Goal: Information Seeking & Learning: Find specific fact

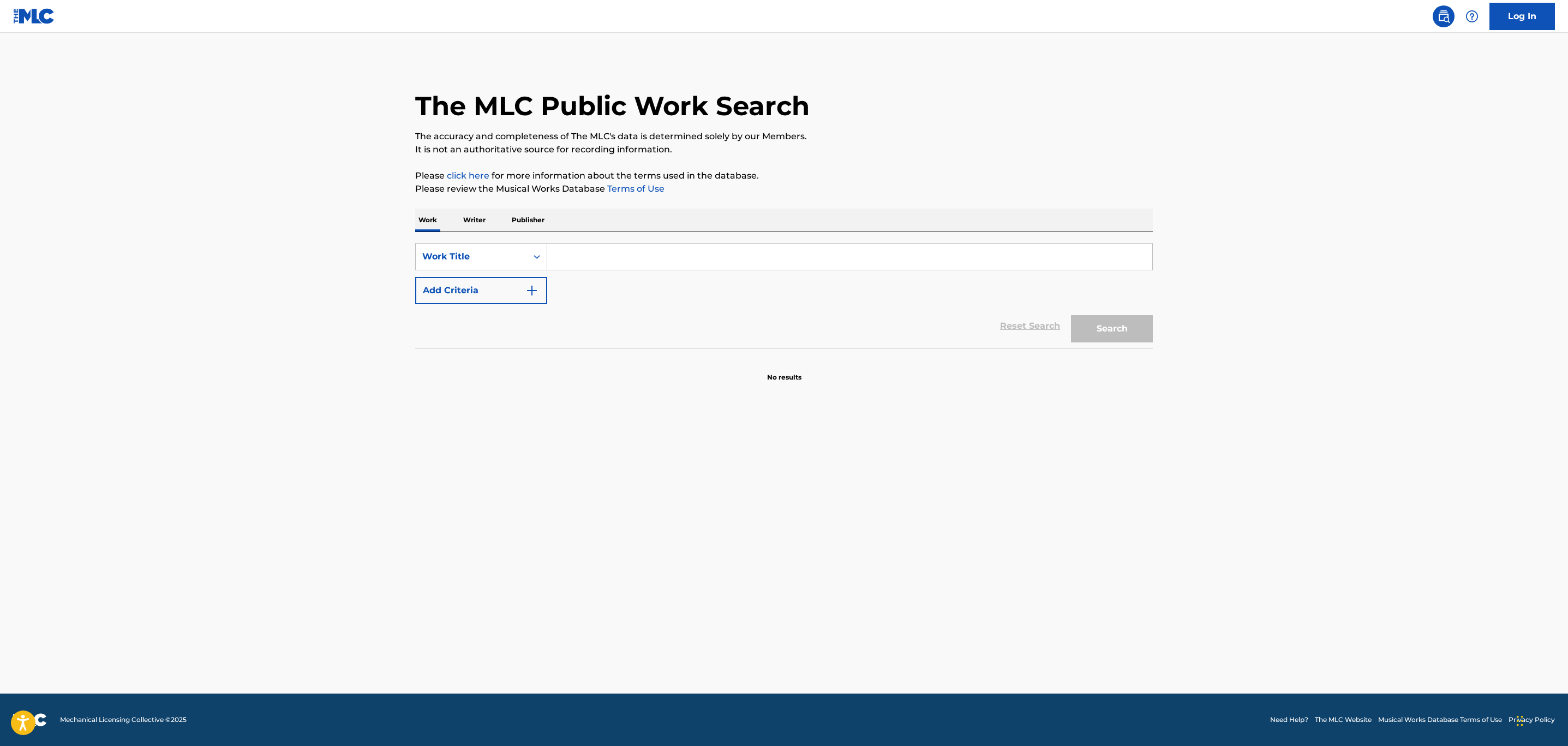
click at [558, 275] on div "SearchWithCriteria5016fdcc-3906-48b8-b6aa-8a4ade20b000 Work Title Add Criteria" at bounding box center [784, 274] width 737 height 61
click at [578, 249] on input "Search Form" at bounding box center [849, 257] width 605 height 26
click at [578, 254] on input "Search Form" at bounding box center [849, 257] width 605 height 26
type input "La Estera"
drag, startPoint x: 693, startPoint y: 301, endPoint x: 688, endPoint y: 332, distance: 31.4
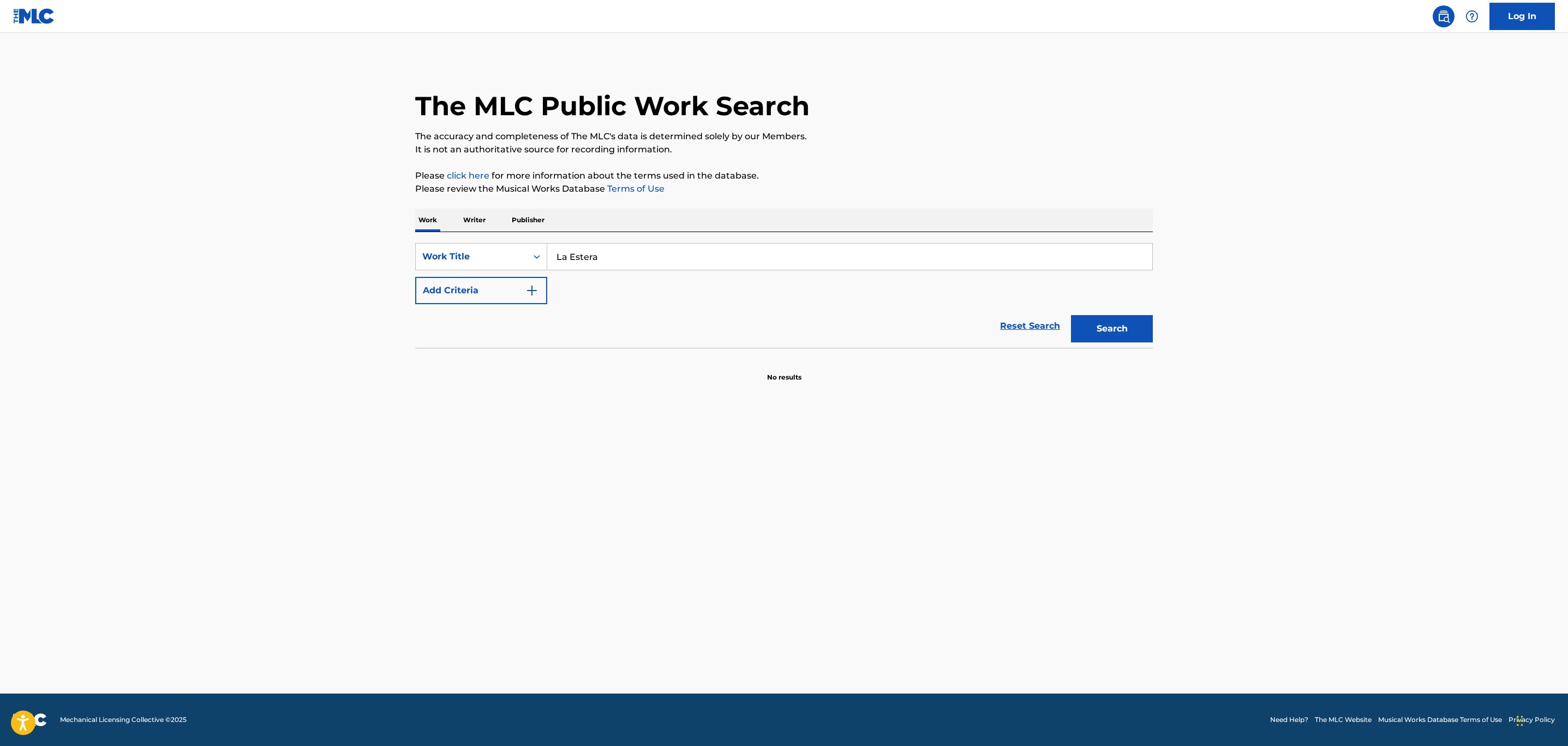
click at [693, 304] on form "SearchWithCriteria5016fdcc-3906-48b8-b6aa-8a4ade20b000 Work Title La Estera Add…" at bounding box center [784, 296] width 737 height 105
click at [496, 287] on button "Add Criteria" at bounding box center [481, 291] width 132 height 27
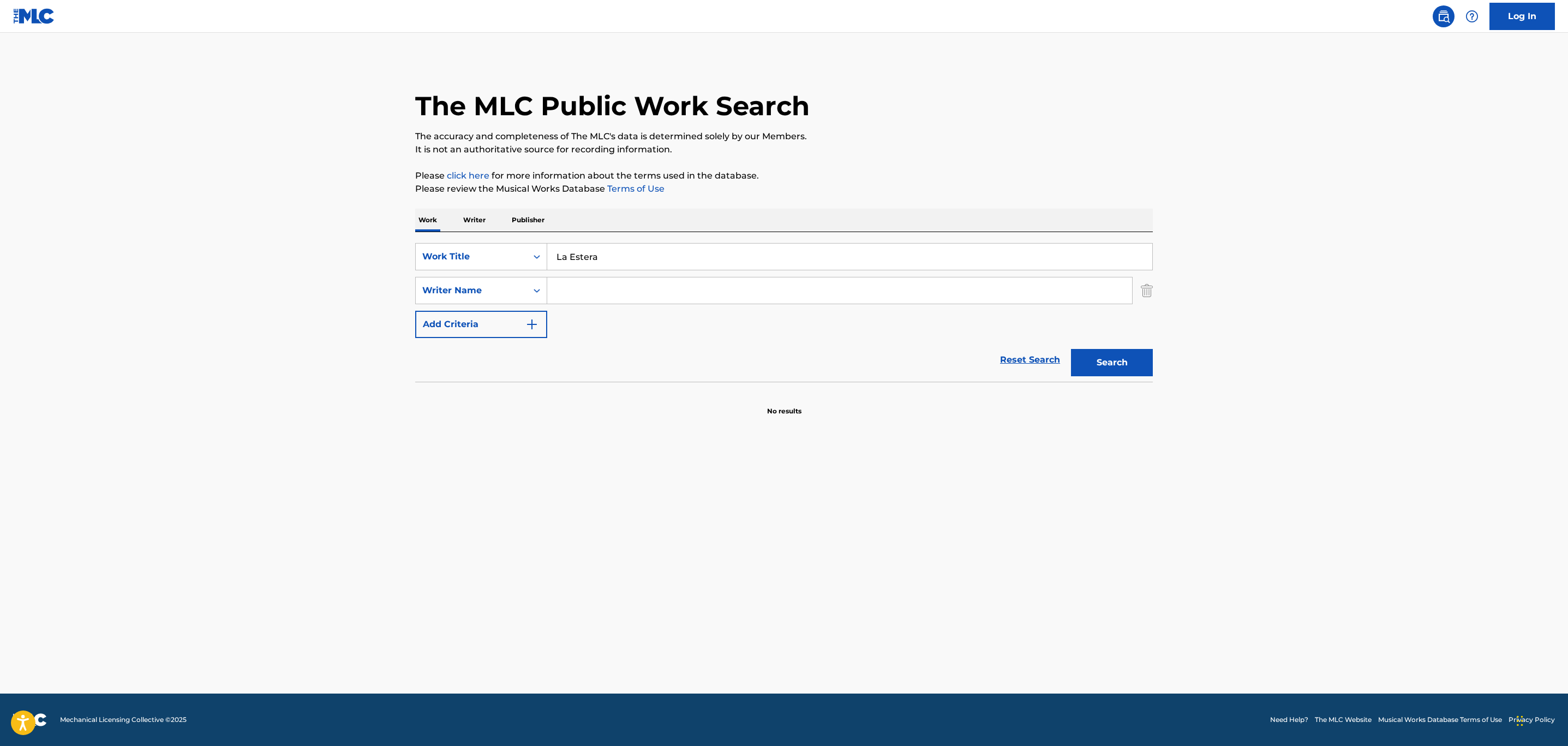
click at [627, 290] on input "Search Form" at bounding box center [839, 291] width 585 height 26
click at [1122, 366] on button "Search" at bounding box center [1112, 362] width 82 height 27
drag, startPoint x: 645, startPoint y: 298, endPoint x: 516, endPoint y: 280, distance: 130.2
click at [516, 280] on div "SearchWithCriteria9782f02e-c15f-45e0-a667-4b34ee06232d Writer Name [PERSON_NAME]" at bounding box center [784, 291] width 737 height 27
type input "herrera"
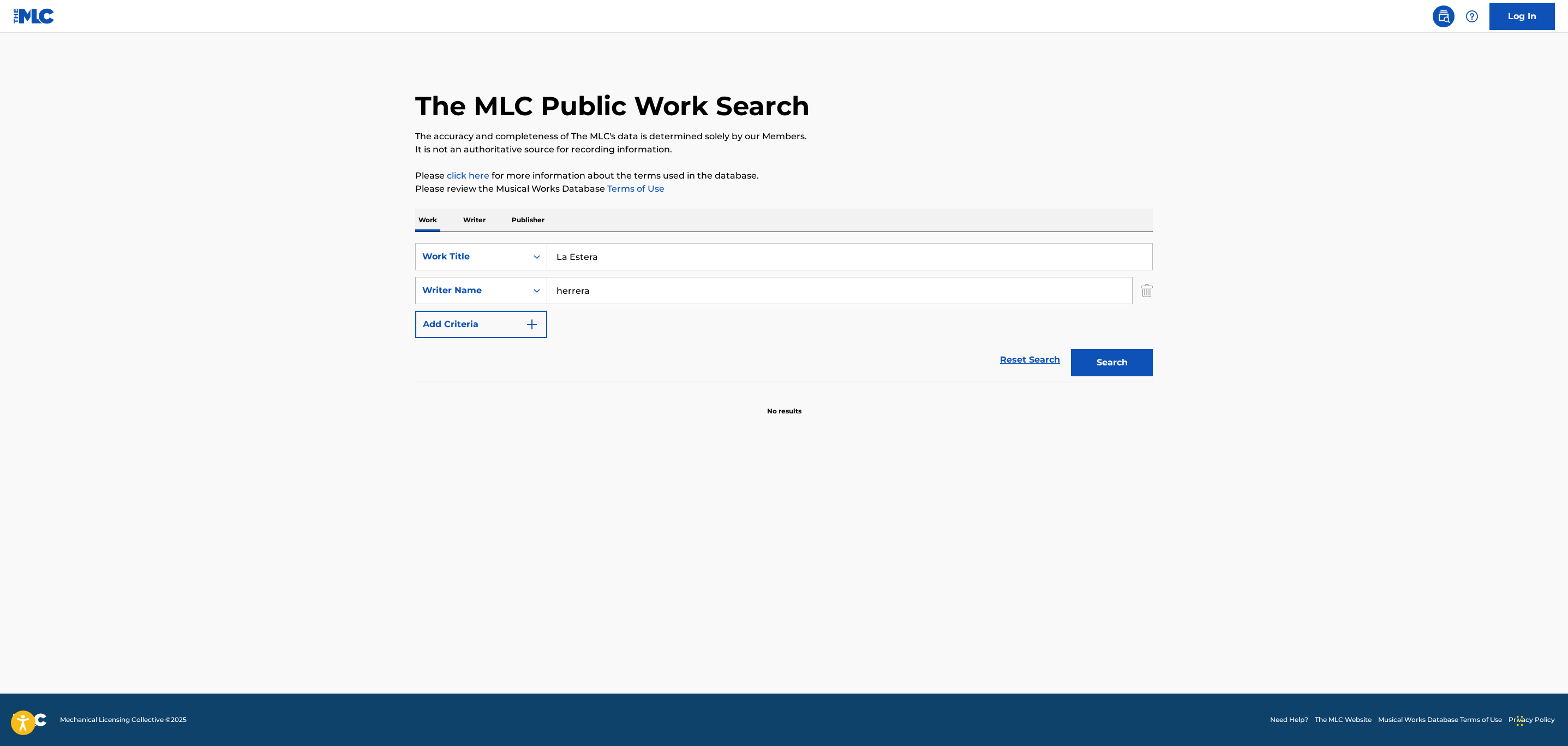
click at [1071, 349] on button "Search" at bounding box center [1112, 362] width 82 height 27
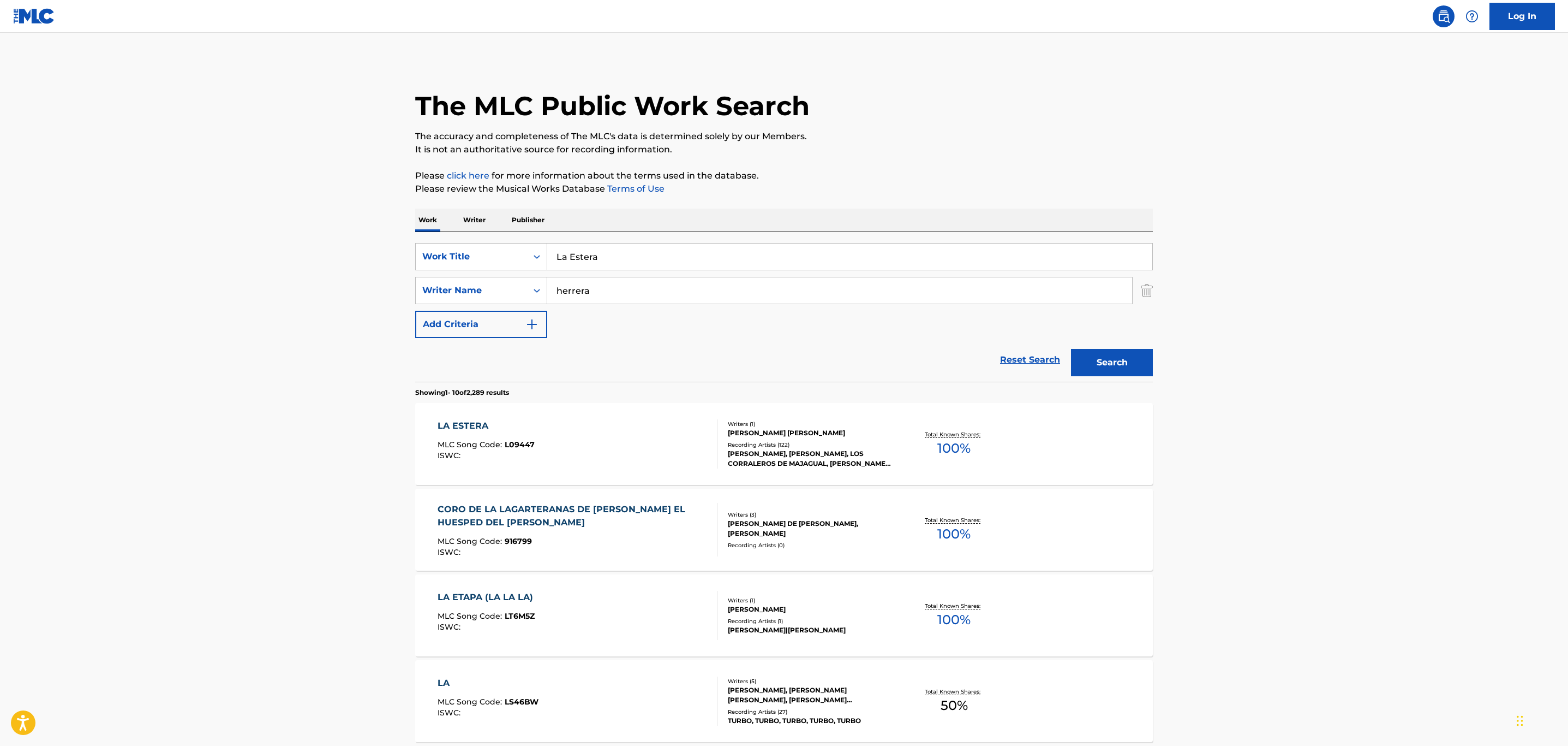
click at [847, 429] on div "[PERSON_NAME] [PERSON_NAME]" at bounding box center [811, 433] width 165 height 10
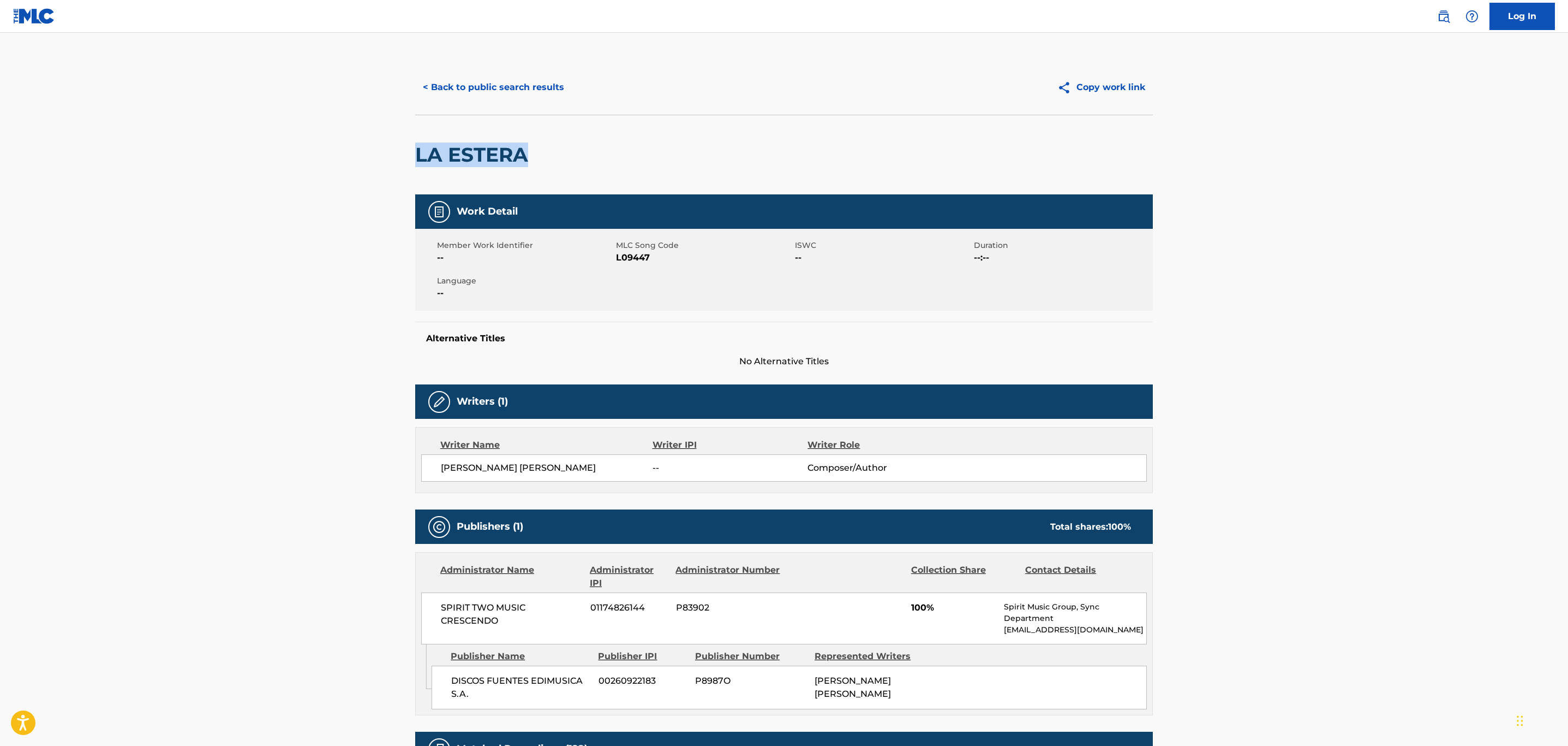
drag, startPoint x: 553, startPoint y: 143, endPoint x: 368, endPoint y: 148, distance: 185.1
click at [368, 148] on main "< Back to public search results Copy work link LA ESTERA Work Detail Member Wor…" at bounding box center [784, 585] width 1568 height 1106
copy h2 "LA ESTERA"
click at [309, 557] on main "< Back to public search results Copy work link LA ESTERA Work Detail Member Wor…" at bounding box center [784, 585] width 1568 height 1106
click at [475, 79] on button "< Back to public search results" at bounding box center [493, 87] width 157 height 27
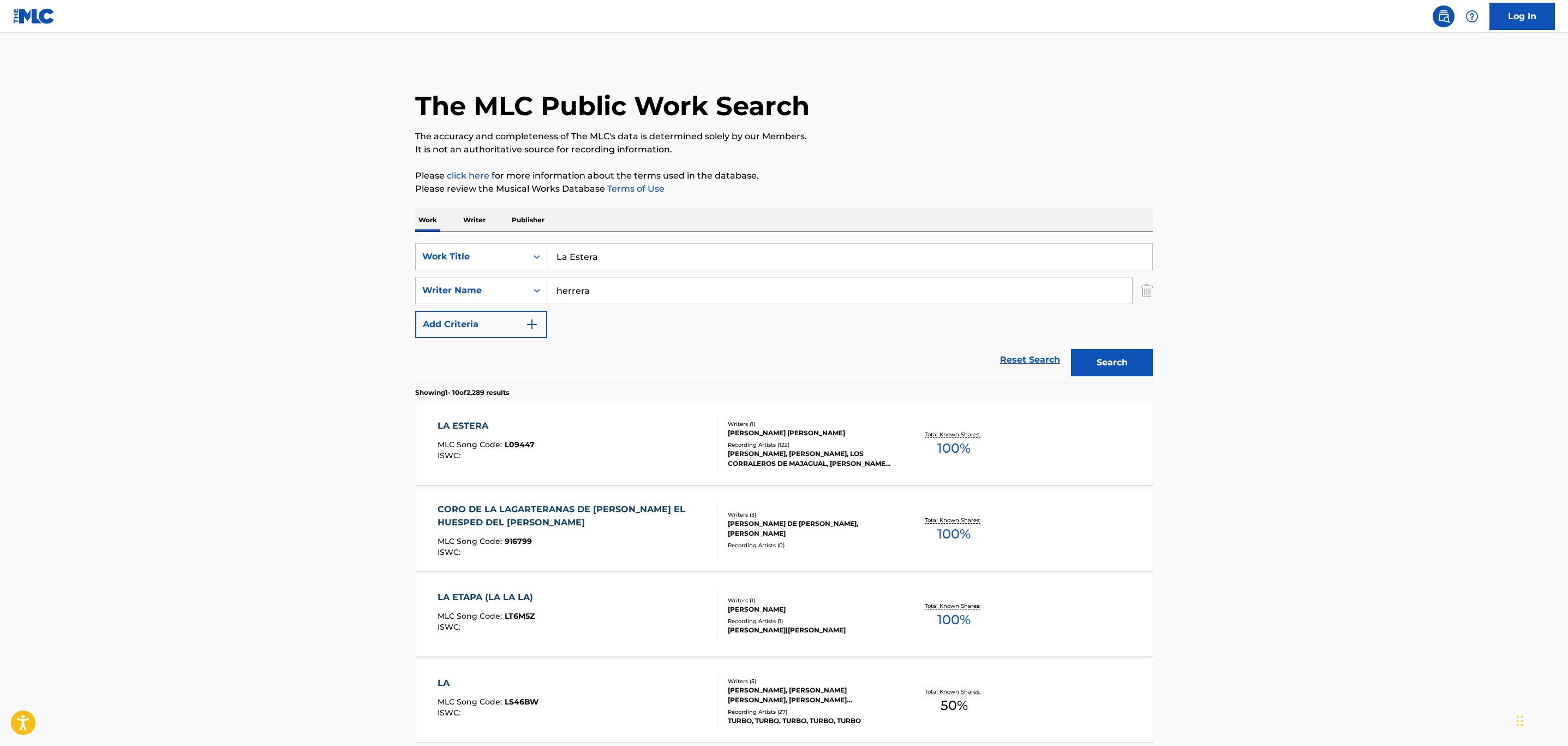
drag, startPoint x: 588, startPoint y: 241, endPoint x: 373, endPoint y: 266, distance: 216.4
click at [483, 239] on div "SearchWithCriteria5016fdcc-3906-48b8-b6aa-8a4ade20b000 Work Title La Estera Sea…" at bounding box center [784, 306] width 737 height 149
paste input "Matic"
type input "La Matica"
drag, startPoint x: 279, startPoint y: 282, endPoint x: 457, endPoint y: 306, distance: 179.6
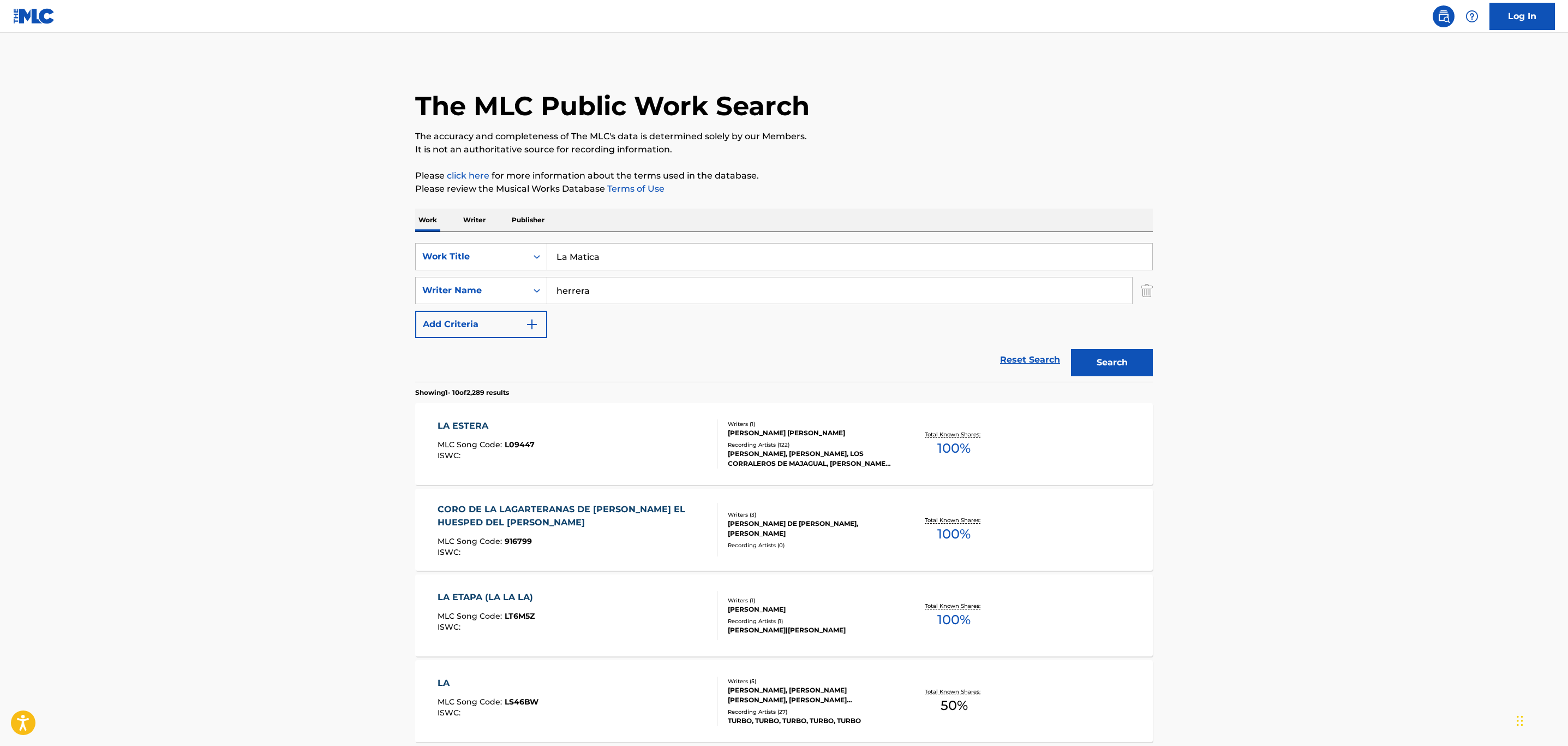
click at [287, 280] on main "The MLC Public Work Search The accuracy and completeness of The MLC's data is d…" at bounding box center [784, 675] width 1568 height 1285
drag, startPoint x: 583, startPoint y: 296, endPoint x: 593, endPoint y: 296, distance: 10.0
click at [585, 296] on input "herrera" at bounding box center [839, 291] width 585 height 26
drag, startPoint x: 593, startPoint y: 296, endPoint x: 554, endPoint y: 288, distance: 39.8
click at [554, 288] on input "herrera" at bounding box center [839, 291] width 585 height 26
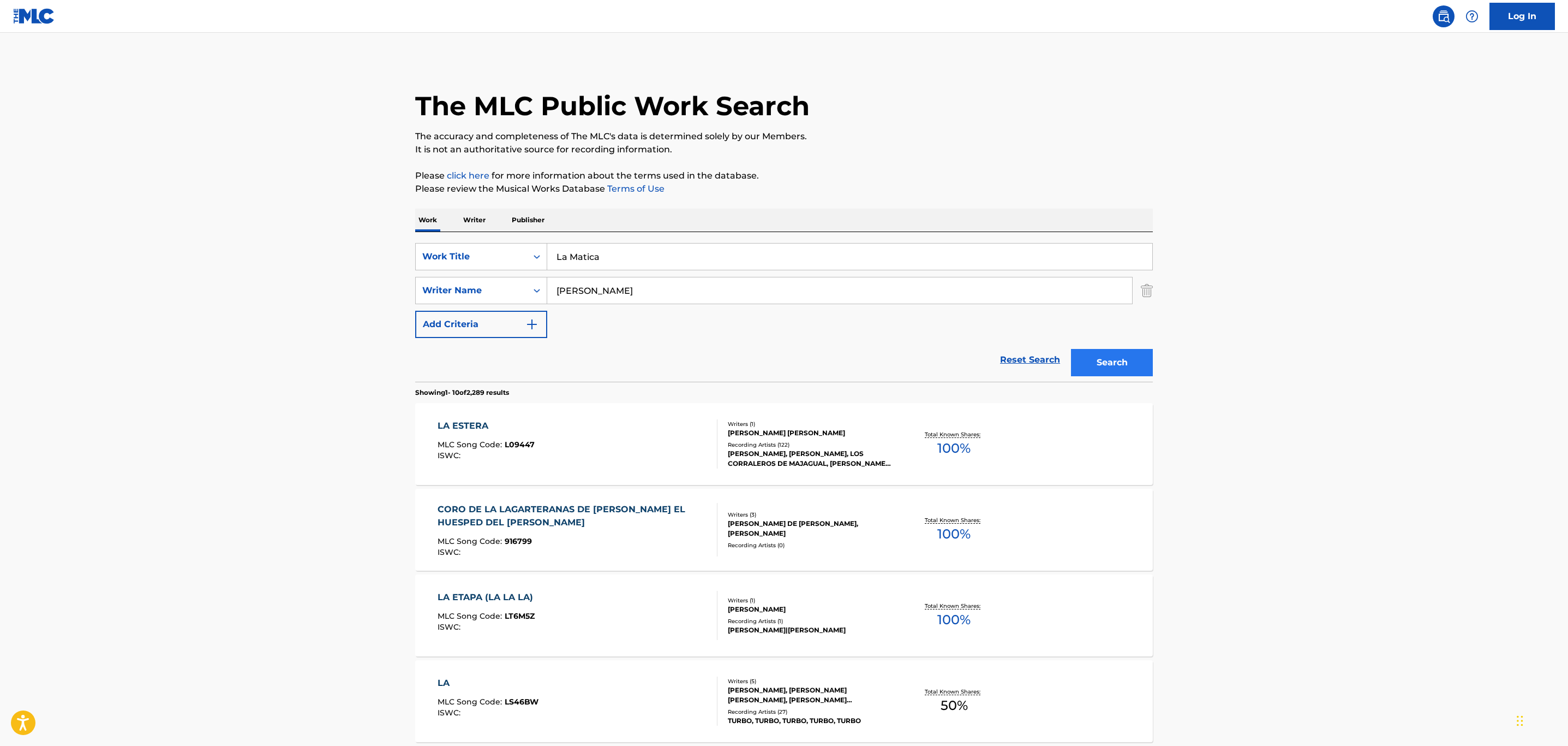
type input "[PERSON_NAME]"
click at [1143, 366] on button "Search" at bounding box center [1112, 362] width 82 height 27
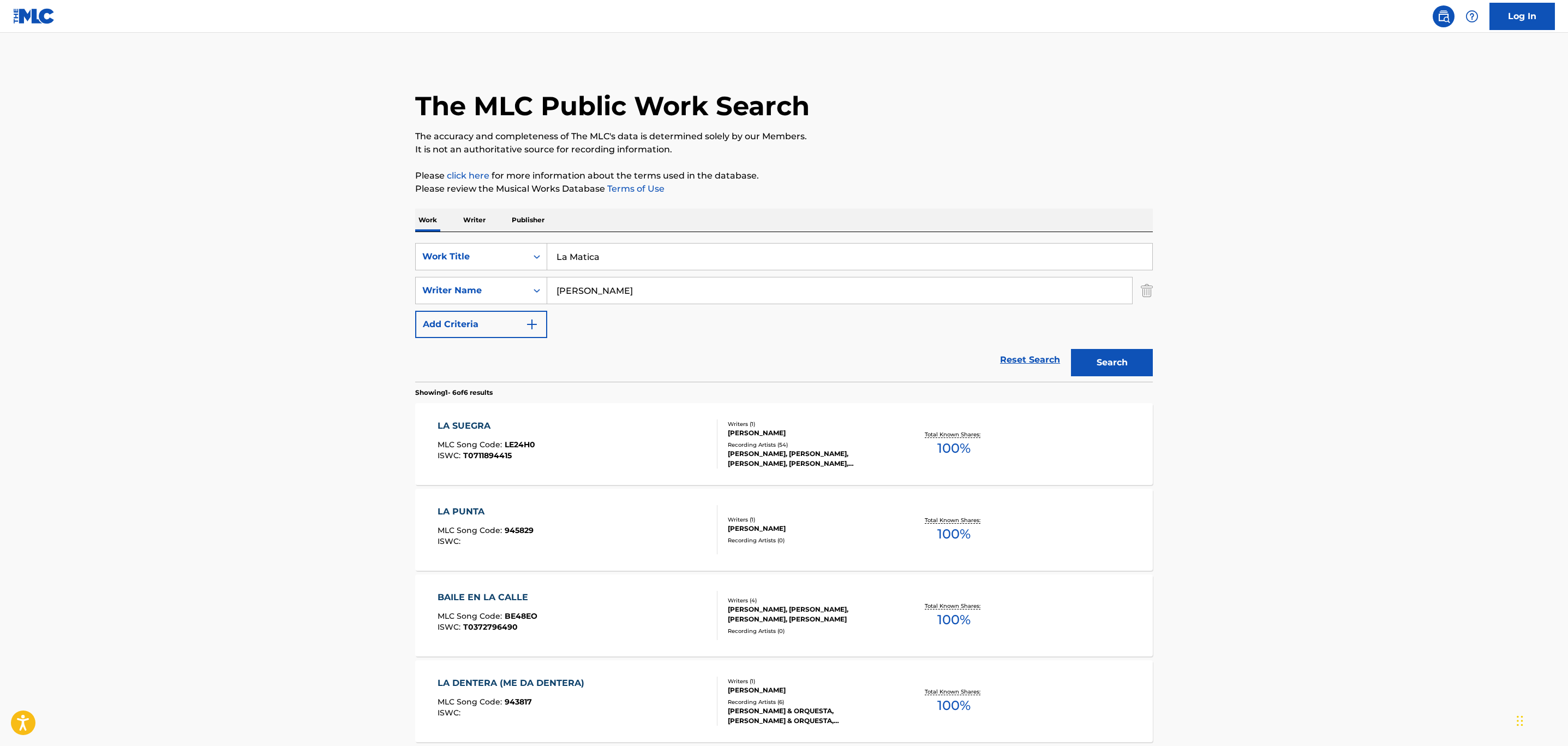
drag, startPoint x: 1140, startPoint y: 294, endPoint x: 1141, endPoint y: 301, distance: 7.1
click at [1140, 293] on div "SearchWithCriteria9782f02e-c15f-45e0-a667-4b34ee06232d Writer Name [PERSON_NAME]" at bounding box center [784, 291] width 737 height 27
click at [1149, 290] on img "Search Form" at bounding box center [1146, 291] width 12 height 27
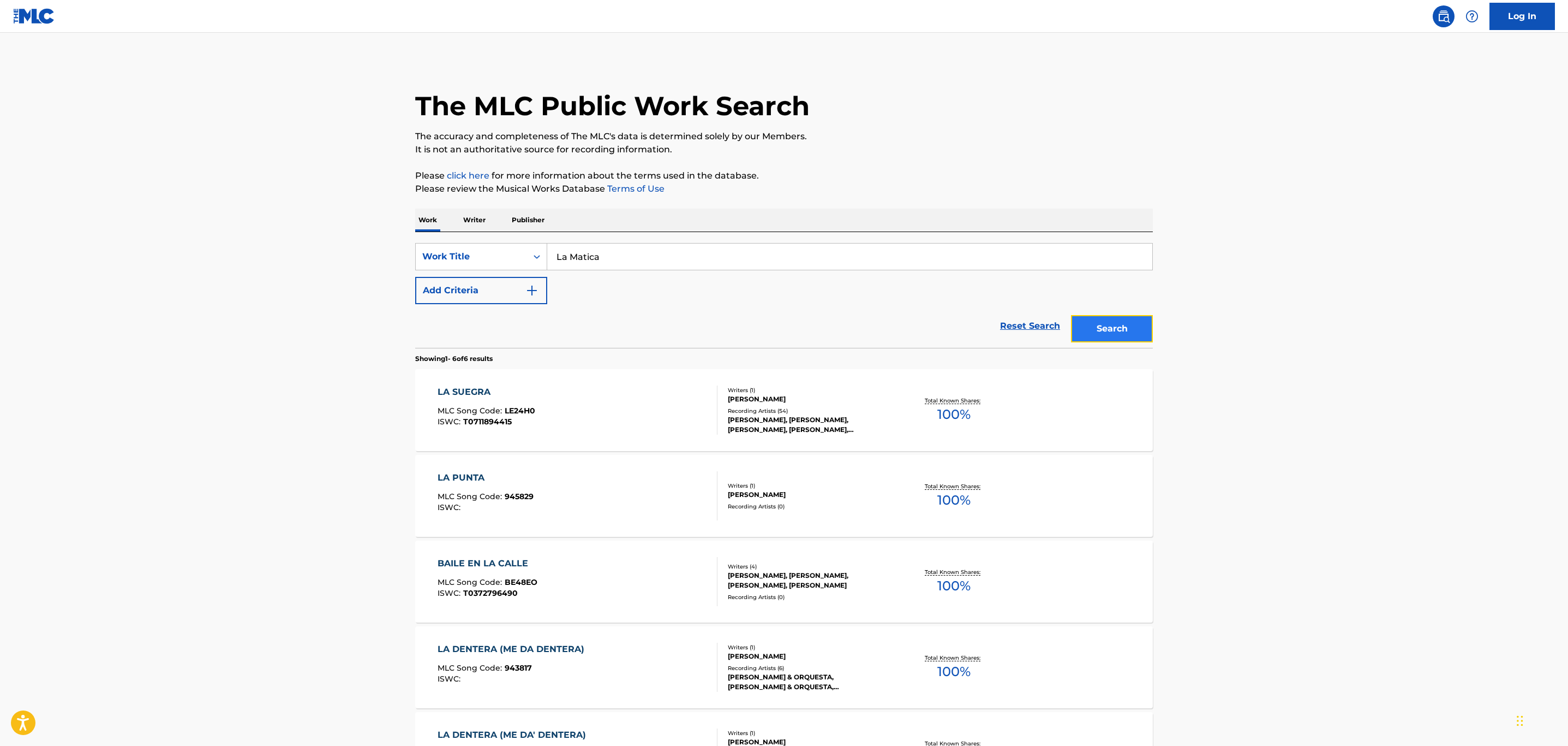
click at [1135, 319] on button "Search" at bounding box center [1112, 329] width 82 height 27
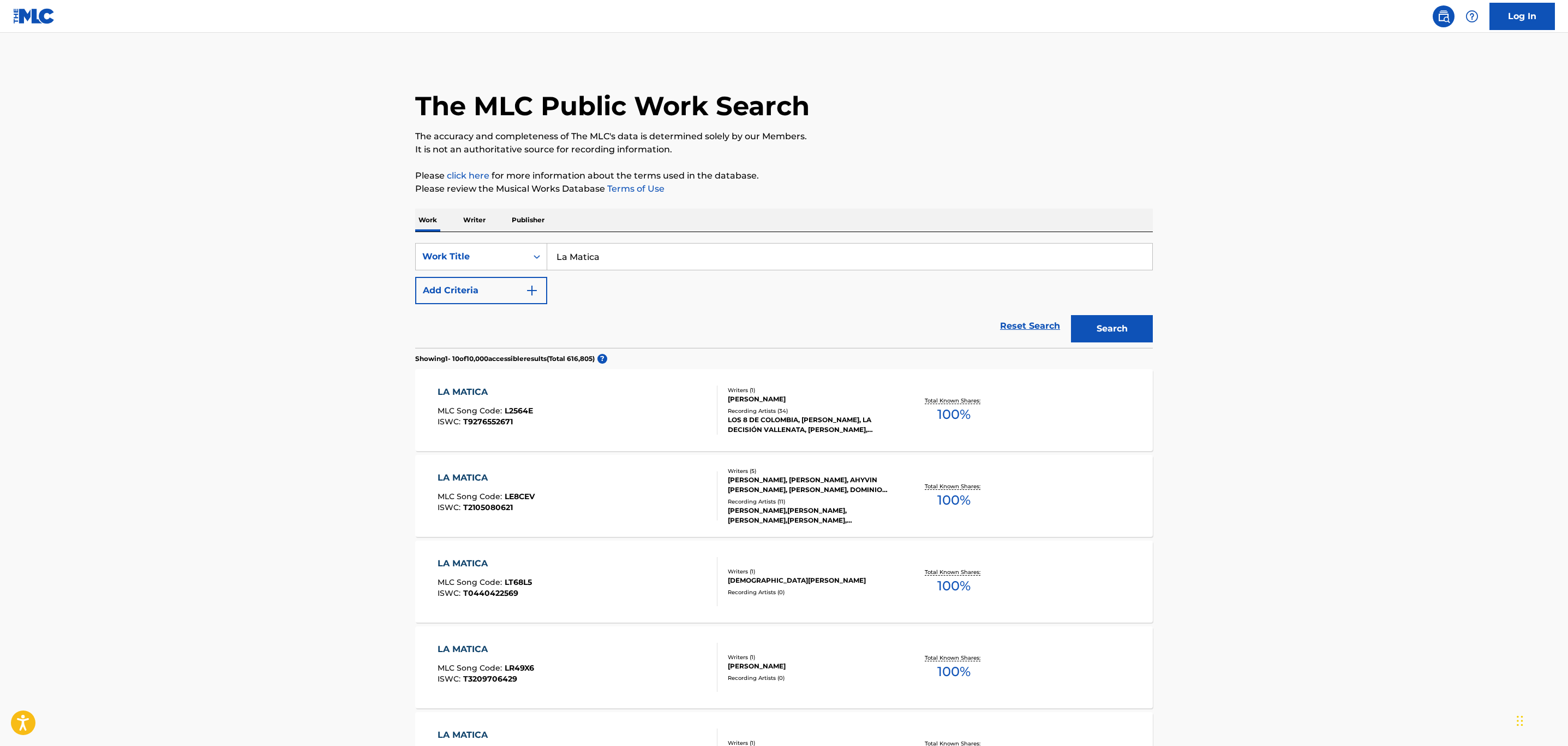
click at [827, 411] on div "Recording Artists ( 34 )" at bounding box center [811, 410] width 165 height 8
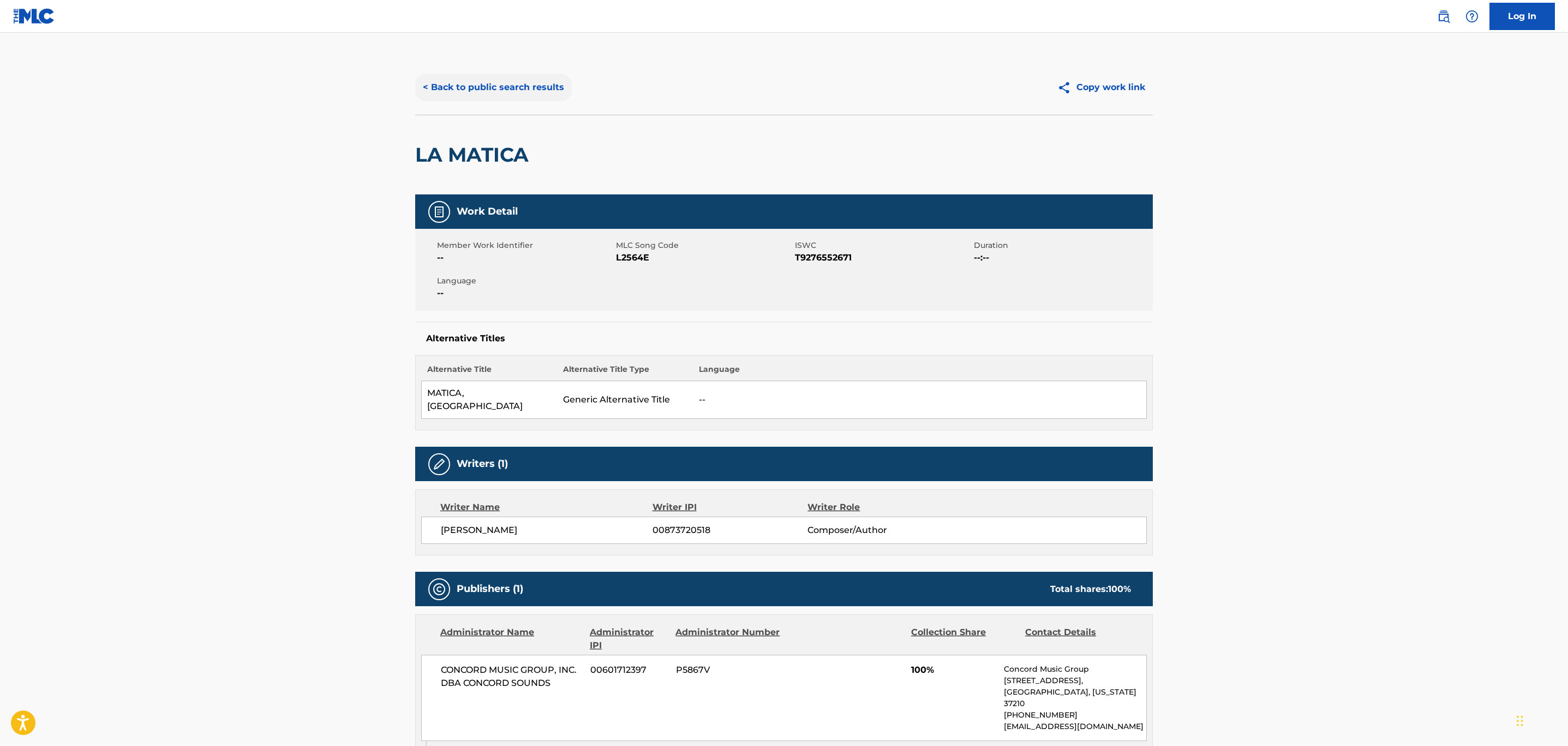
click at [483, 82] on button "< Back to public search results" at bounding box center [493, 87] width 157 height 27
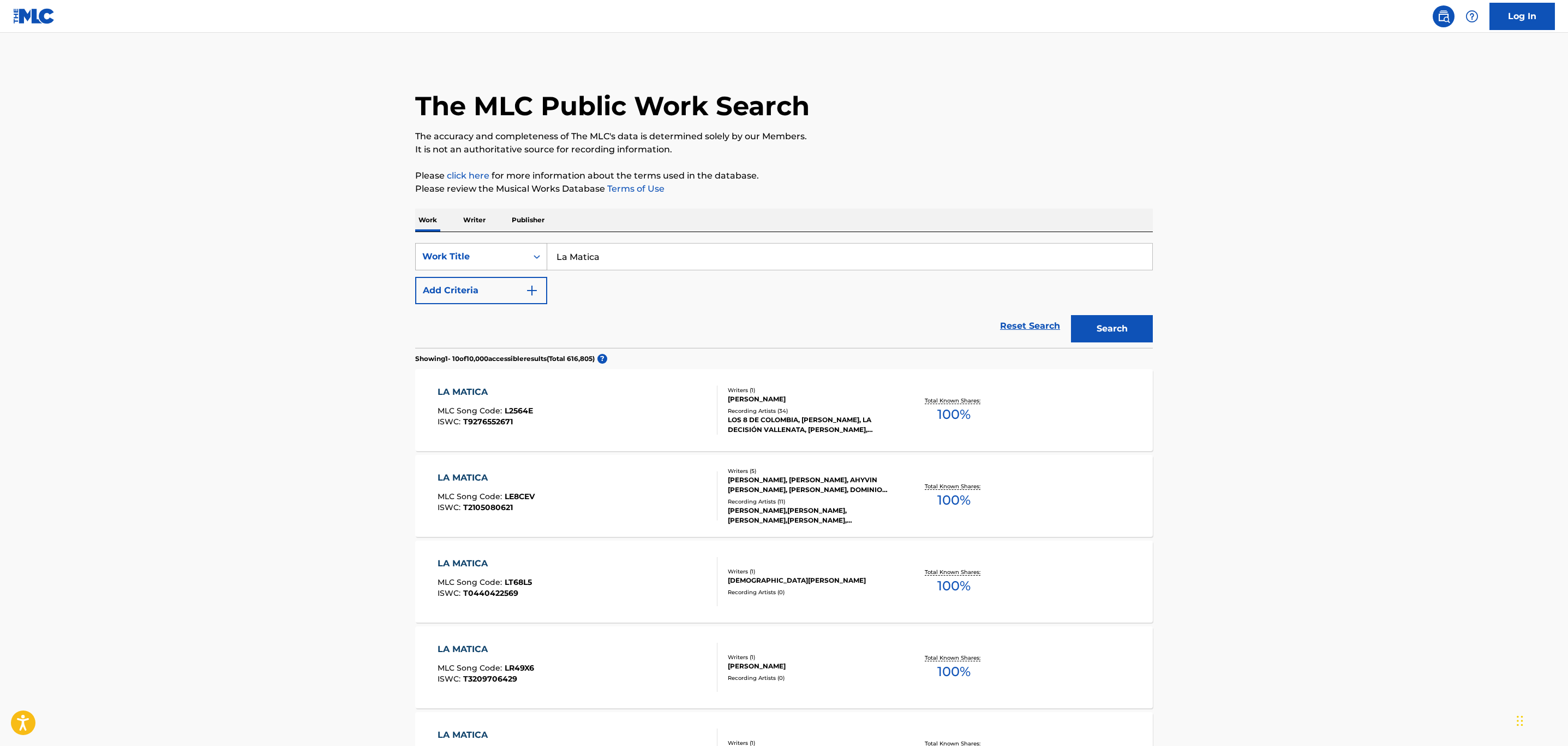
drag, startPoint x: 635, startPoint y: 257, endPoint x: 519, endPoint y: 256, distance: 116.0
click at [519, 256] on div "SearchWithCriteria5016fdcc-3906-48b8-b6aa-8a4ade20b000 Work Title La Matica" at bounding box center [784, 257] width 737 height 27
type input "La Risa"
drag, startPoint x: 478, startPoint y: 284, endPoint x: 488, endPoint y: 287, distance: 10.4
click at [482, 285] on button "Add Criteria" at bounding box center [481, 291] width 132 height 27
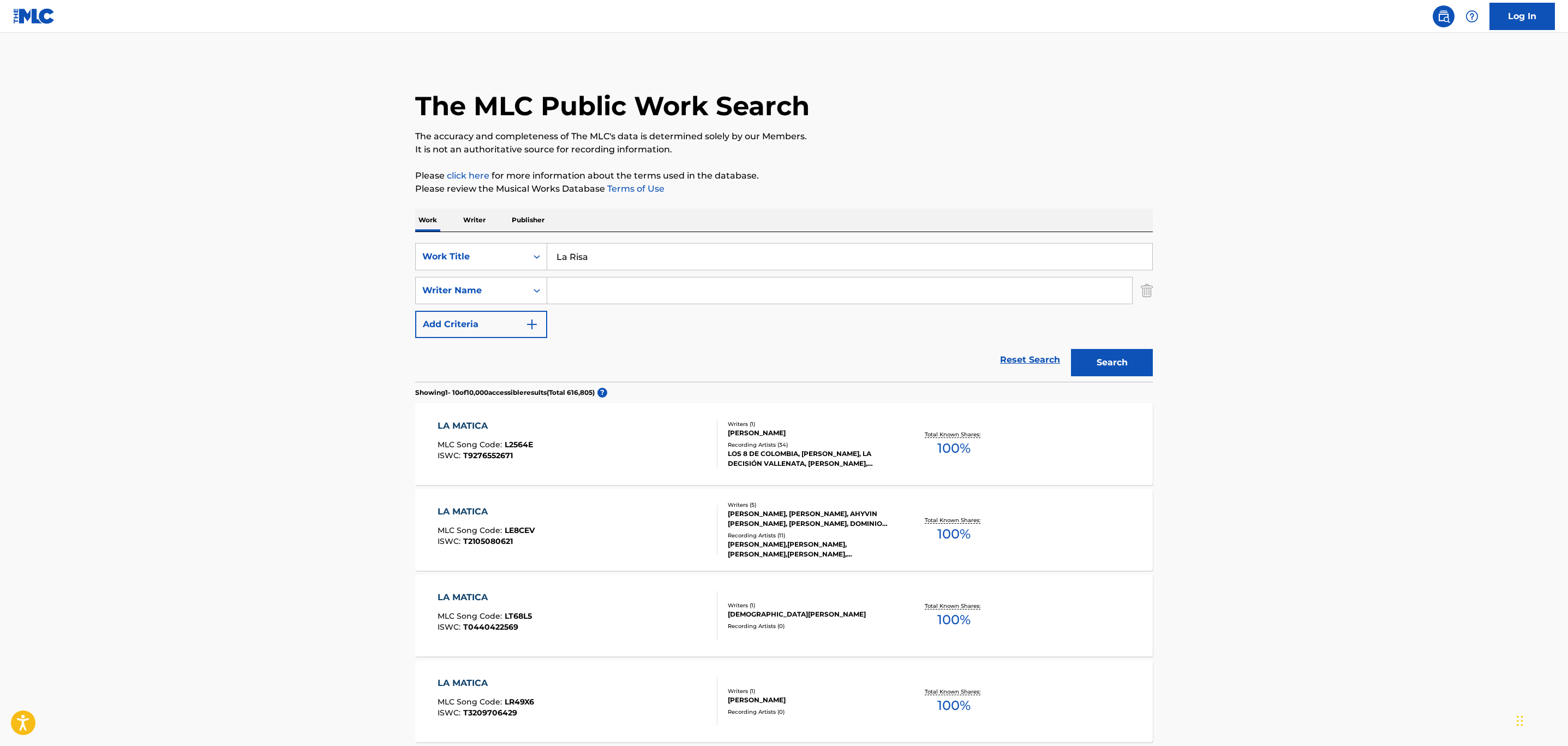
click at [574, 297] on input "Search Form" at bounding box center [839, 291] width 585 height 26
drag, startPoint x: 1089, startPoint y: 341, endPoint x: 1185, endPoint y: 380, distance: 103.6
click at [1165, 374] on div "The MLC Public Work Search The accuracy and completeness of The MLC's data is d…" at bounding box center [784, 686] width 764 height 1253
click at [1146, 372] on button "Search" at bounding box center [1112, 362] width 82 height 27
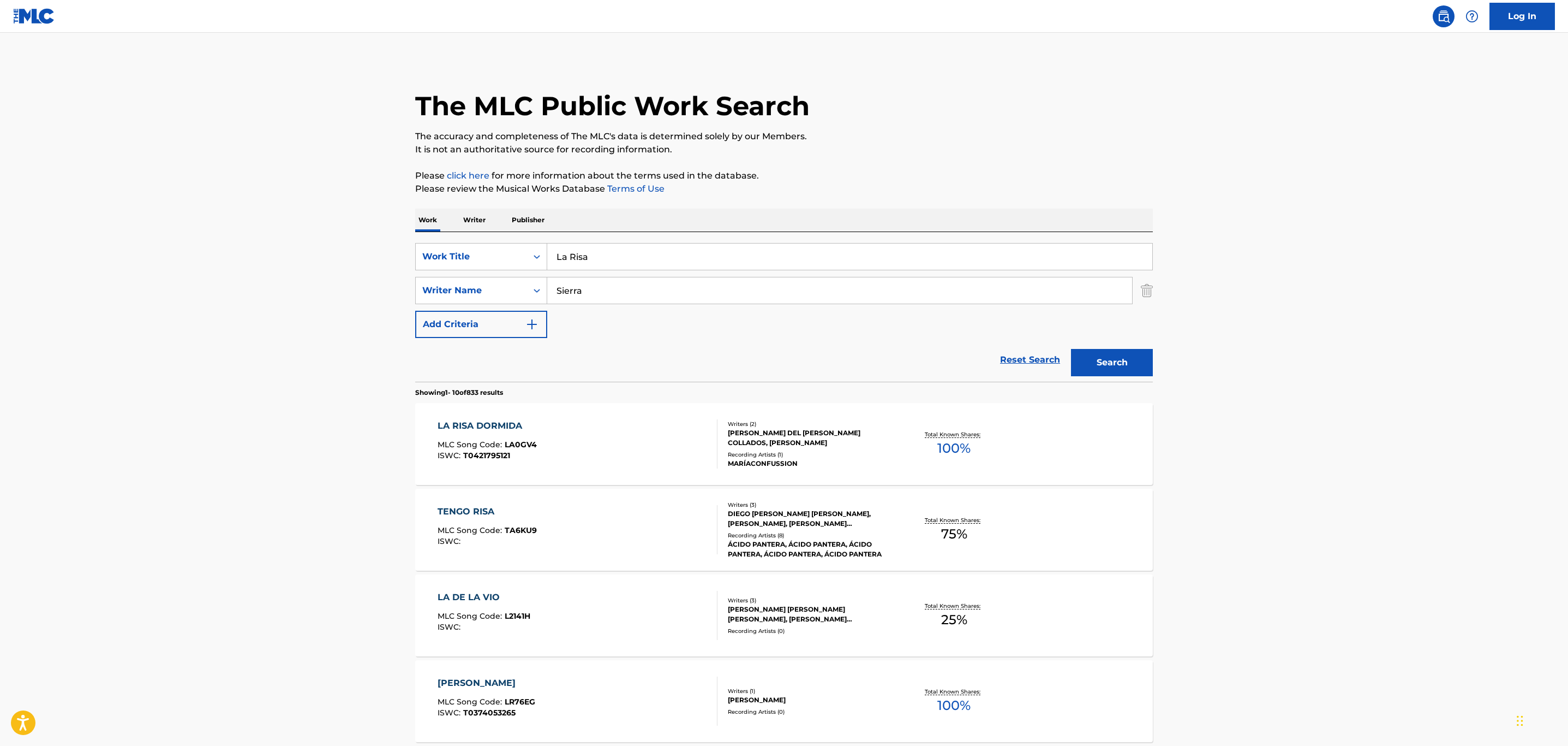
click at [784, 344] on div "Reset Search Search" at bounding box center [784, 360] width 737 height 44
click at [555, 293] on input "Sierra" at bounding box center [839, 291] width 585 height 26
type input "[PERSON_NAME]"
click at [1071, 349] on button "Search" at bounding box center [1112, 362] width 82 height 27
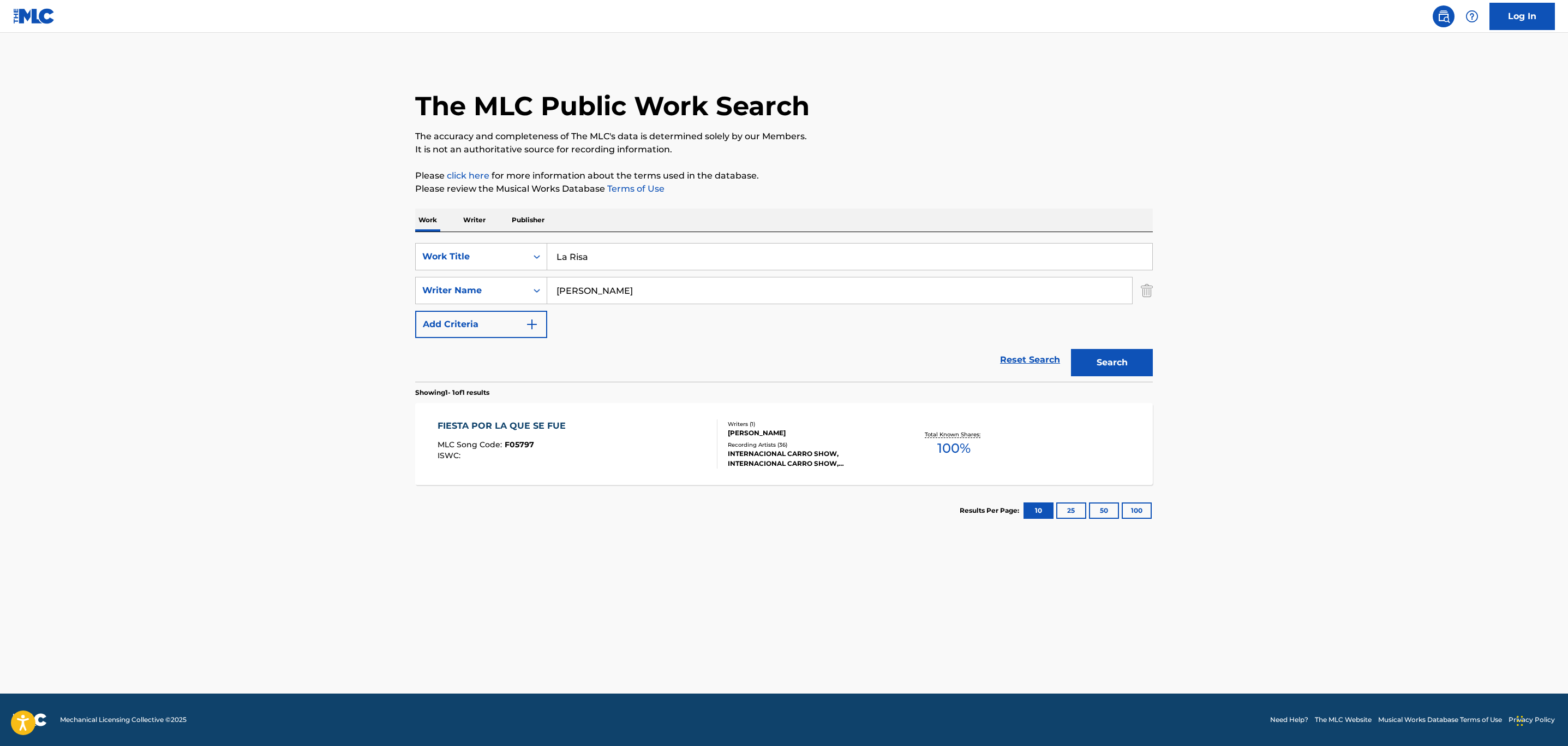
drag, startPoint x: 638, startPoint y: 293, endPoint x: 509, endPoint y: 271, distance: 130.9
click at [509, 271] on div "SearchWithCriteria5016fdcc-3906-48b8-b6aa-8a4ade20b000 Work Title La Risa Searc…" at bounding box center [784, 291] width 737 height 95
drag, startPoint x: 608, startPoint y: 256, endPoint x: 534, endPoint y: 254, distance: 74.0
click at [534, 254] on div "SearchWithCriteria5016fdcc-3906-48b8-b6aa-8a4ade20b000 Work Title La Risa" at bounding box center [784, 257] width 737 height 27
type input "la manzana"
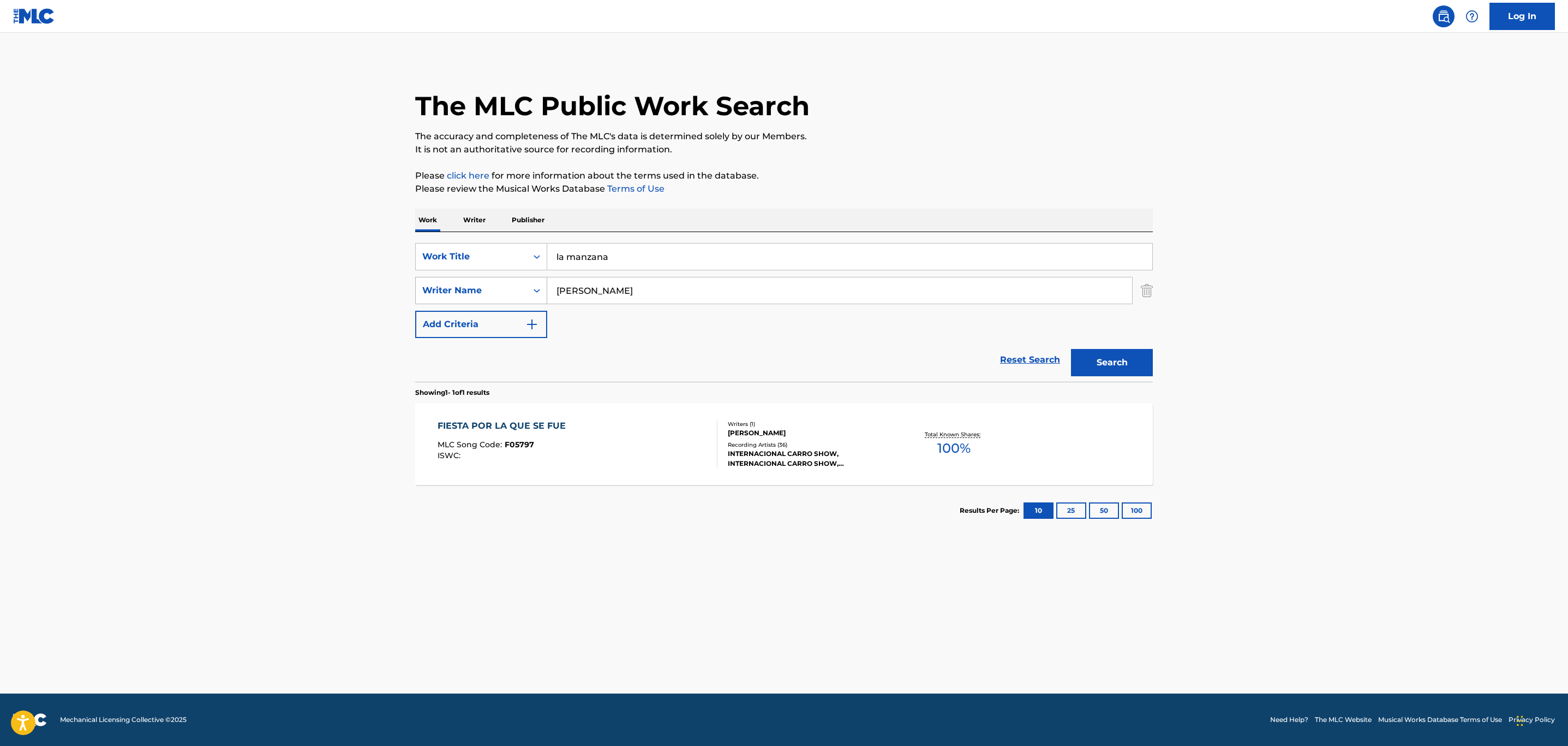
drag, startPoint x: 616, startPoint y: 294, endPoint x: 493, endPoint y: 289, distance: 123.1
click at [493, 289] on div "SearchWithCriteria9782f02e-c15f-45e0-a667-4b34ee06232d Writer Name [PERSON_NAME]" at bounding box center [784, 291] width 737 height 27
click at [520, 279] on div "Writer Name" at bounding box center [481, 291] width 132 height 27
drag, startPoint x: 633, startPoint y: 282, endPoint x: 519, endPoint y: 271, distance: 114.5
click at [516, 272] on div "SearchWithCriteria5016fdcc-3906-48b8-b6aa-8a4ade20b000 Work Title la manzana Se…" at bounding box center [784, 291] width 737 height 95
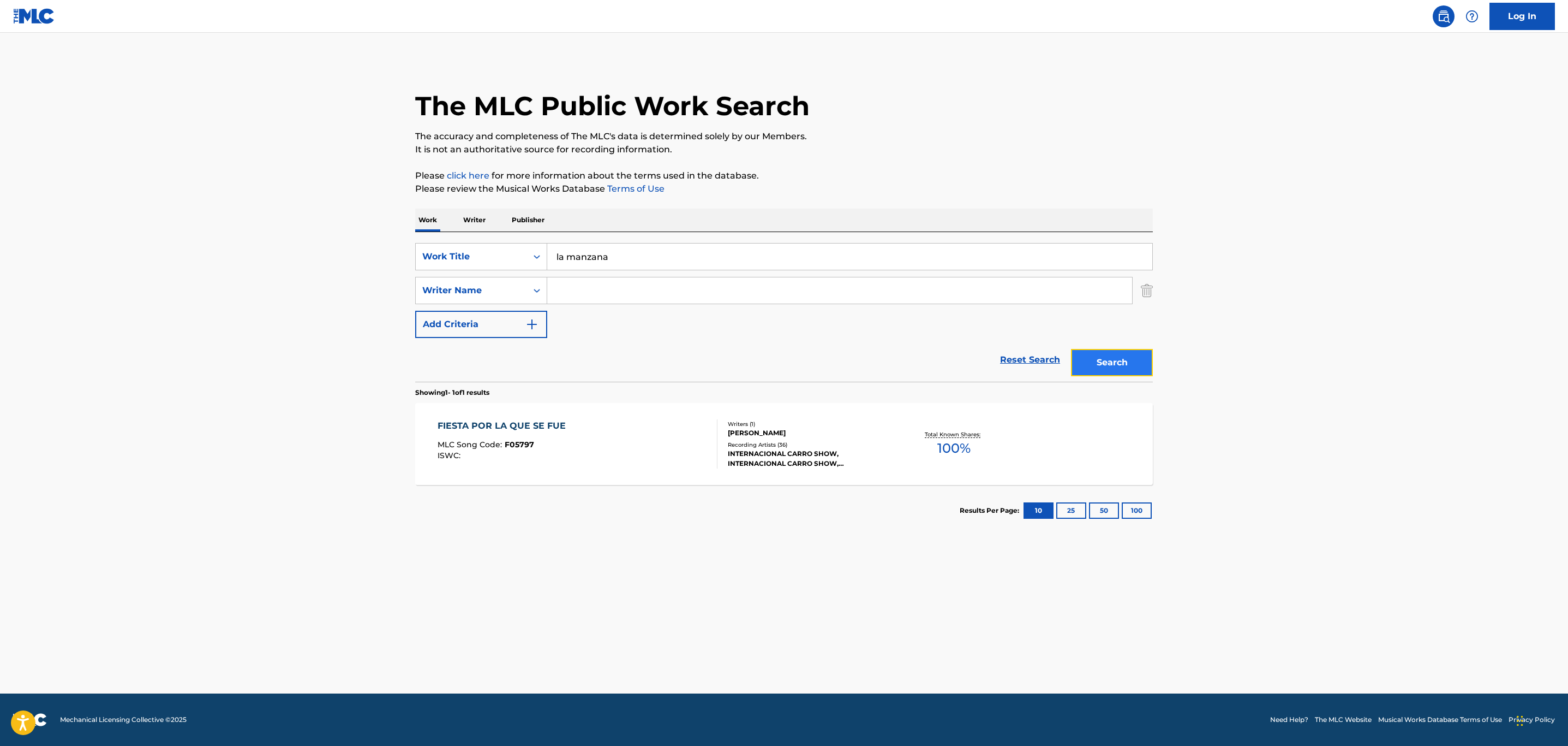
click at [1118, 362] on button "Search" at bounding box center [1112, 362] width 82 height 27
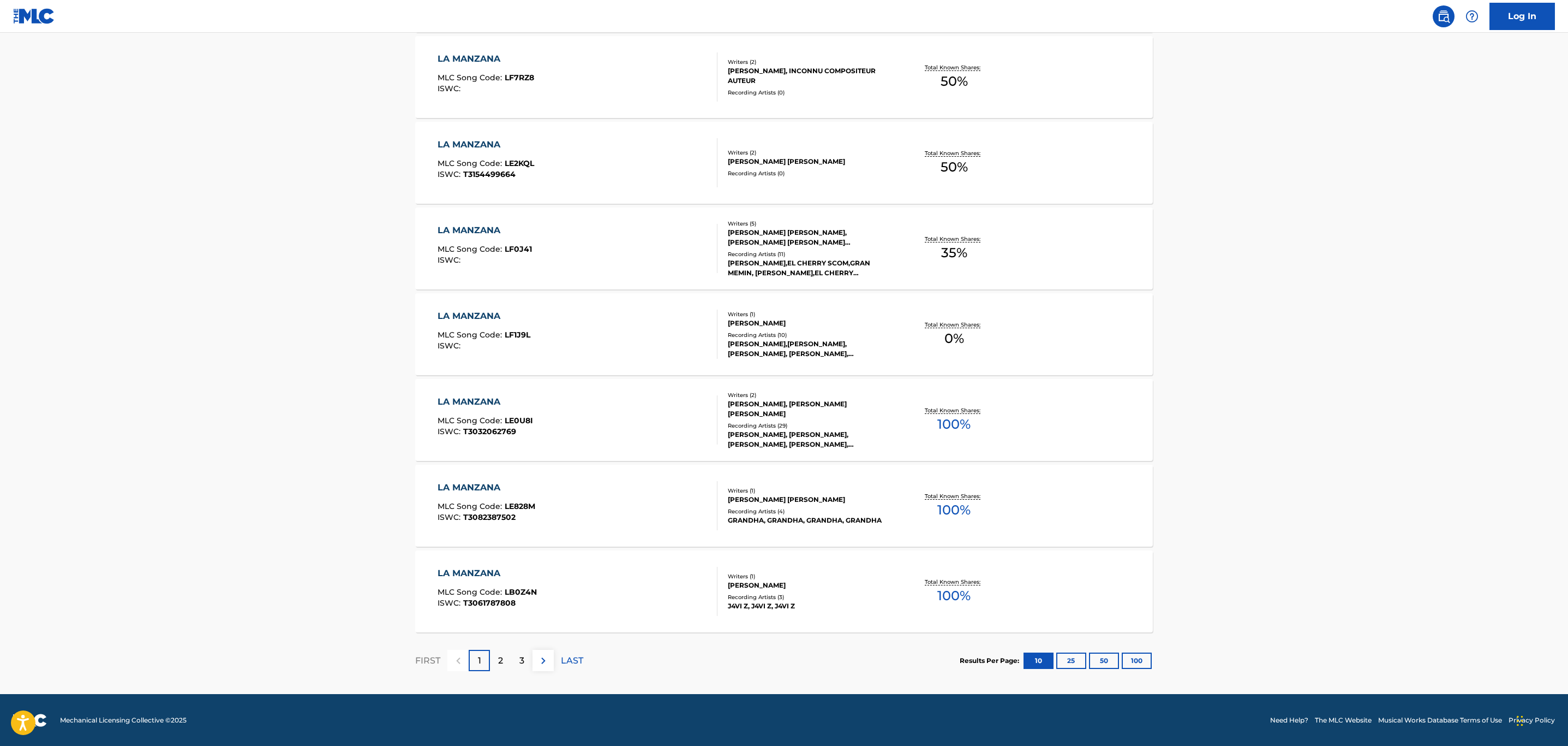
scroll to position [625, 0]
click at [547, 655] on img at bounding box center [543, 660] width 13 height 13
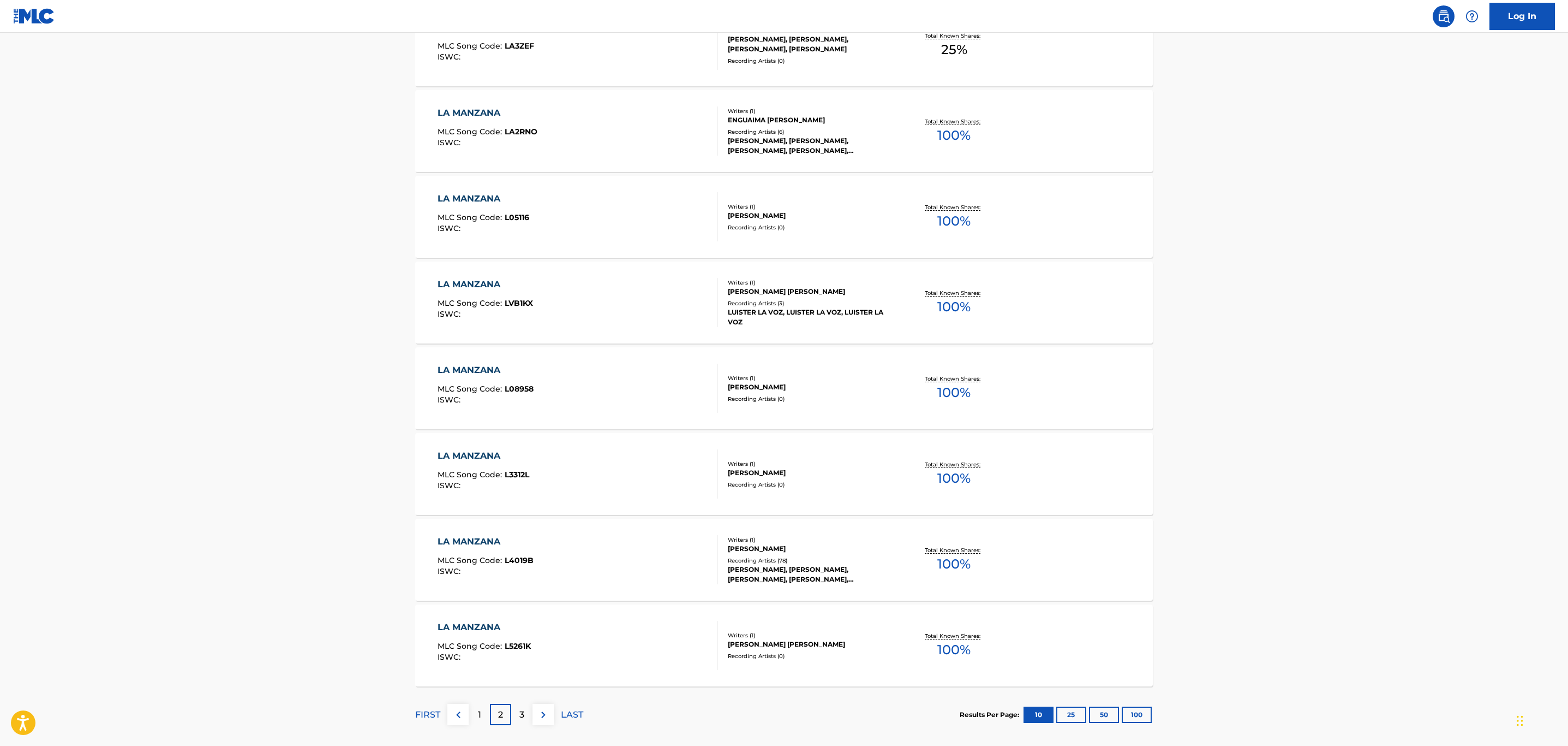
scroll to position [574, 0]
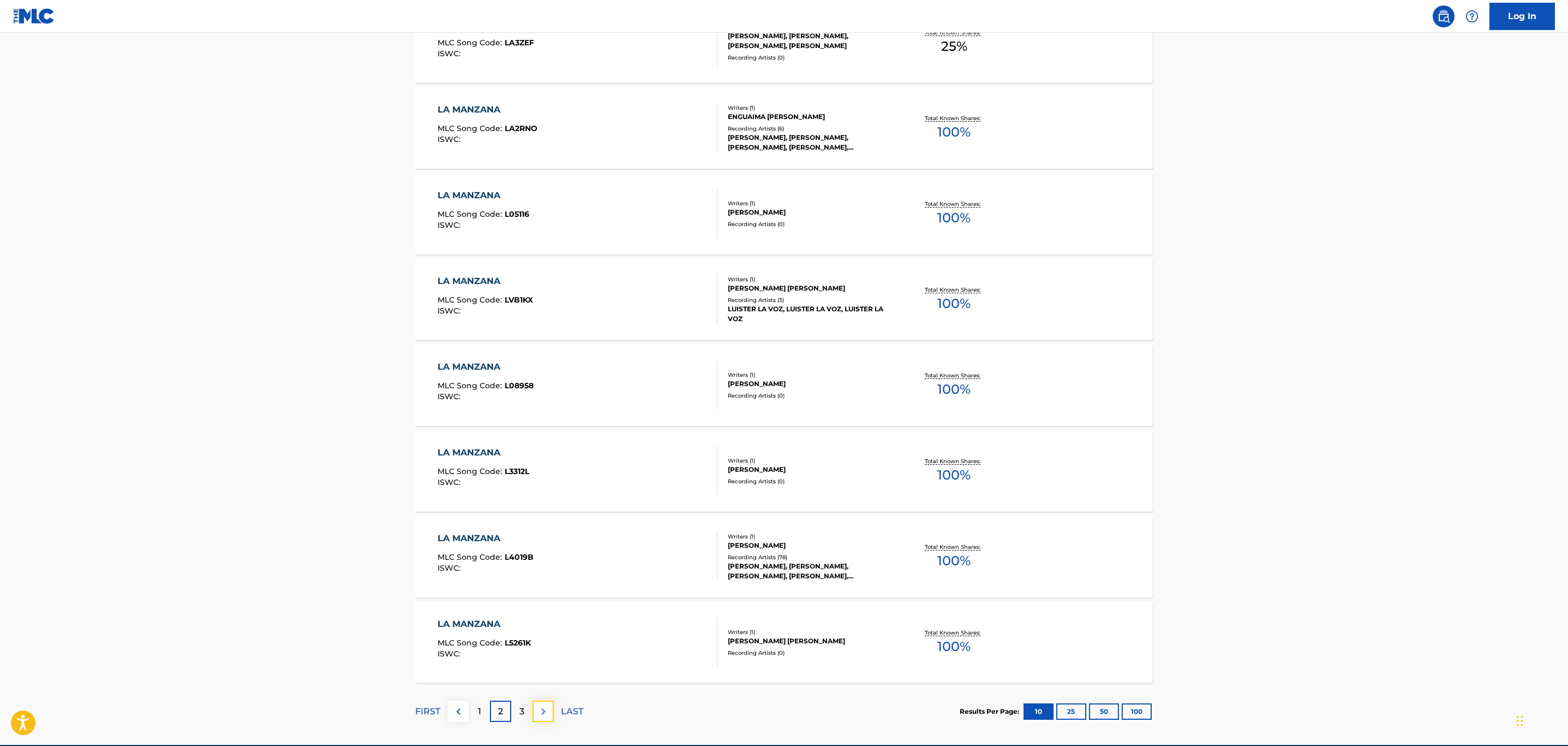
click at [544, 707] on img at bounding box center [543, 711] width 13 height 13
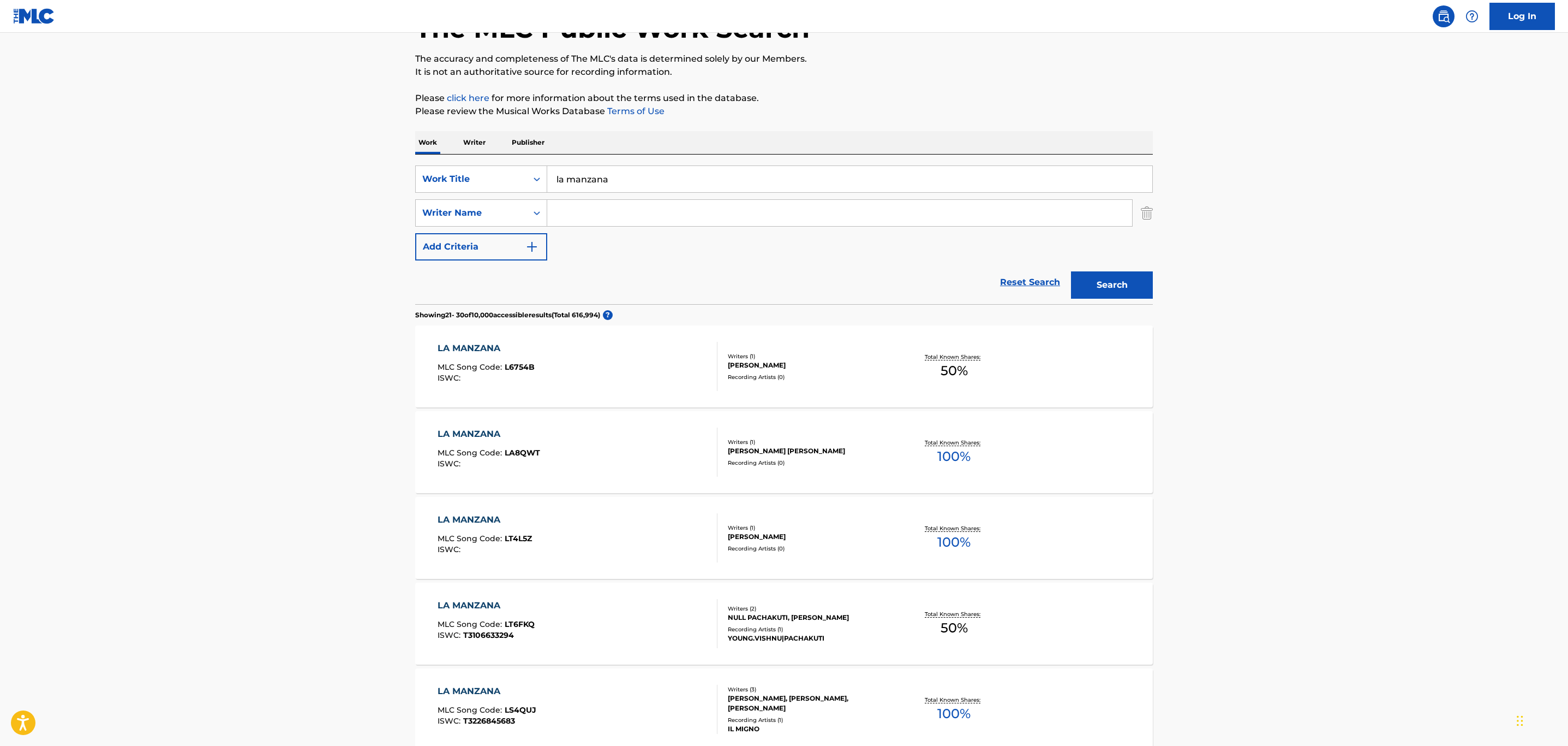
scroll to position [82, 0]
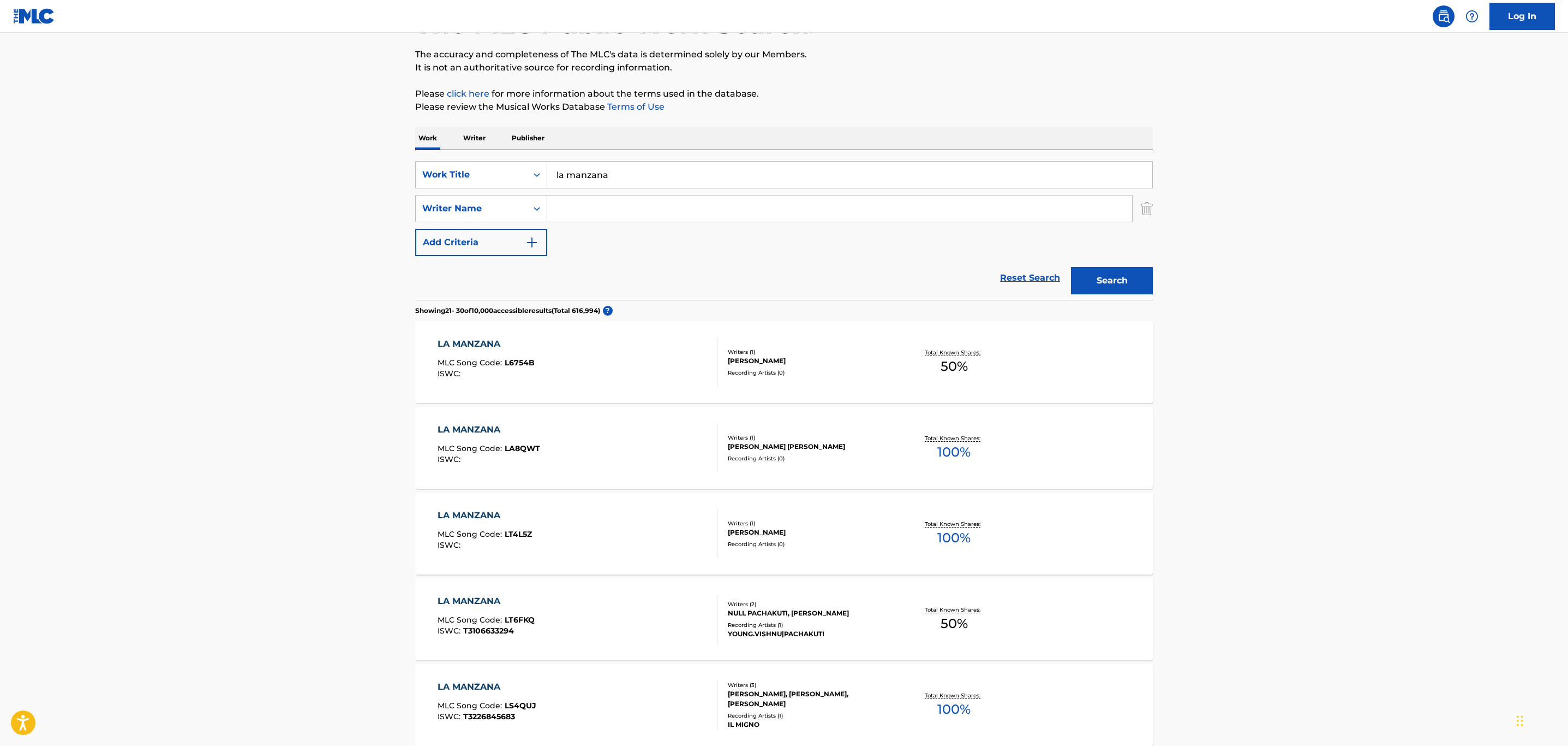
drag, startPoint x: 579, startPoint y: 162, endPoint x: 449, endPoint y: 149, distance: 130.6
click at [449, 150] on div "SearchWithCriteria5016fdcc-3906-48b8-b6aa-8a4ade20b000 Work Title la manzana Se…" at bounding box center [784, 224] width 737 height 149
paste input "[PERSON_NAME]"
type input "La Cañaña"
click at [1103, 277] on button "Search" at bounding box center [1112, 281] width 82 height 27
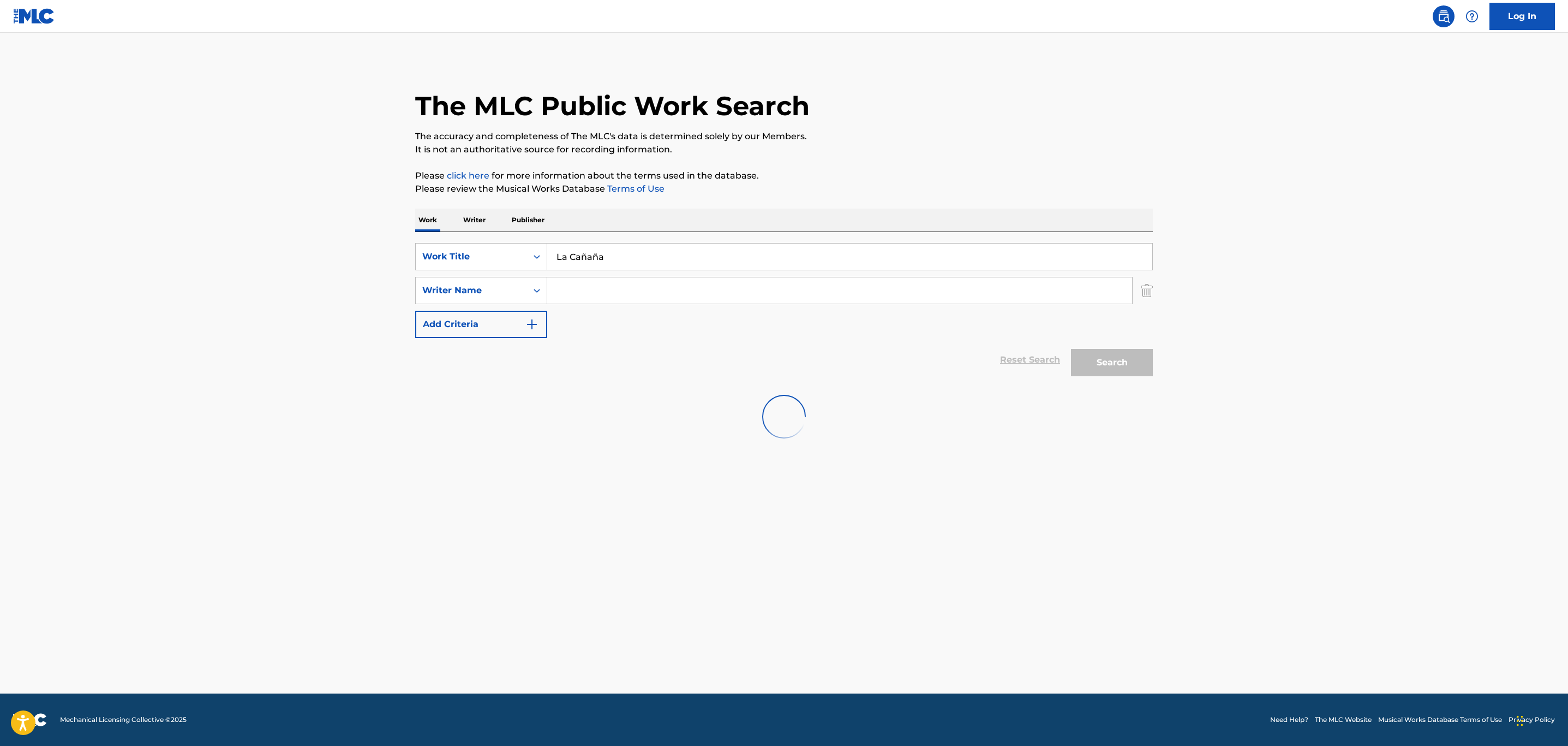
scroll to position [0, 0]
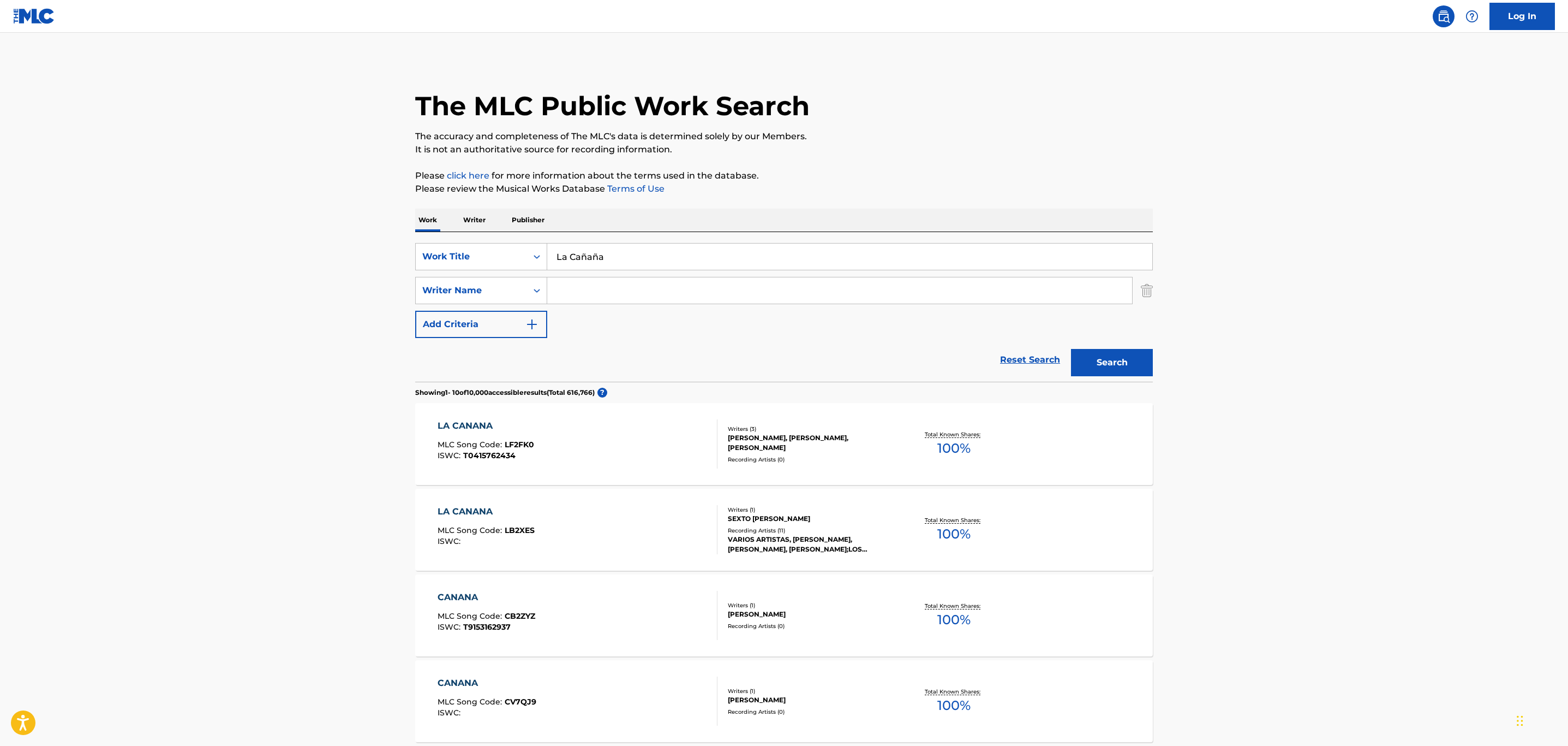
click at [649, 280] on input "Search Form" at bounding box center [839, 291] width 585 height 26
type input "astros"
click at [509, 294] on div "Writer Name" at bounding box center [471, 290] width 98 height 13
drag, startPoint x: 611, startPoint y: 285, endPoint x: 547, endPoint y: 286, distance: 64.0
click at [547, 286] on input "astros" at bounding box center [839, 291] width 585 height 26
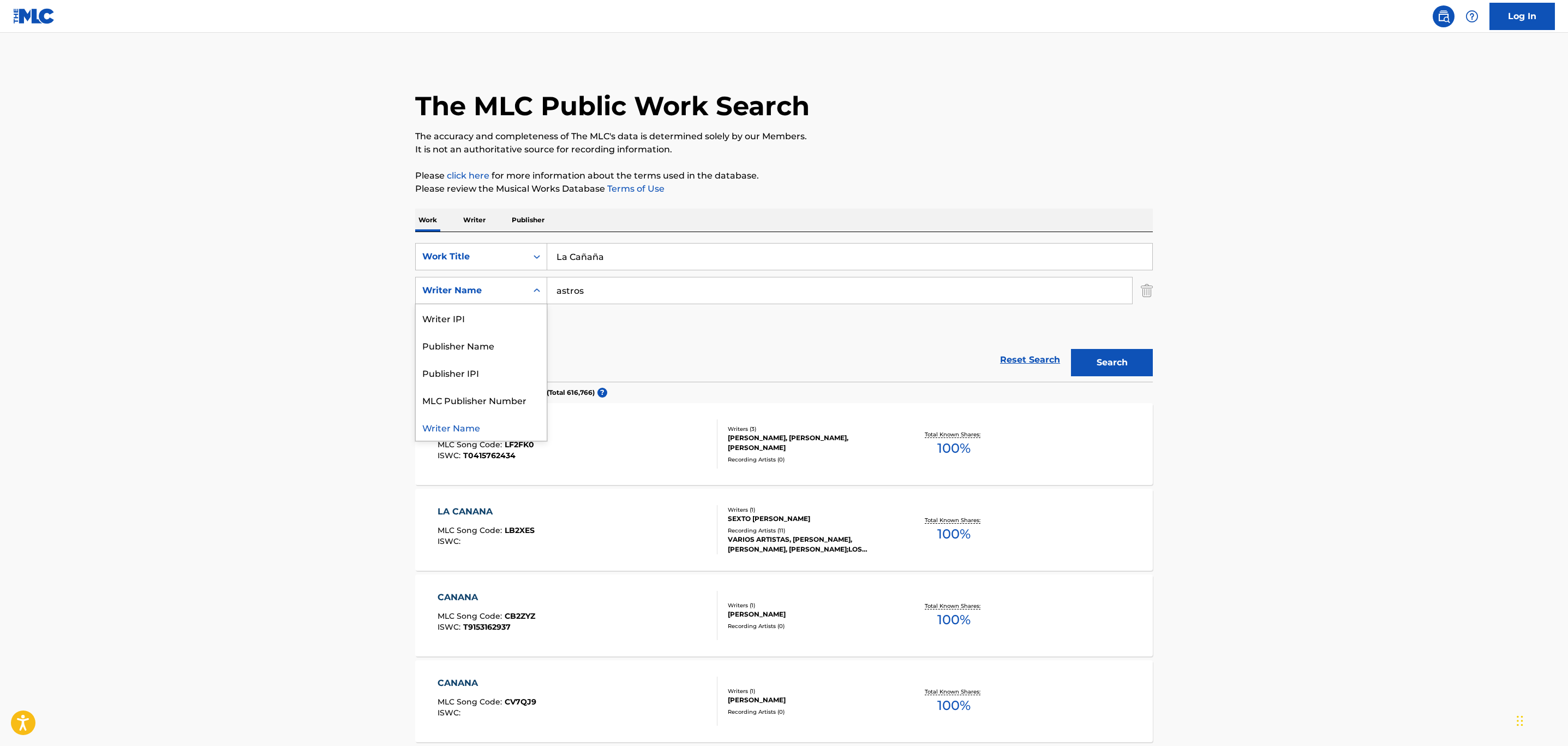
click at [498, 292] on div "Writer Name" at bounding box center [471, 290] width 98 height 13
drag, startPoint x: 580, startPoint y: 287, endPoint x: 534, endPoint y: 287, distance: 46.0
click at [534, 287] on div "SearchWithCriteria9782f02e-c15f-45e0-a667-4b34ee06232d Writer Name astros" at bounding box center [784, 291] width 737 height 27
click at [1071, 349] on button "Search" at bounding box center [1112, 362] width 82 height 27
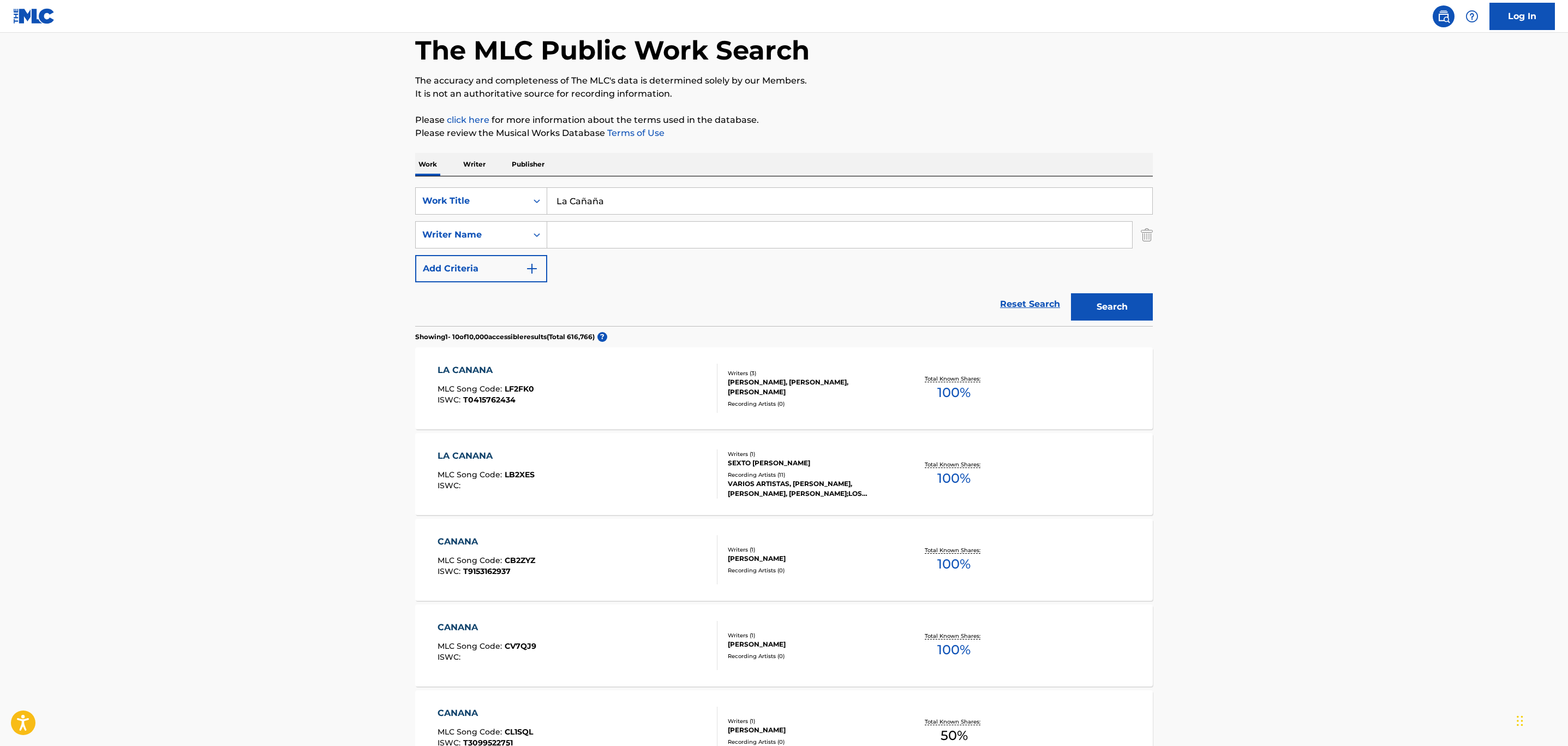
scroll to position [51, 0]
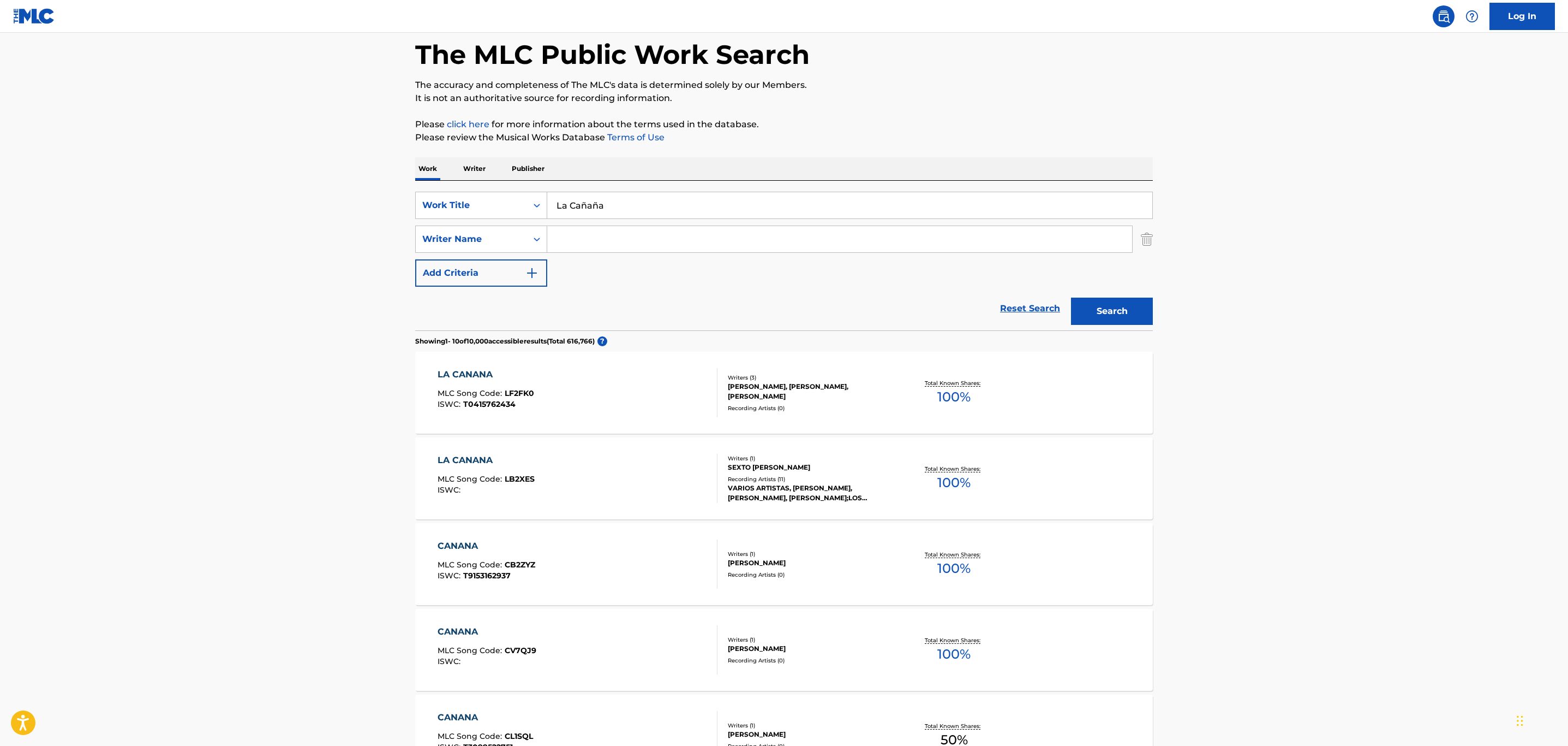
click at [871, 404] on div "Recording Artists ( 0 )" at bounding box center [811, 408] width 165 height 8
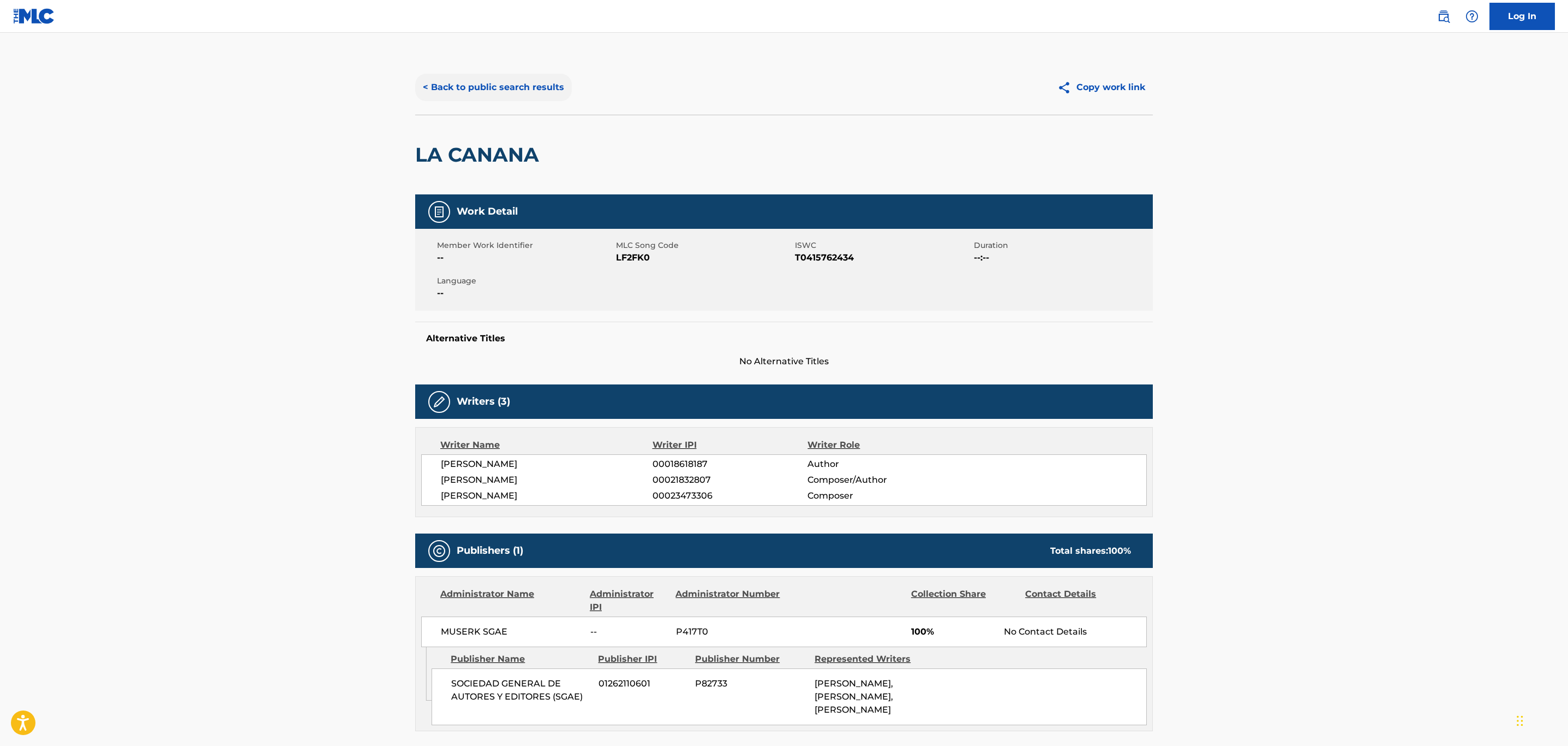
click at [466, 81] on button "< Back to public search results" at bounding box center [493, 87] width 157 height 27
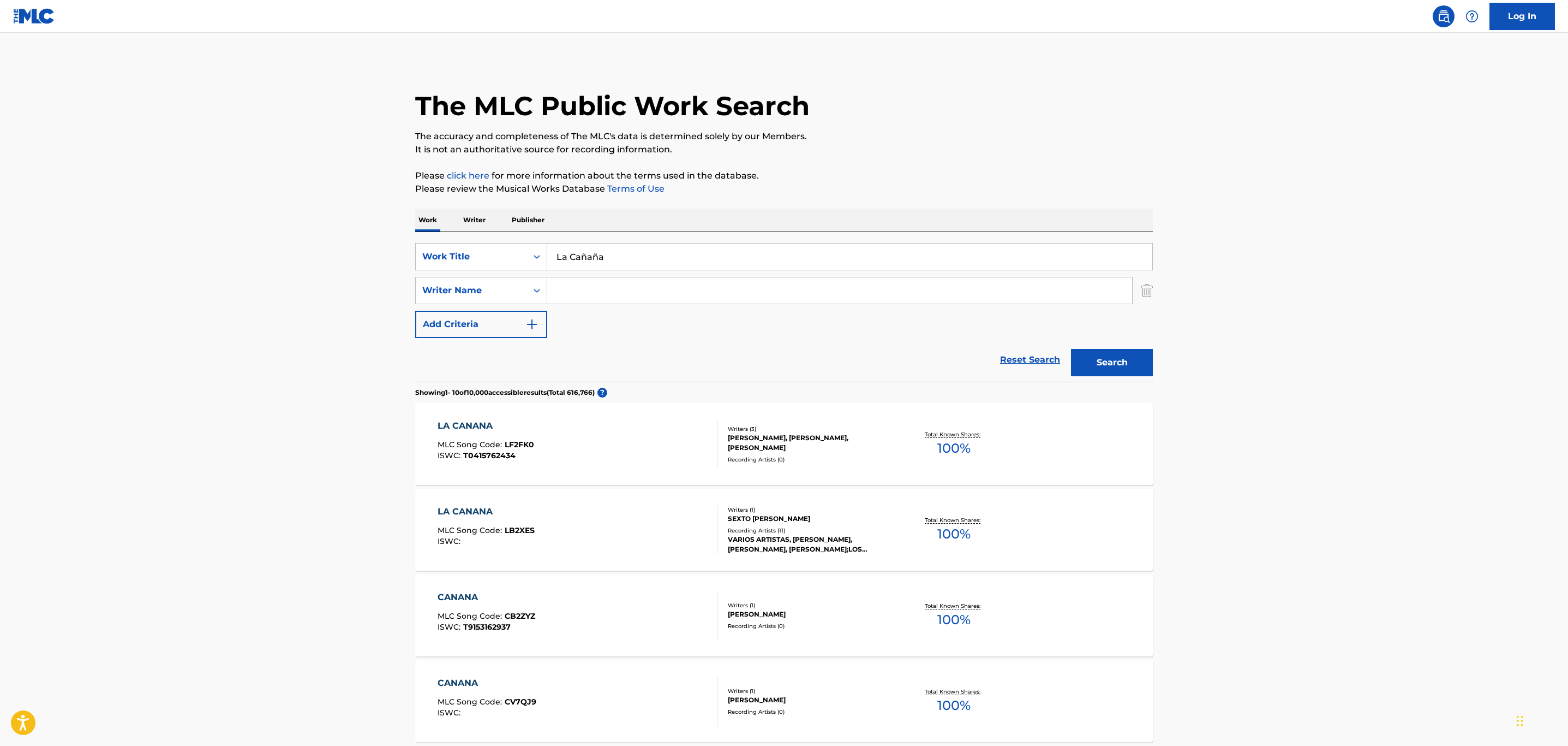
scroll to position [51, 0]
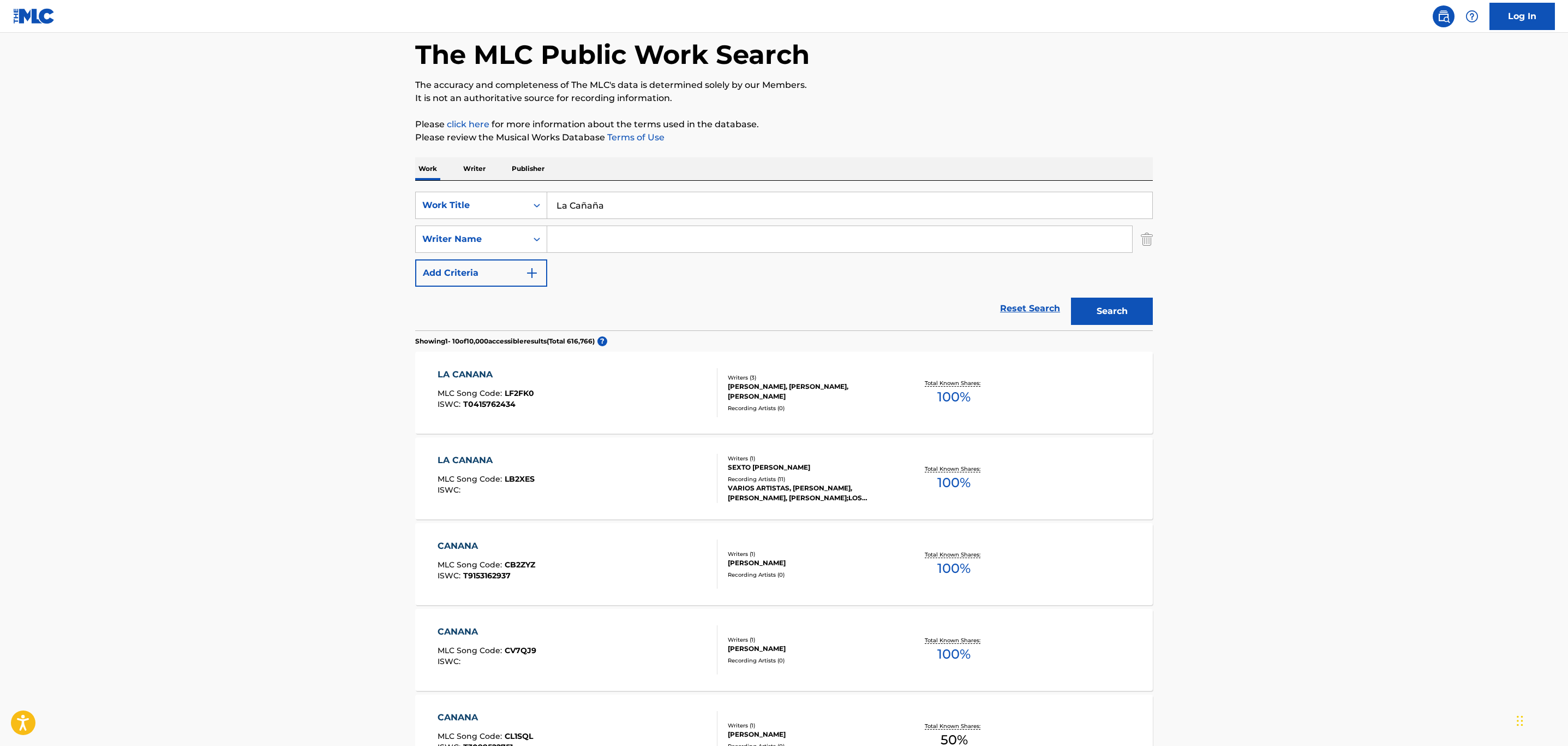
click at [1088, 469] on div "LA CANANA MLC Song Code : LB2XES ISWC : Writers ( 1 ) [PERSON_NAME] Recording A…" at bounding box center [784, 478] width 737 height 82
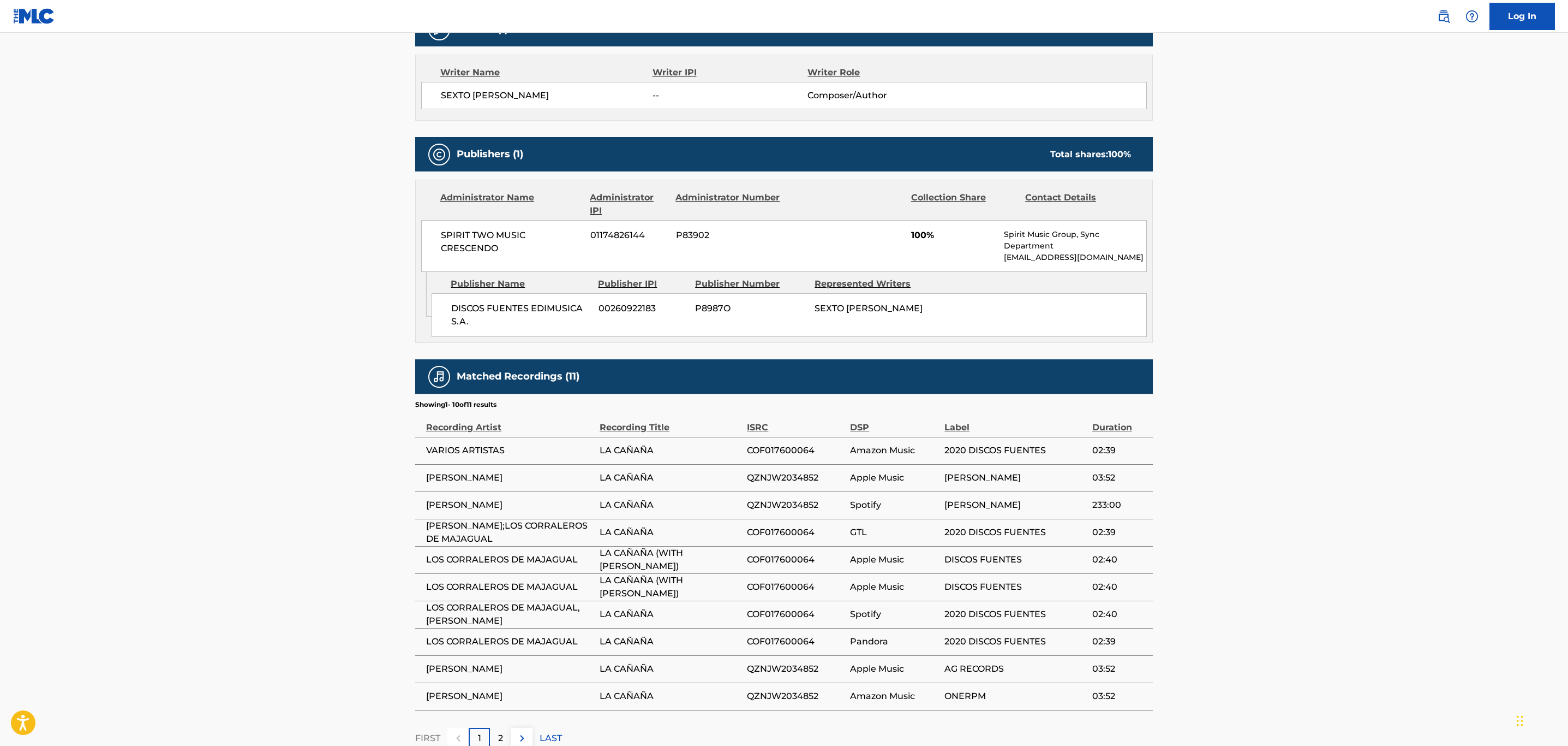
scroll to position [448, 0]
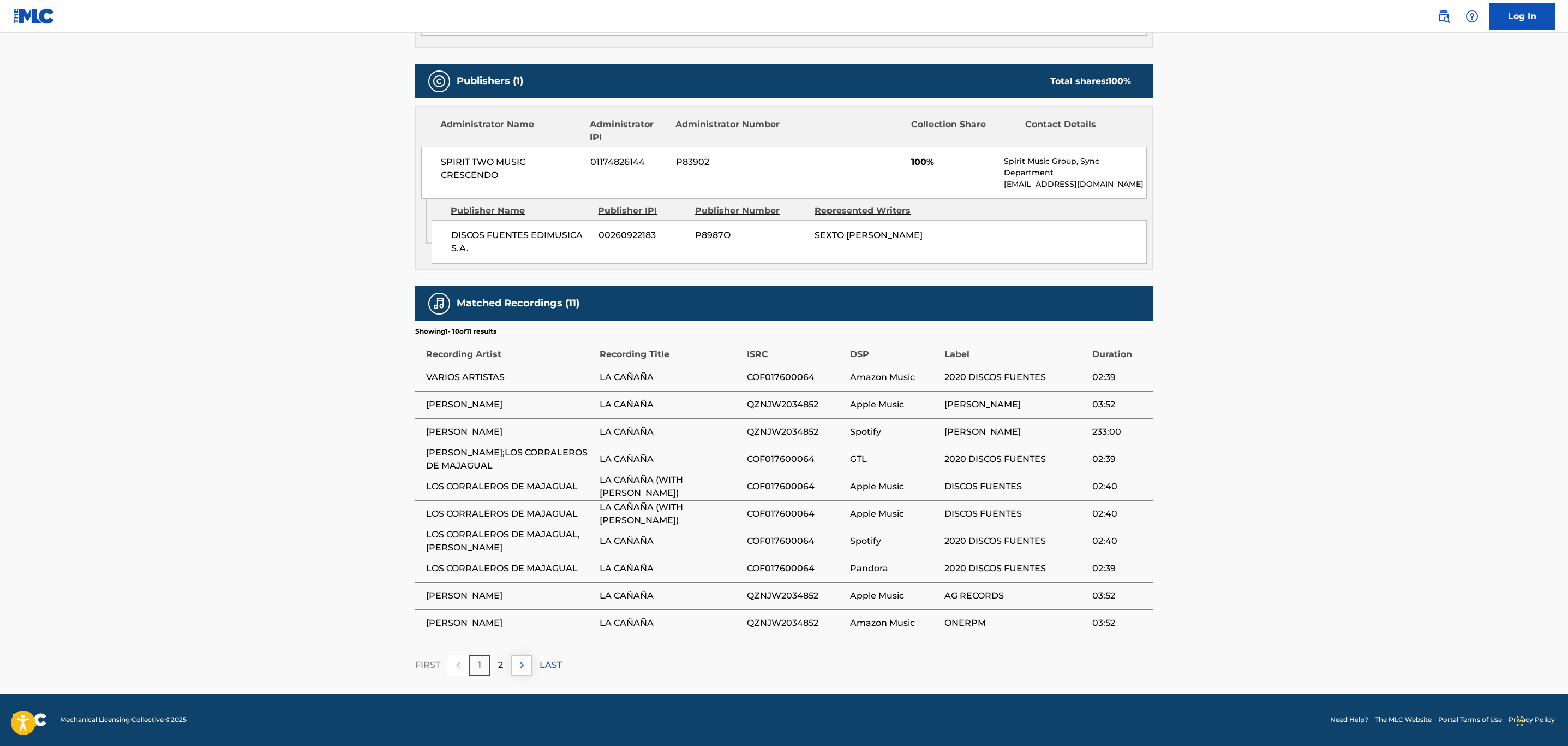
click at [517, 665] on img at bounding box center [522, 665] width 13 height 13
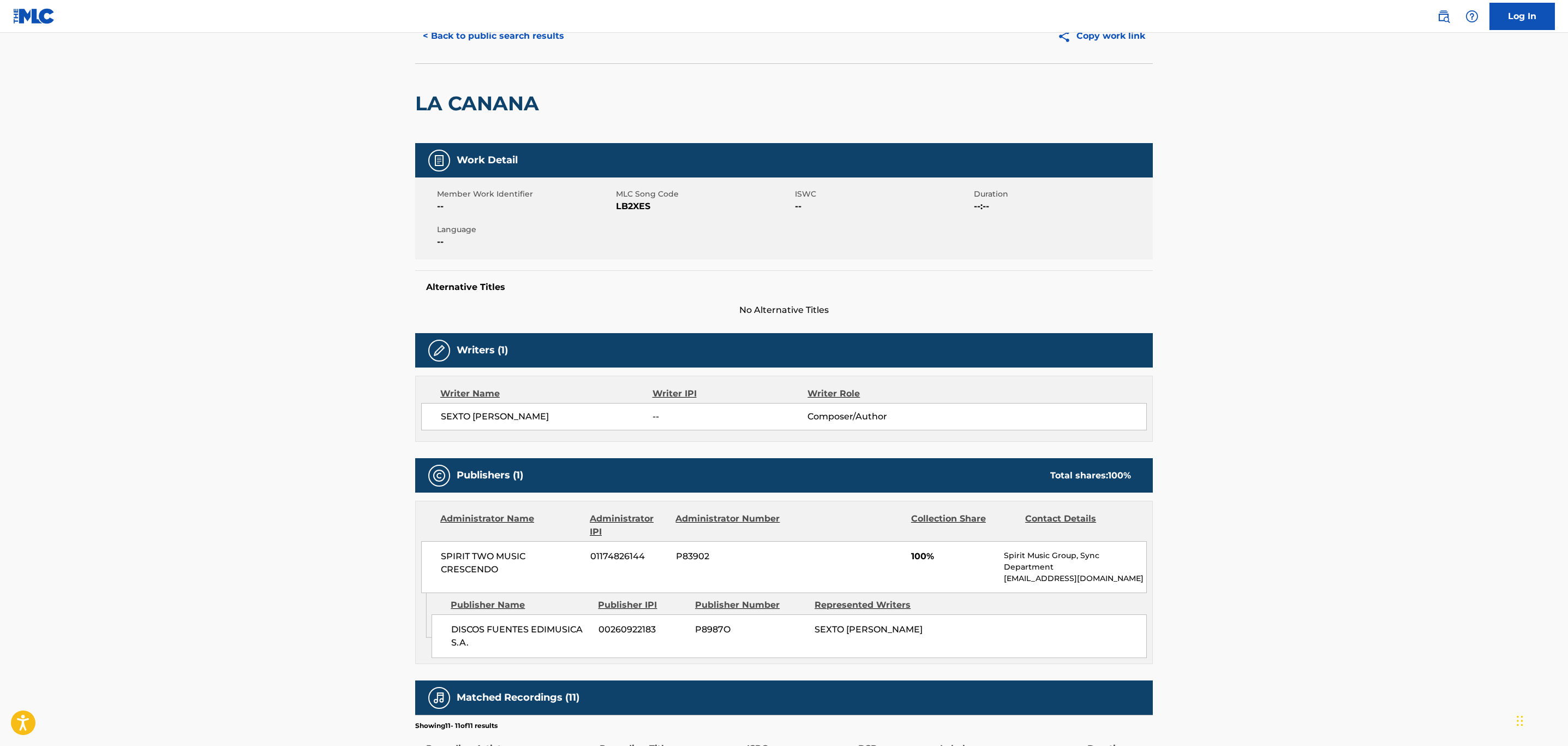
scroll to position [0, 0]
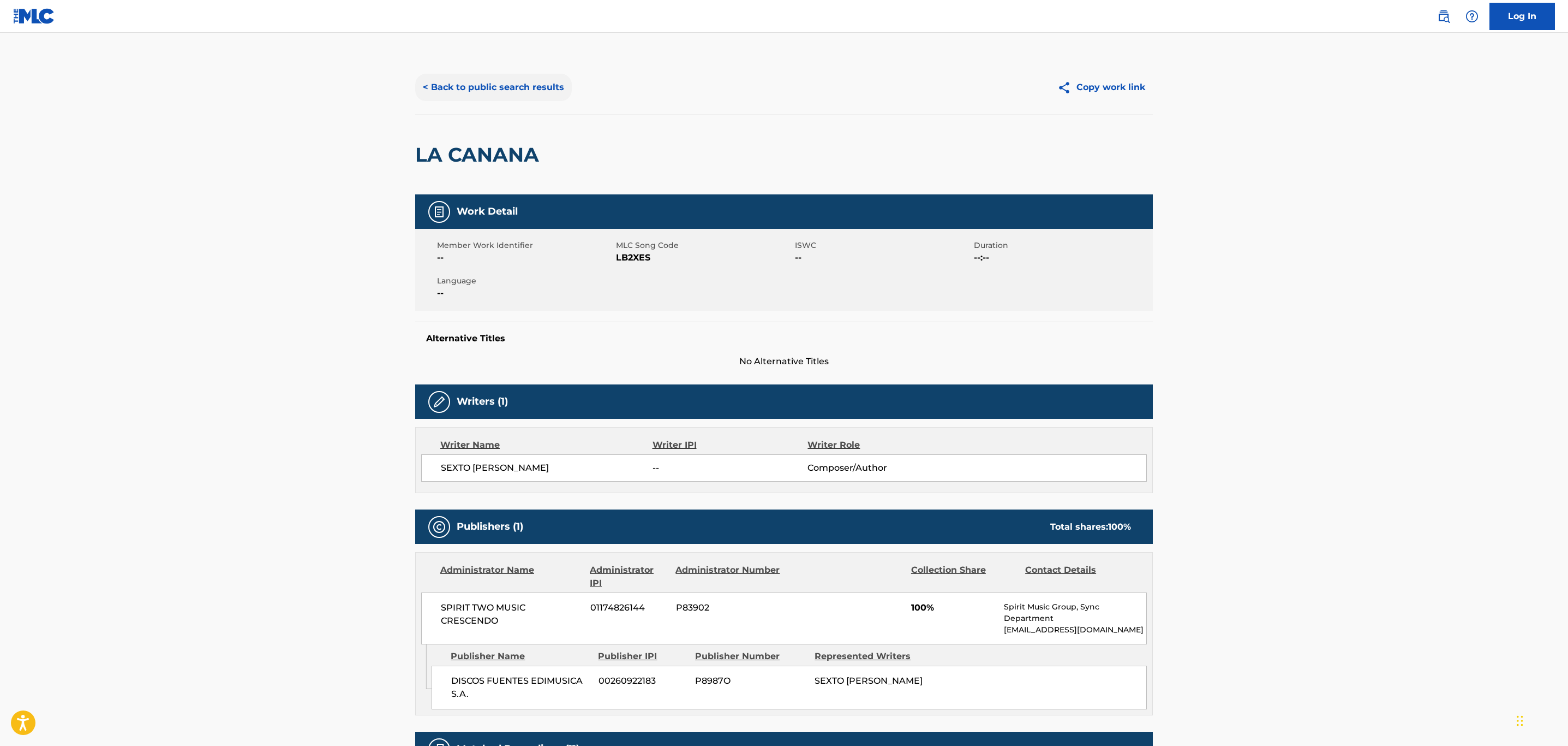
click at [482, 84] on button "< Back to public search results" at bounding box center [493, 87] width 157 height 27
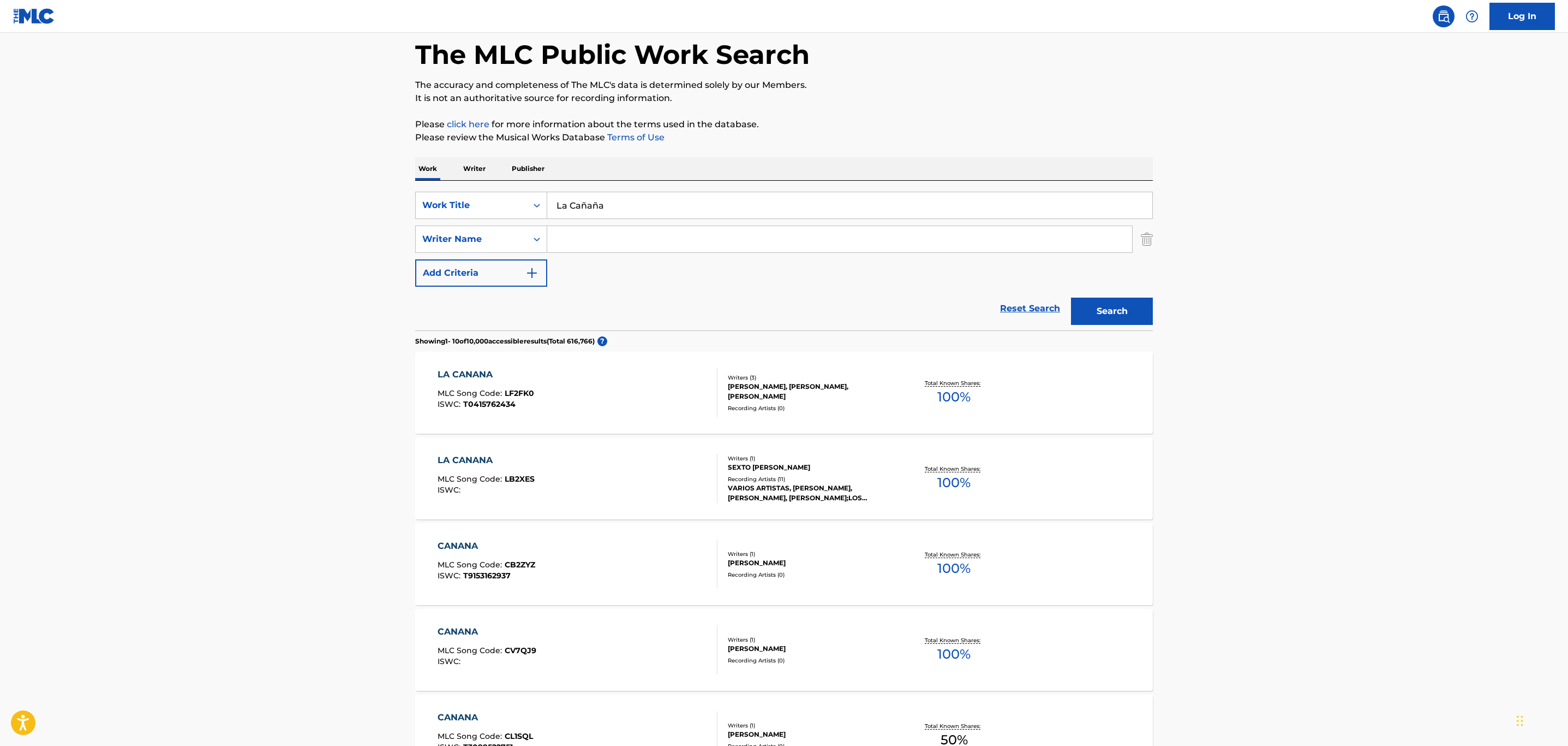
drag, startPoint x: 632, startPoint y: 210, endPoint x: 392, endPoint y: 235, distance: 241.3
click at [485, 188] on div "SearchWithCriteria5016fdcc-3906-48b8-b6aa-8a4ade20b000 Work Title La Cañaña Sea…" at bounding box center [784, 255] width 737 height 149
paste input "Compadre Polo"
type input "Compadre Polo"
drag, startPoint x: 270, startPoint y: 266, endPoint x: 370, endPoint y: 259, distance: 100.2
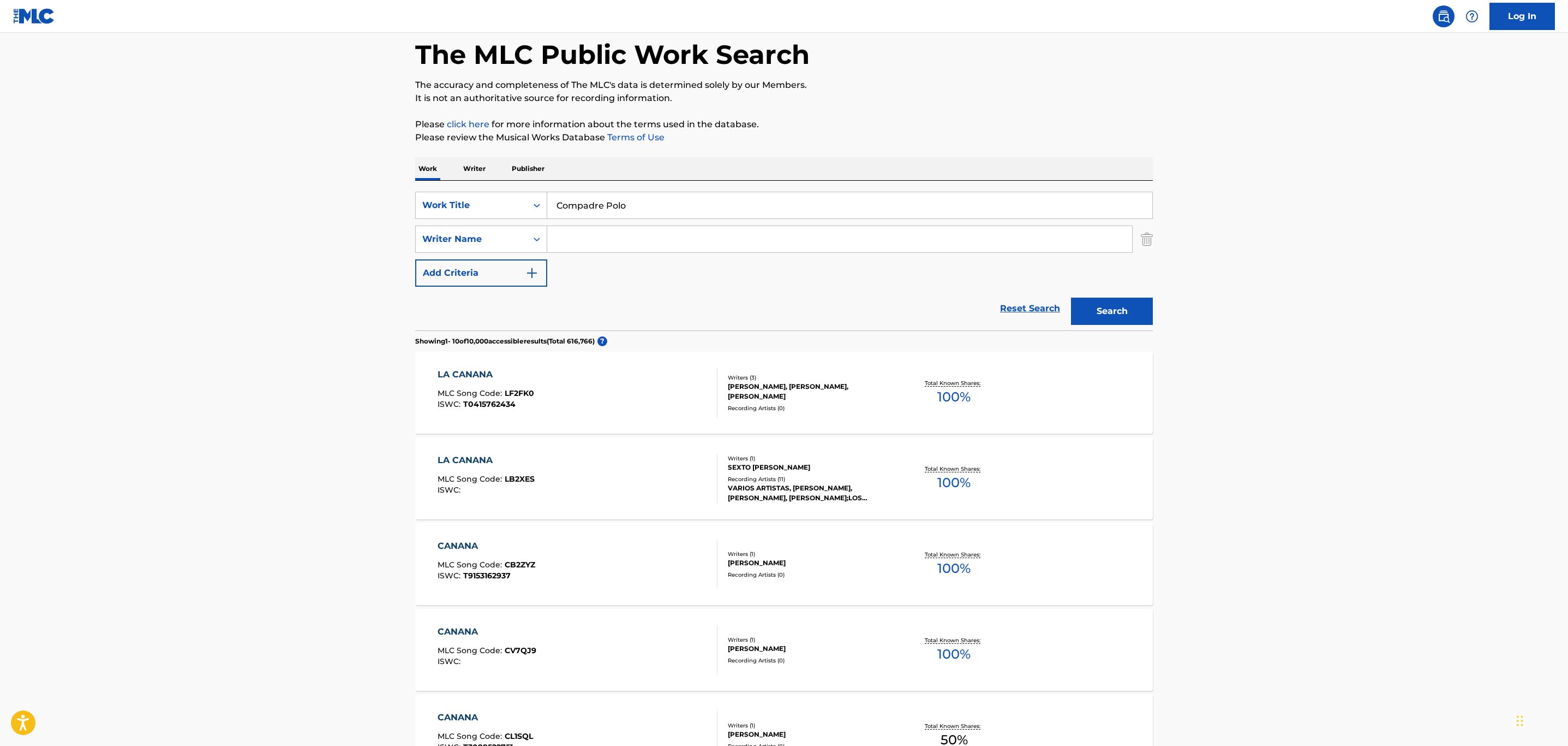
click at [274, 264] on main "The MLC Public Work Search The accuracy and completeness of The MLC's data is d…" at bounding box center [784, 624] width 1568 height 1285
click at [1107, 314] on button "Search" at bounding box center [1112, 311] width 82 height 27
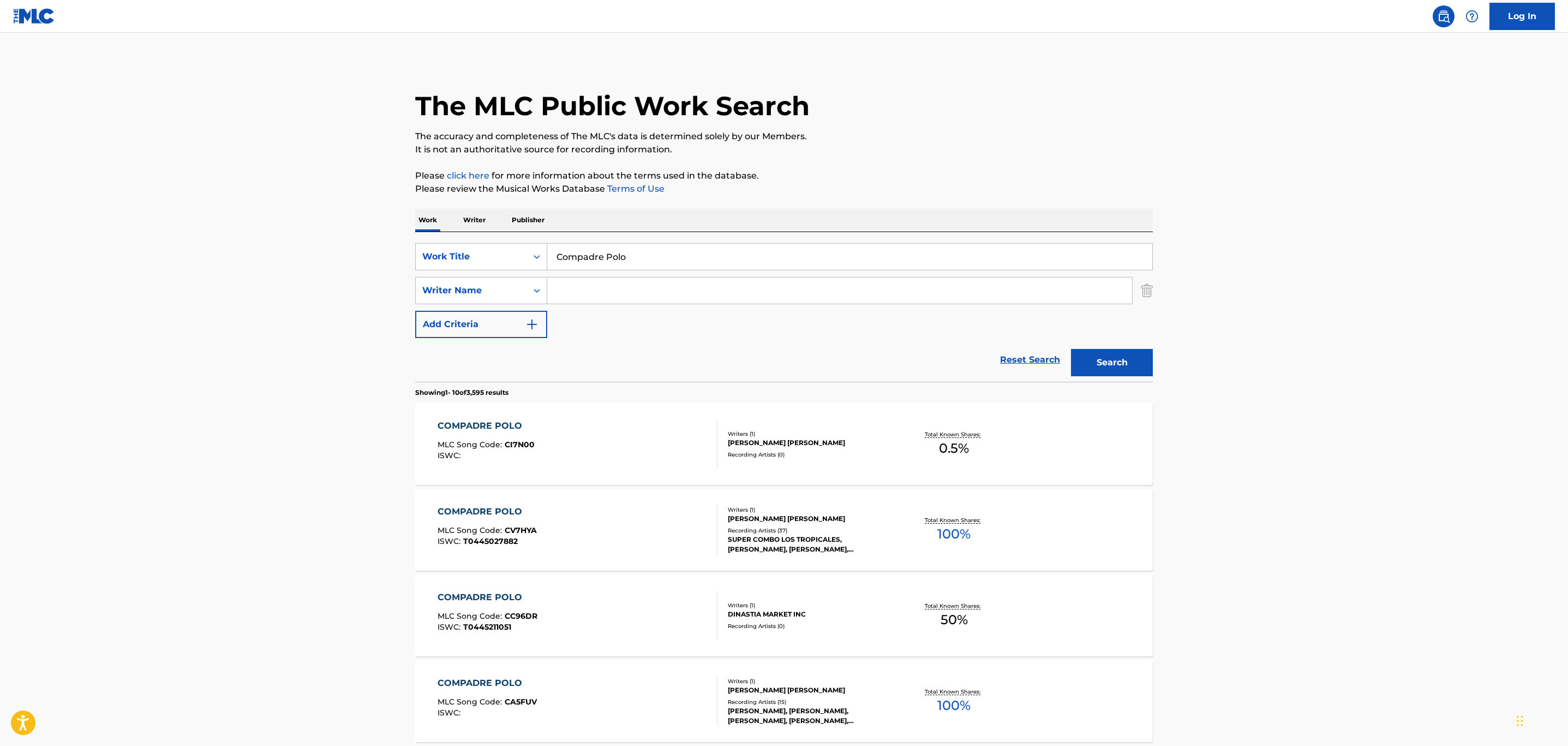
click at [637, 462] on div "COMPADRE POLO MLC Song Code : CI7N00 ISWC :" at bounding box center [578, 444] width 280 height 49
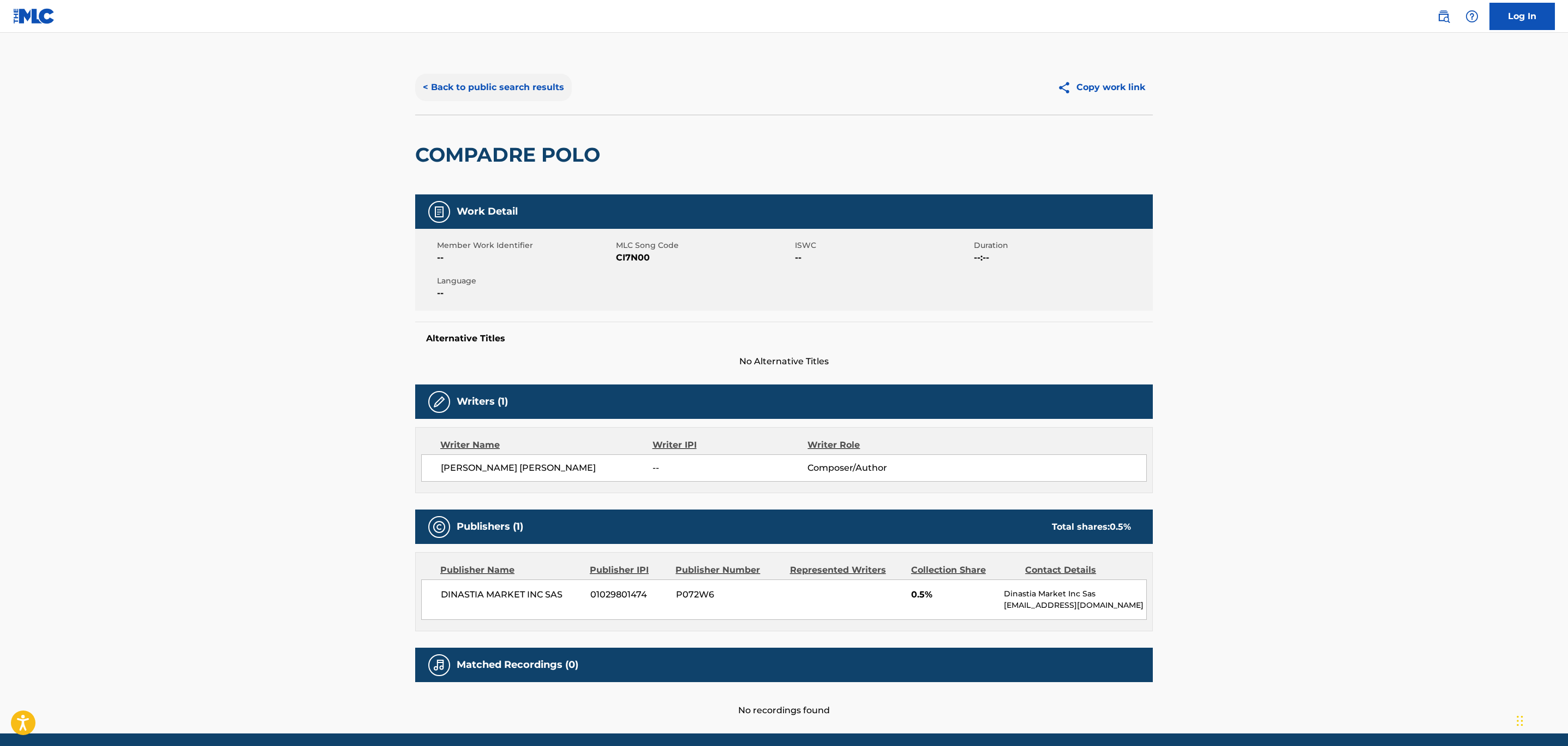
click at [485, 85] on button "< Back to public search results" at bounding box center [493, 87] width 157 height 27
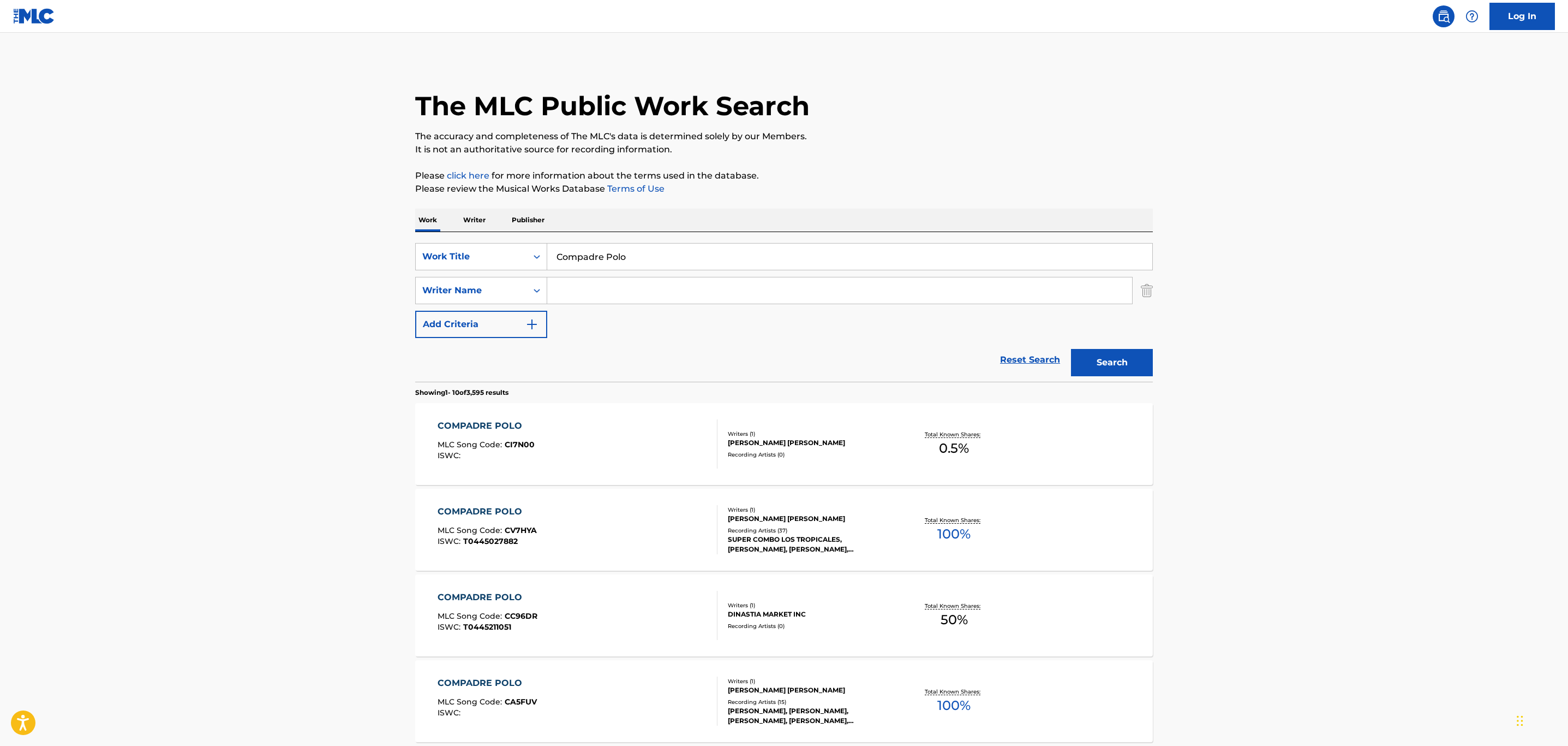
click at [684, 546] on div "COMPADRE POLO MLC Song Code : CV7HYA ISWC : T0445027882" at bounding box center [578, 529] width 280 height 49
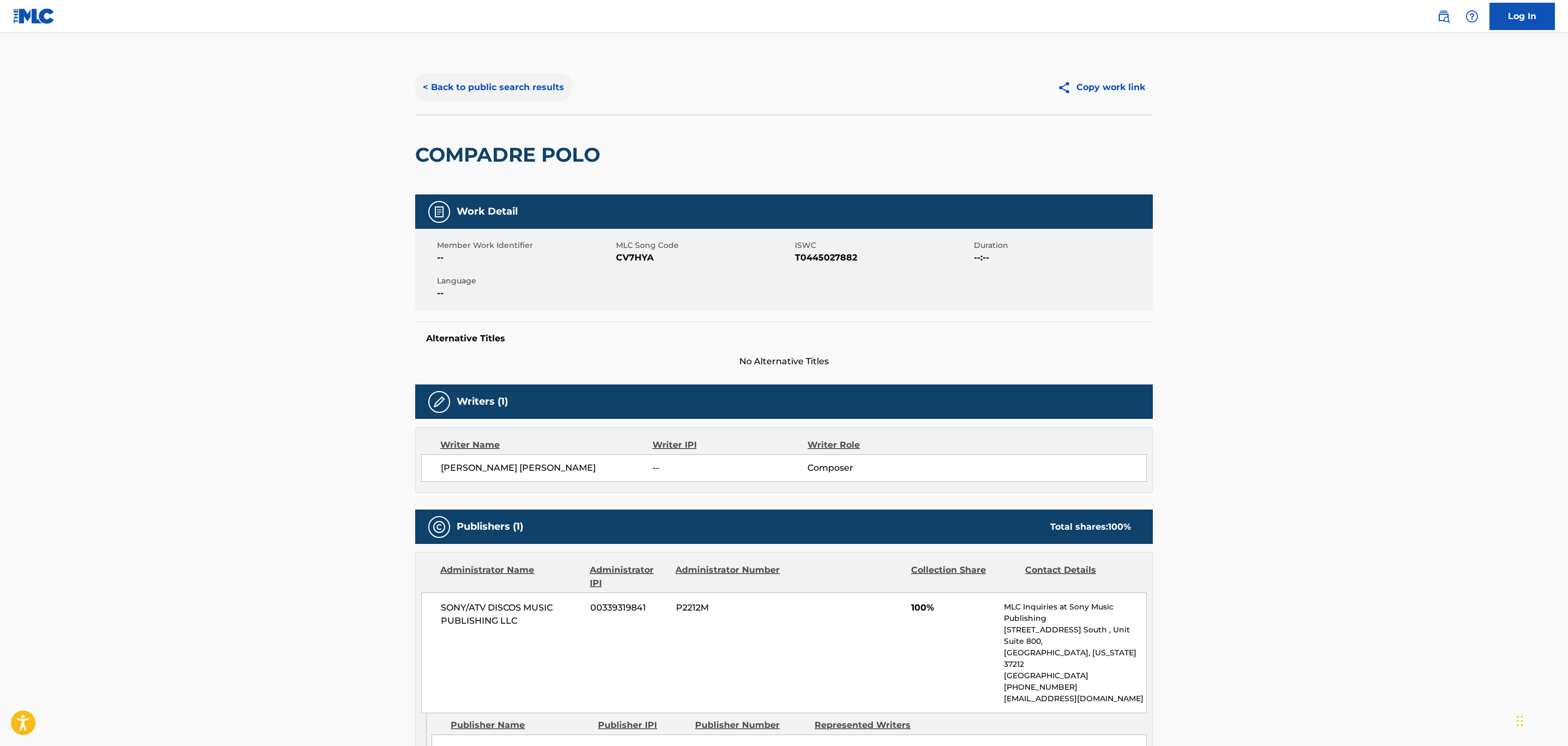
click at [537, 85] on button "< Back to public search results" at bounding box center [493, 87] width 157 height 27
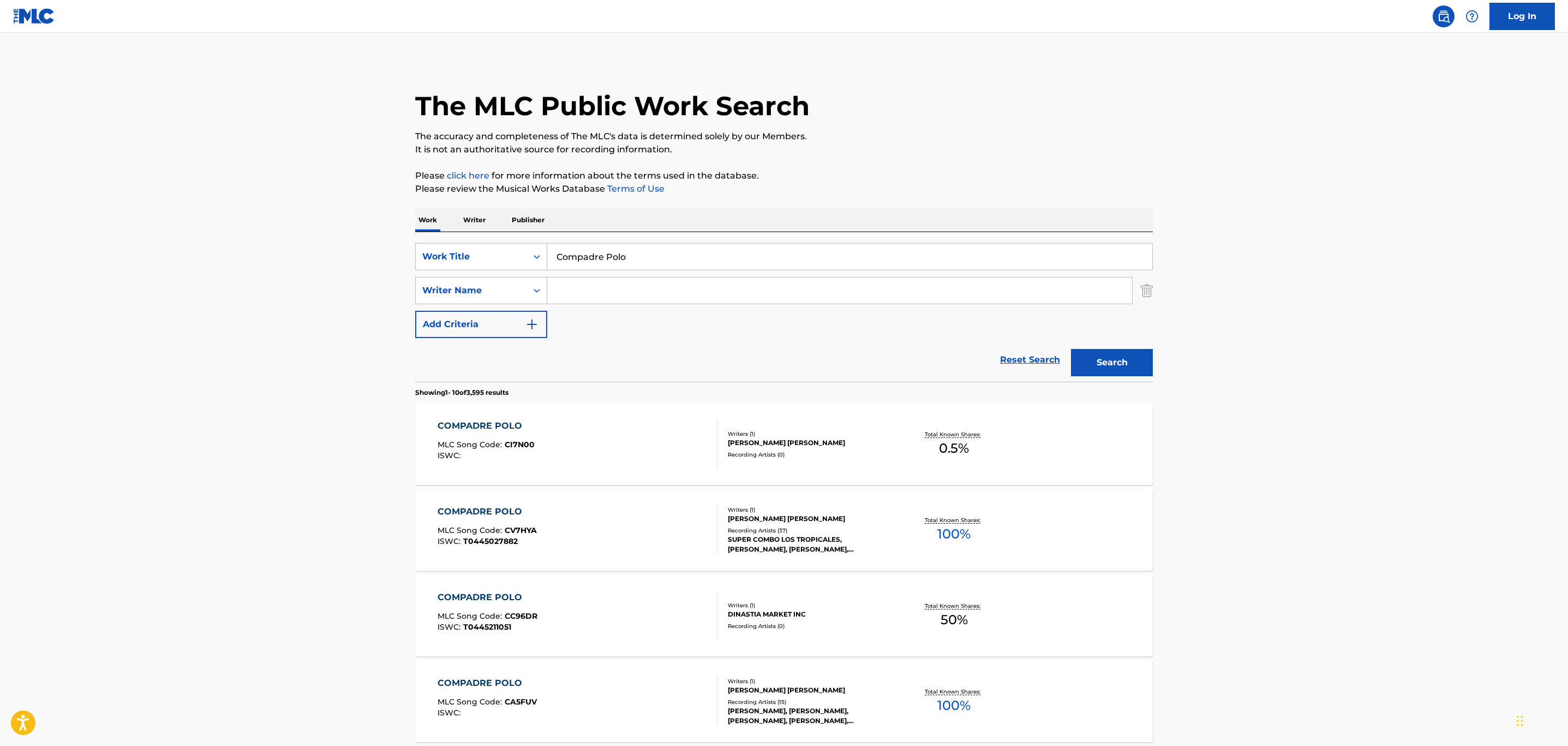
drag, startPoint x: 637, startPoint y: 261, endPoint x: 407, endPoint y: 249, distance: 230.3
click at [407, 249] on div "The MLC Public Work Search The accuracy and completeness of The MLC's data is d…" at bounding box center [784, 686] width 764 height 1253
paste input "Borriquit"
type input "Borriquito"
drag, startPoint x: 275, startPoint y: 314, endPoint x: 330, endPoint y: 318, distance: 55.1
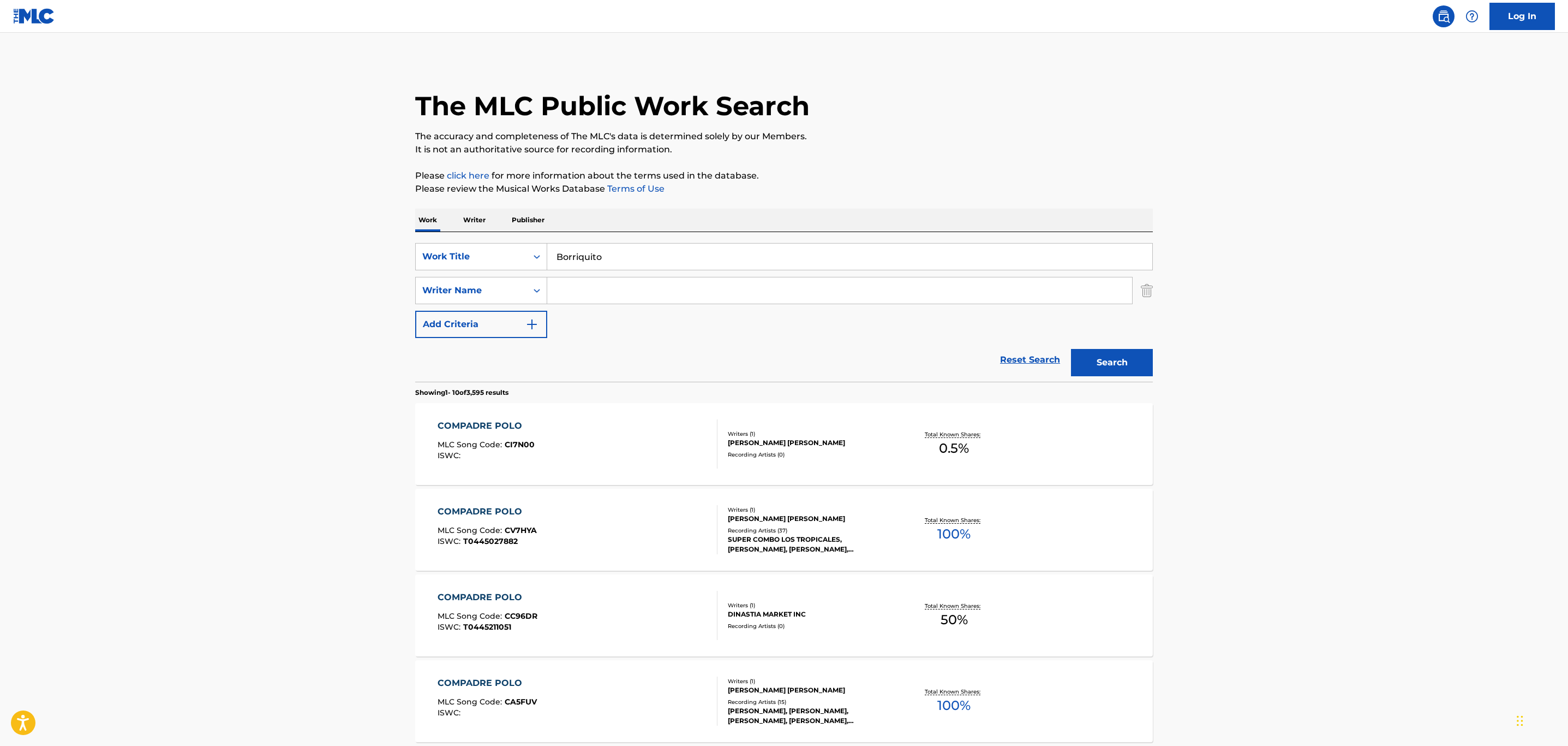
click at [303, 318] on main "The MLC Public Work Search The accuracy and completeness of The MLC's data is d…" at bounding box center [784, 675] width 1568 height 1285
click at [603, 293] on input "Search Form" at bounding box center [839, 291] width 585 height 26
click at [1071, 349] on button "Search" at bounding box center [1112, 362] width 82 height 27
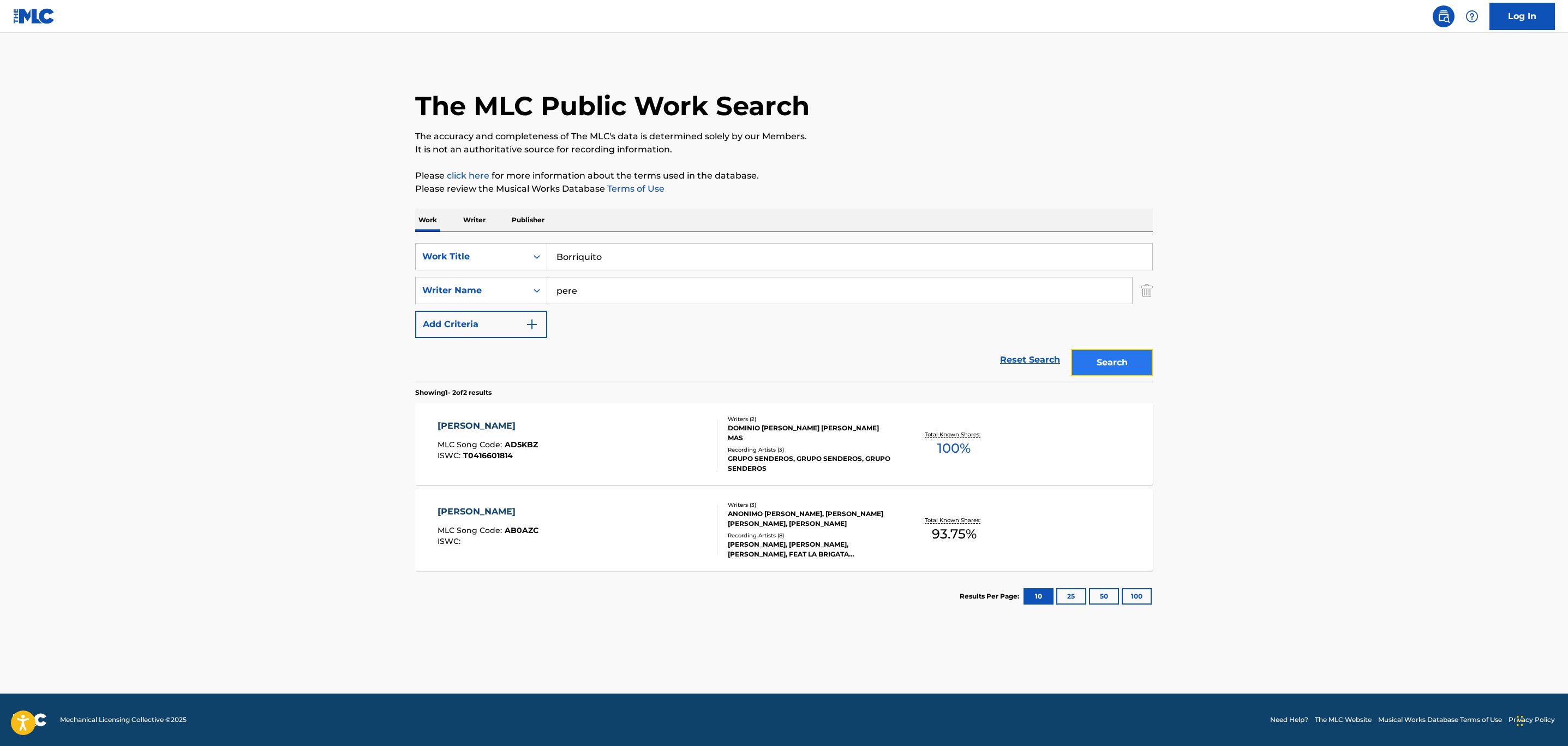
click at [1094, 364] on button "Search" at bounding box center [1112, 362] width 82 height 27
drag, startPoint x: 637, startPoint y: 290, endPoint x: 521, endPoint y: 293, distance: 116.0
click at [521, 293] on div "SearchWithCriteria9782f02e-c15f-45e0-a667-4b34ee06232d Writer Name [PERSON_NAME]" at bounding box center [784, 291] width 737 height 27
click at [696, 297] on input "pere" at bounding box center [839, 291] width 585 height 26
type input "peret"
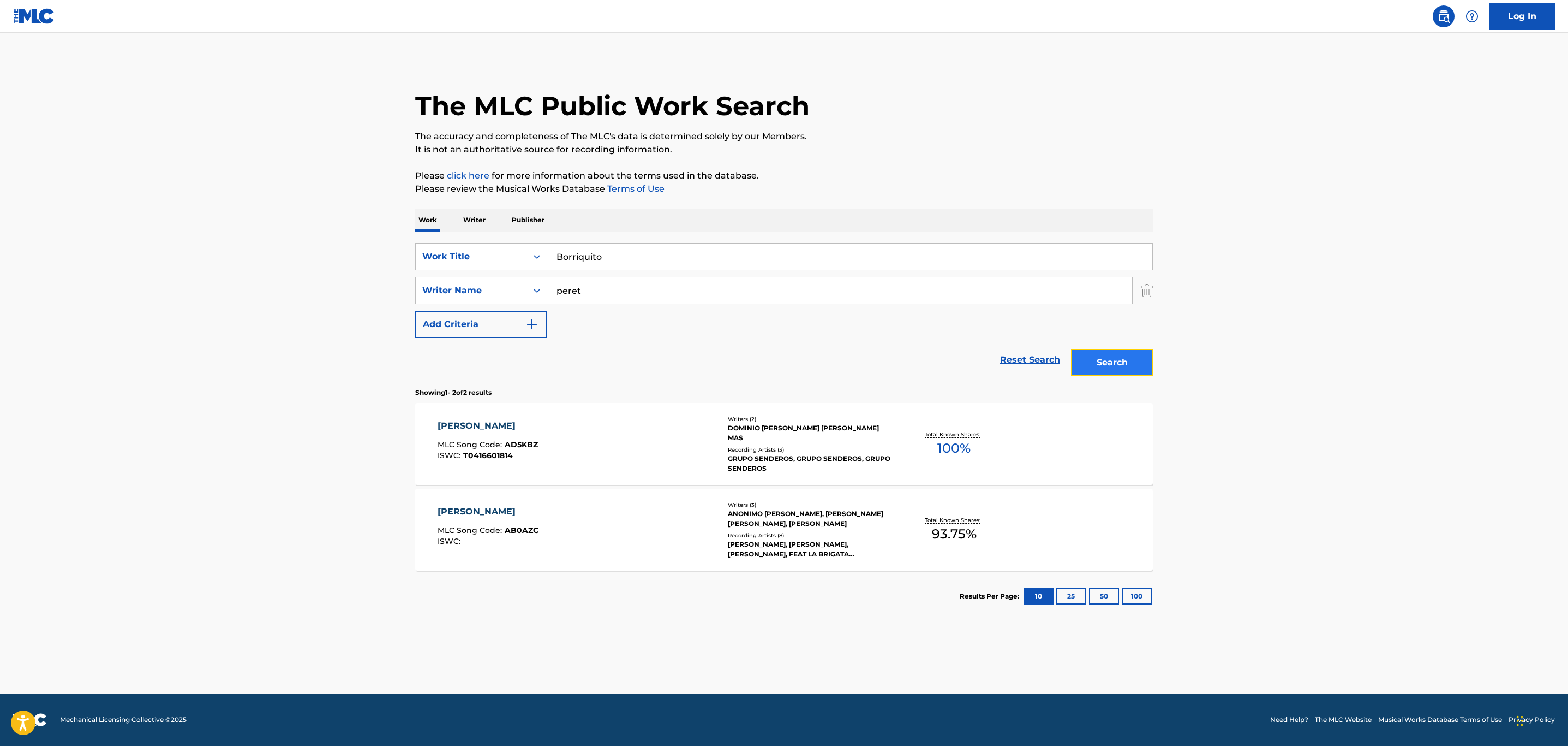
click at [1127, 361] on button "Search" at bounding box center [1112, 362] width 82 height 27
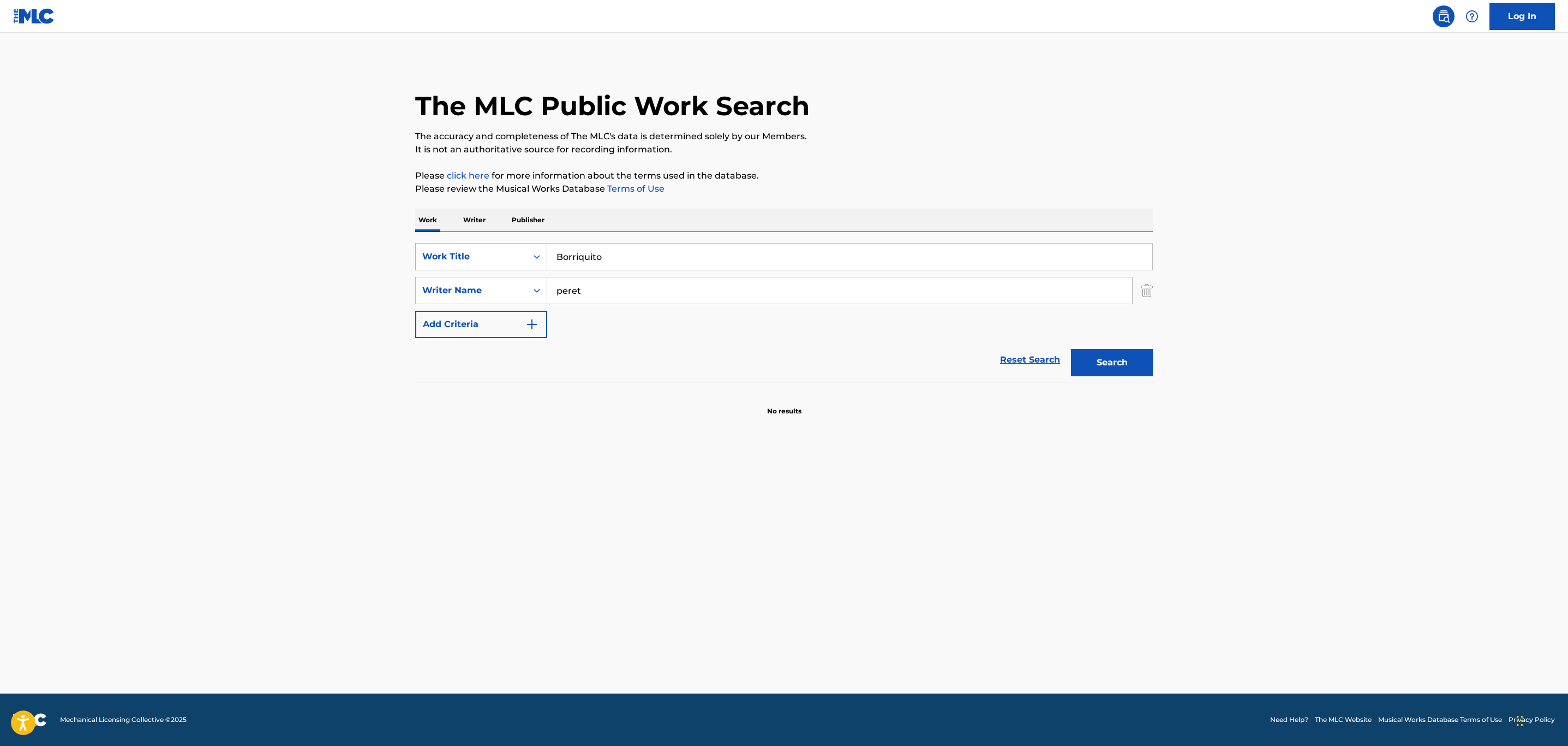
drag, startPoint x: 646, startPoint y: 261, endPoint x: 495, endPoint y: 244, distance: 152.0
click at [495, 244] on div "SearchWithCriteria5016fdcc-3906-48b8-b6aa-8a4ade20b000 Work Title Borriquito" at bounding box center [784, 257] width 737 height 27
paste input "Mi Motoneta"
type input "Mi Motoneta"
drag, startPoint x: 606, startPoint y: 284, endPoint x: 480, endPoint y: 279, distance: 126.1
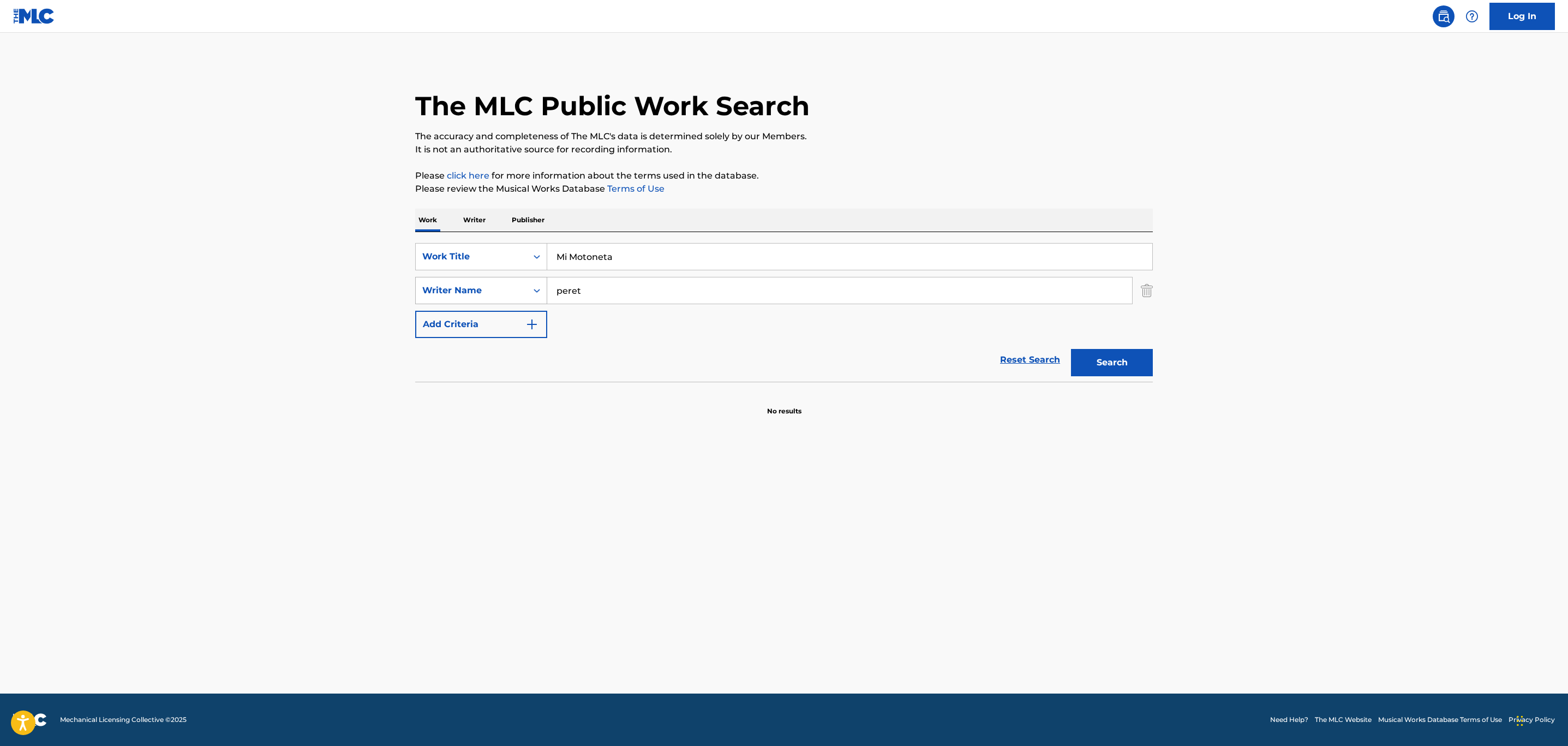
click at [480, 279] on div "SearchWithCriteria9782f02e-c15f-45e0-a667-4b34ee06232d Writer Name peret" at bounding box center [784, 291] width 737 height 27
click at [1148, 293] on img "Search Form" at bounding box center [1146, 291] width 12 height 27
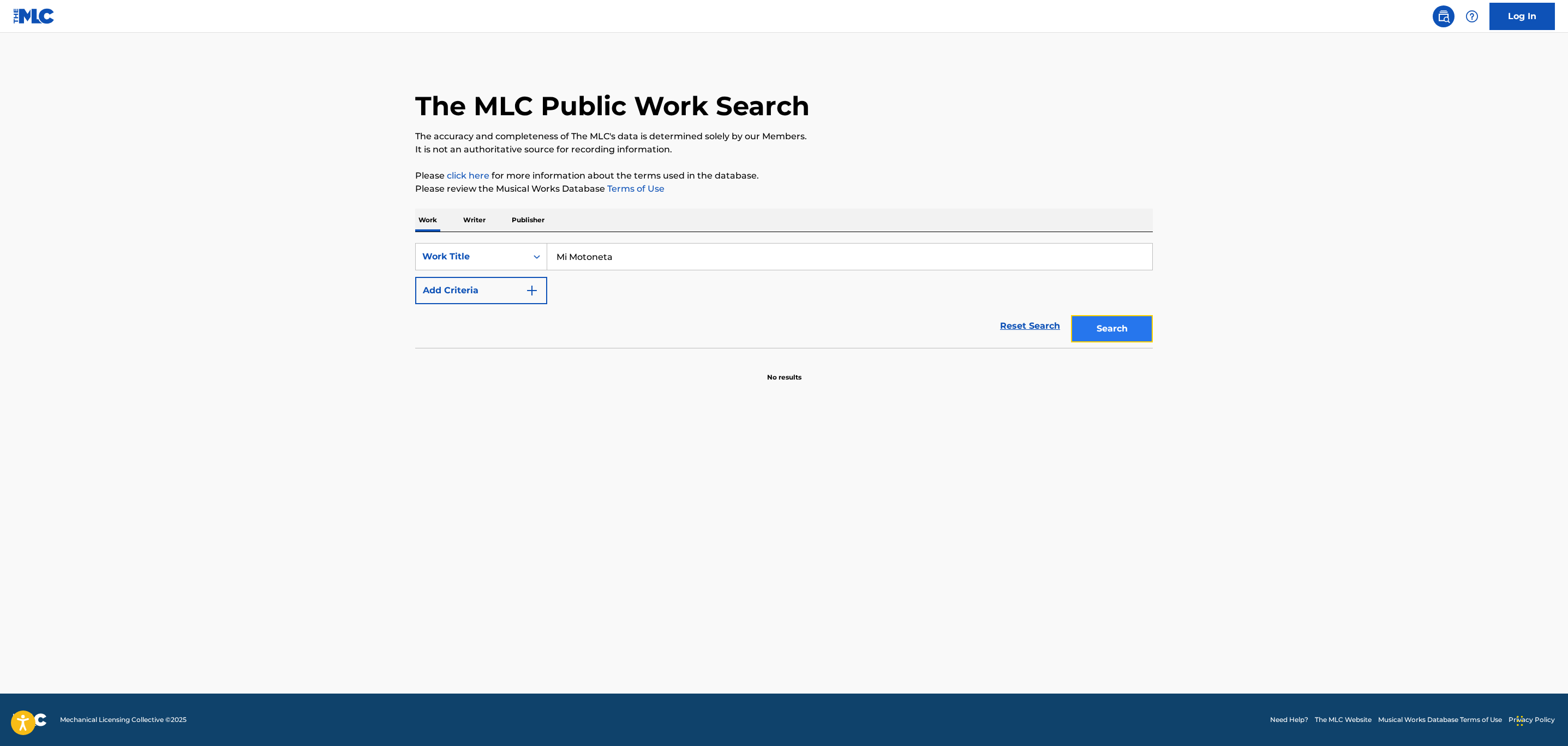
click at [1104, 335] on button "Search" at bounding box center [1112, 329] width 82 height 27
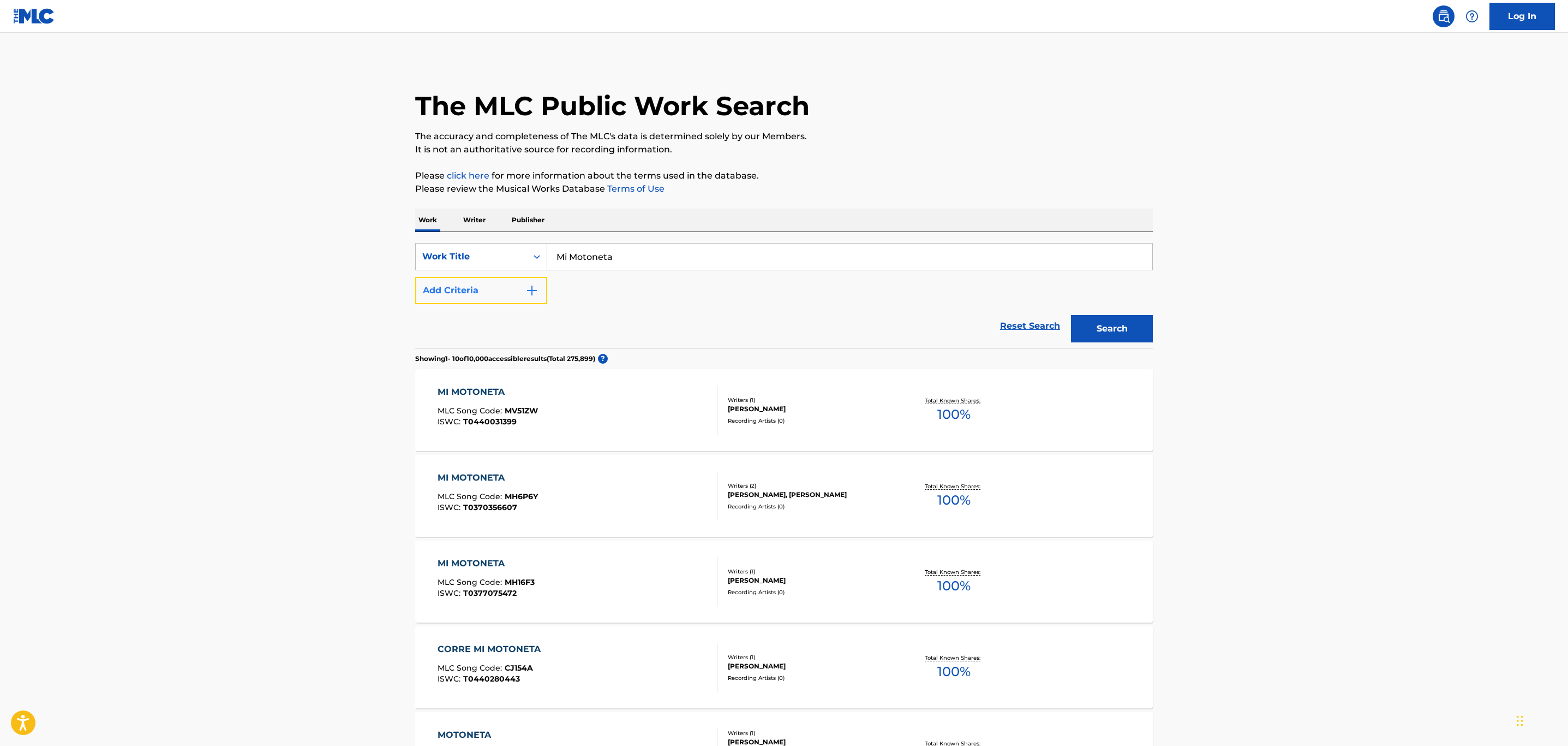
click at [525, 287] on img "Search Form" at bounding box center [531, 290] width 13 height 13
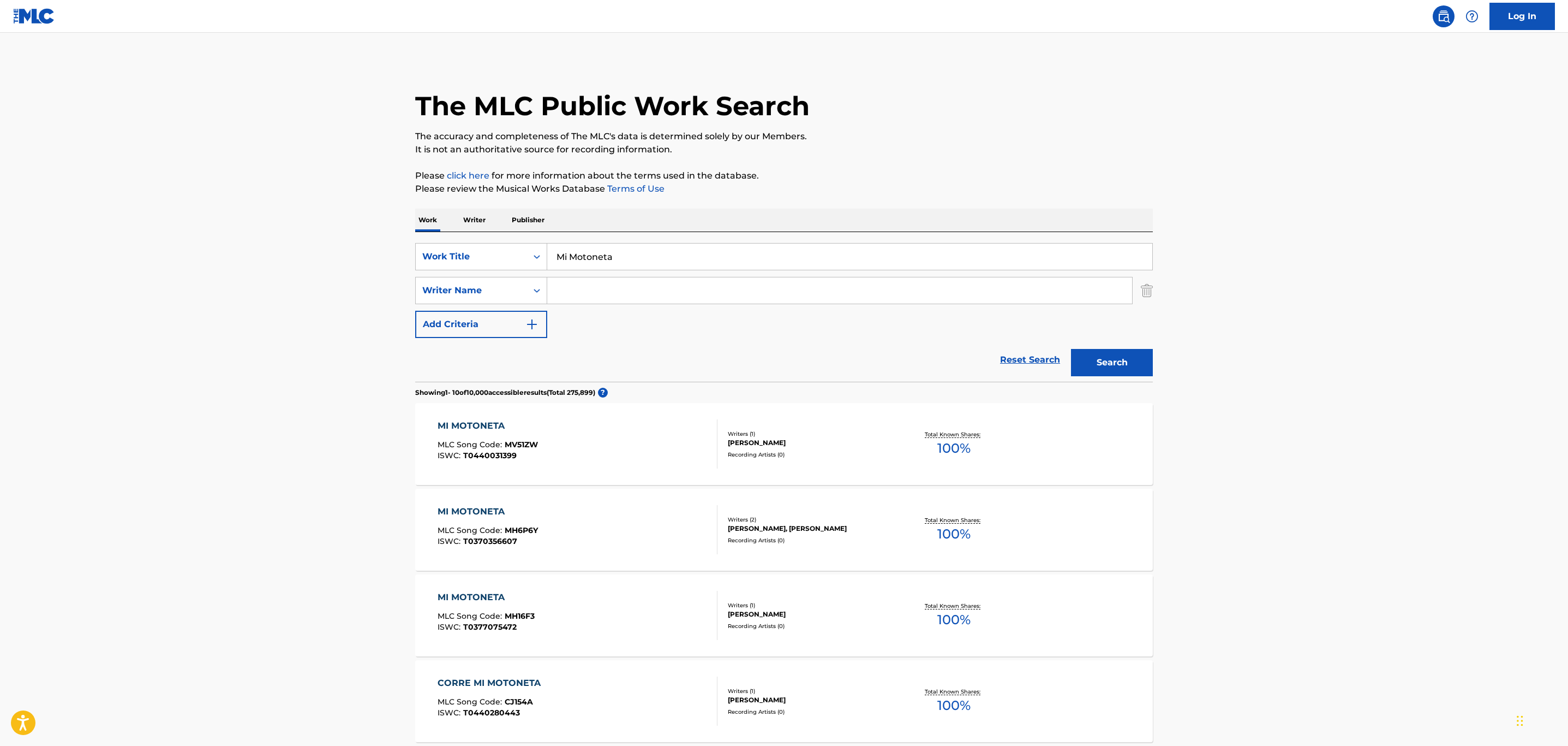
click at [619, 292] on input "Search Form" at bounding box center [839, 291] width 585 height 26
click at [1071, 349] on button "Search" at bounding box center [1112, 362] width 82 height 27
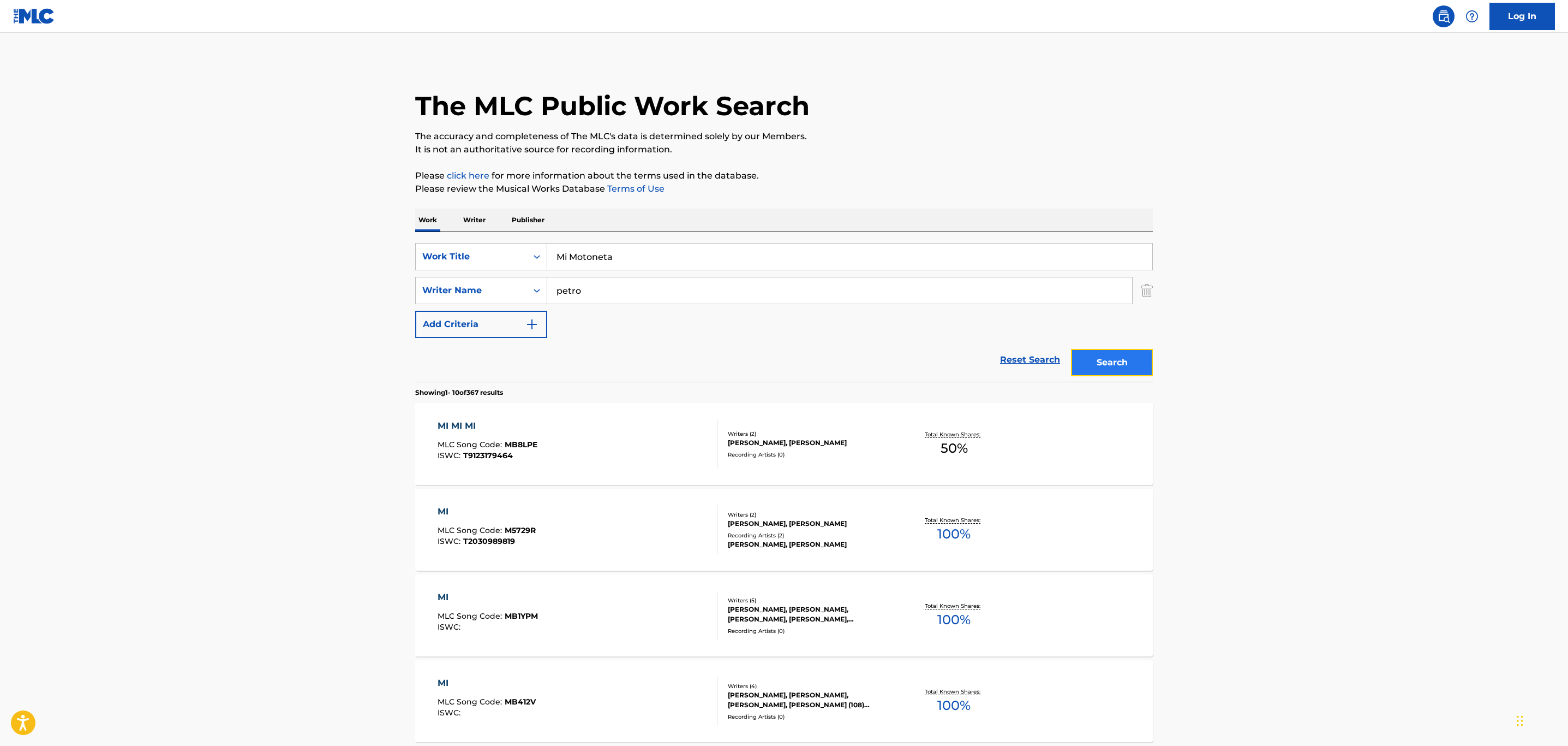
click at [1120, 367] on button "Search" at bounding box center [1112, 362] width 82 height 27
click at [646, 293] on input "petro" at bounding box center [839, 291] width 585 height 26
drag, startPoint x: 644, startPoint y: 287, endPoint x: 470, endPoint y: 269, distance: 174.9
click at [470, 269] on div "SearchWithCriteria5016fdcc-3906-48b8-b6aa-8a4ade20b000 Work Title Mi Motoneta S…" at bounding box center [784, 291] width 737 height 95
type input "[PERSON_NAME]"
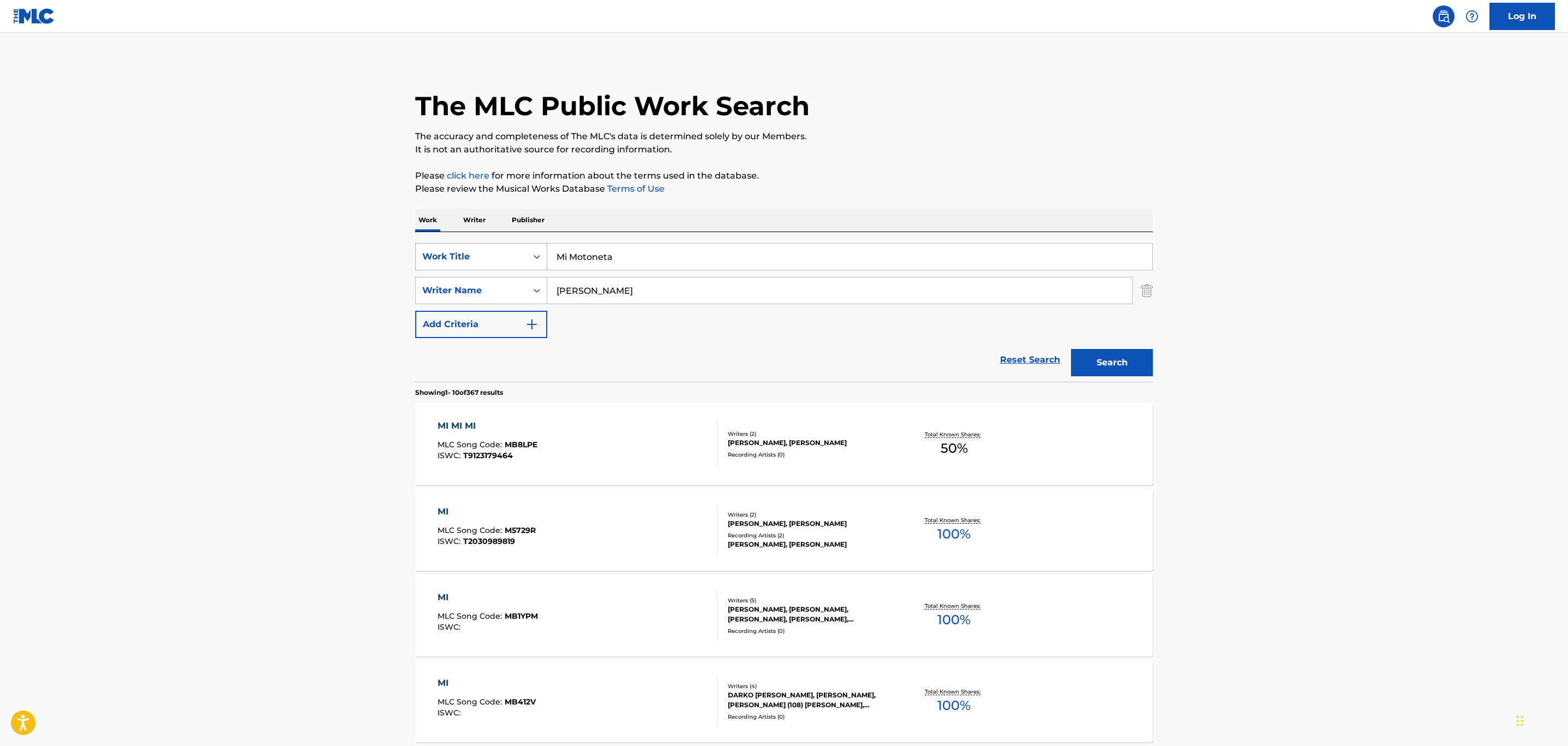
click at [1071, 349] on button "Search" at bounding box center [1112, 362] width 82 height 27
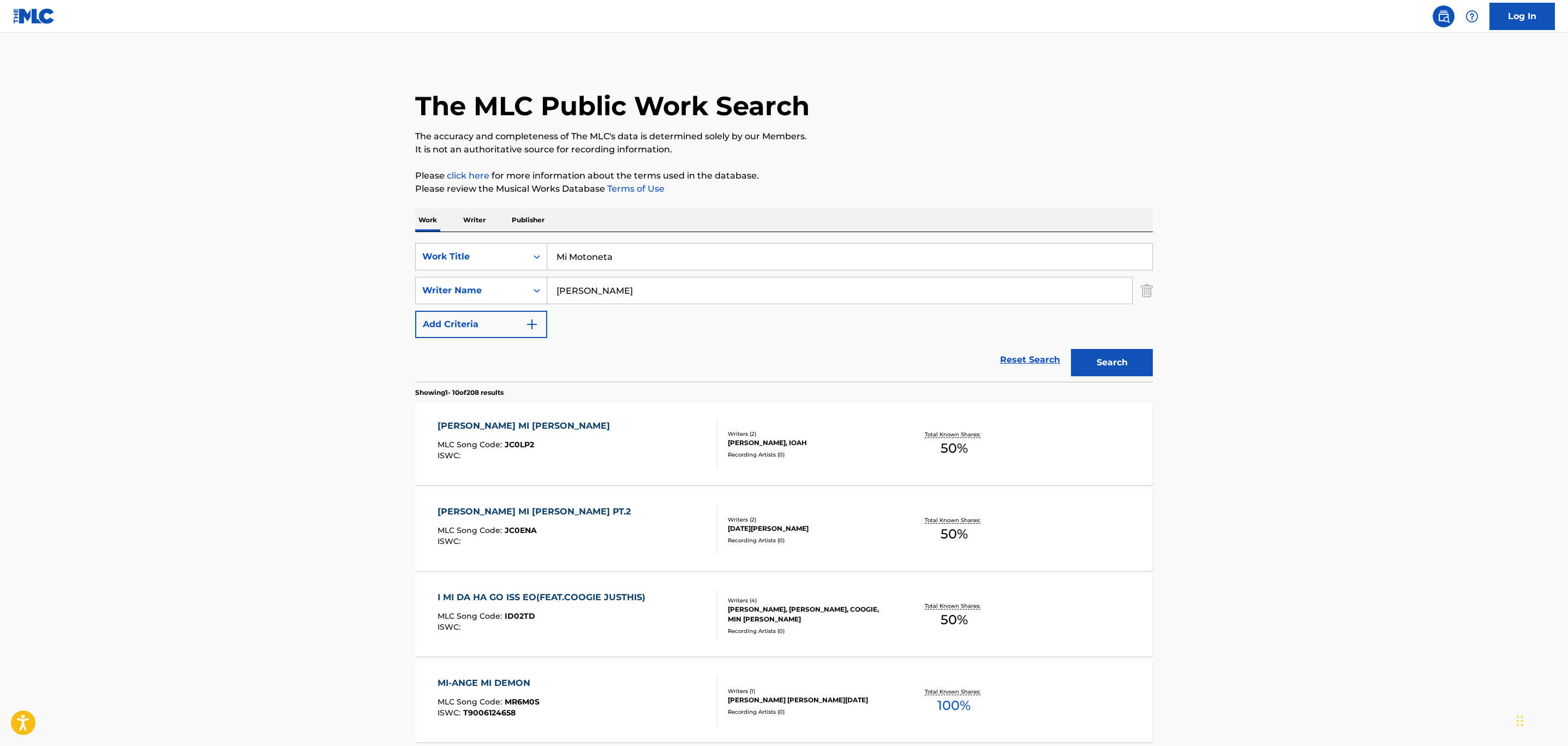
click at [1157, 294] on div "The MLC Public Work Search The accuracy and completeness of The MLC's data is d…" at bounding box center [784, 686] width 764 height 1253
click at [1146, 292] on img "Search Form" at bounding box center [1146, 291] width 12 height 27
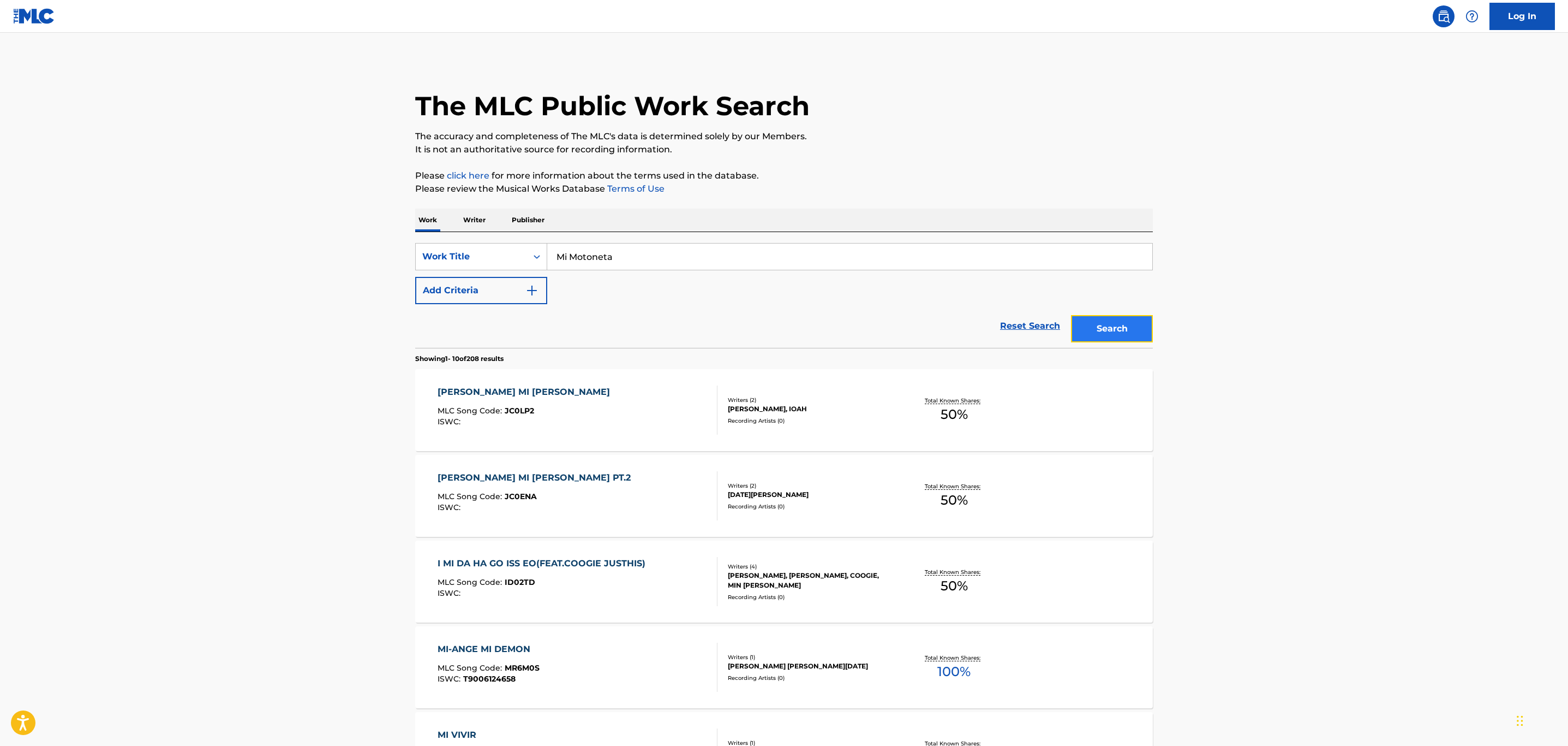
click at [1128, 330] on button "Search" at bounding box center [1112, 329] width 82 height 27
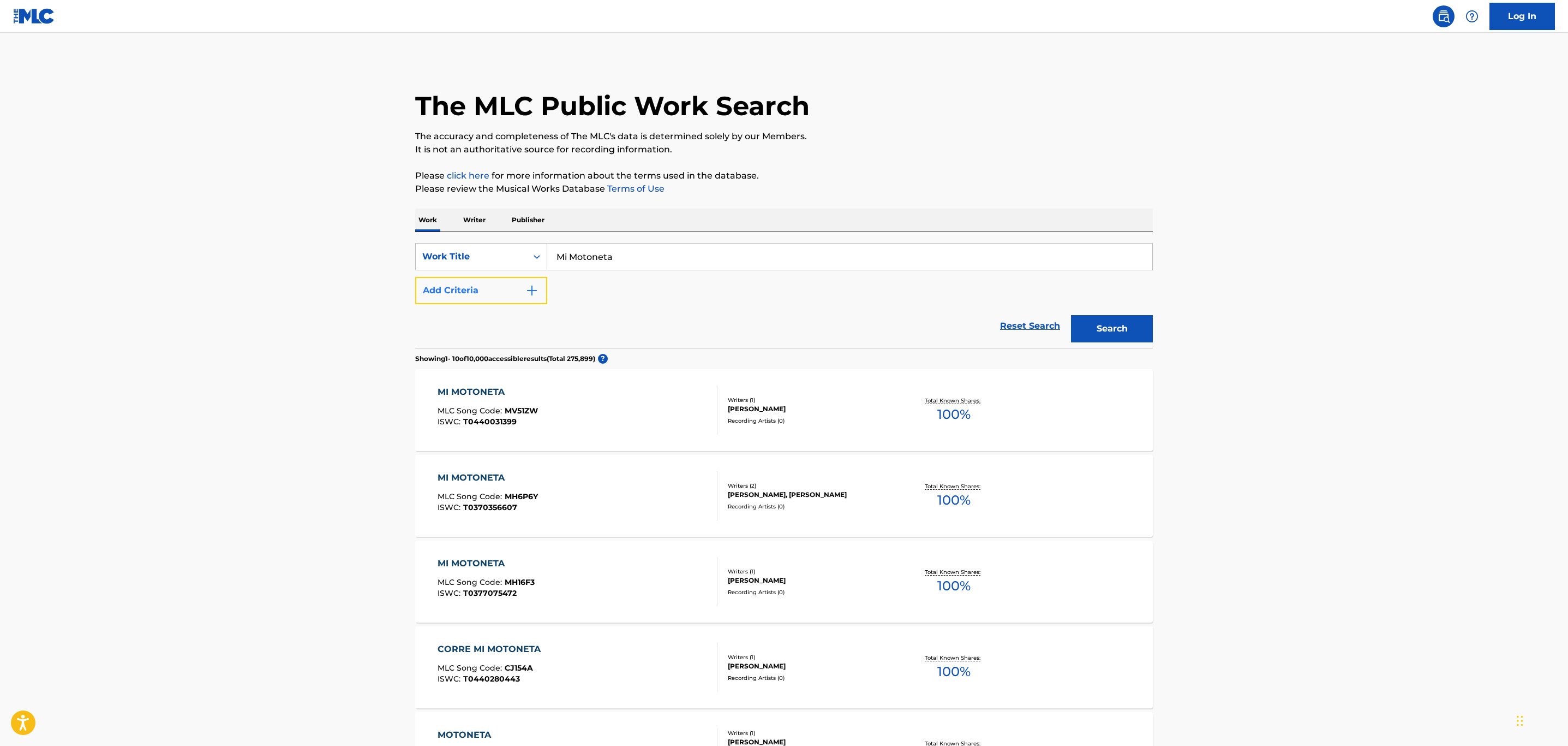
click at [521, 292] on button "Add Criteria" at bounding box center [481, 291] width 132 height 27
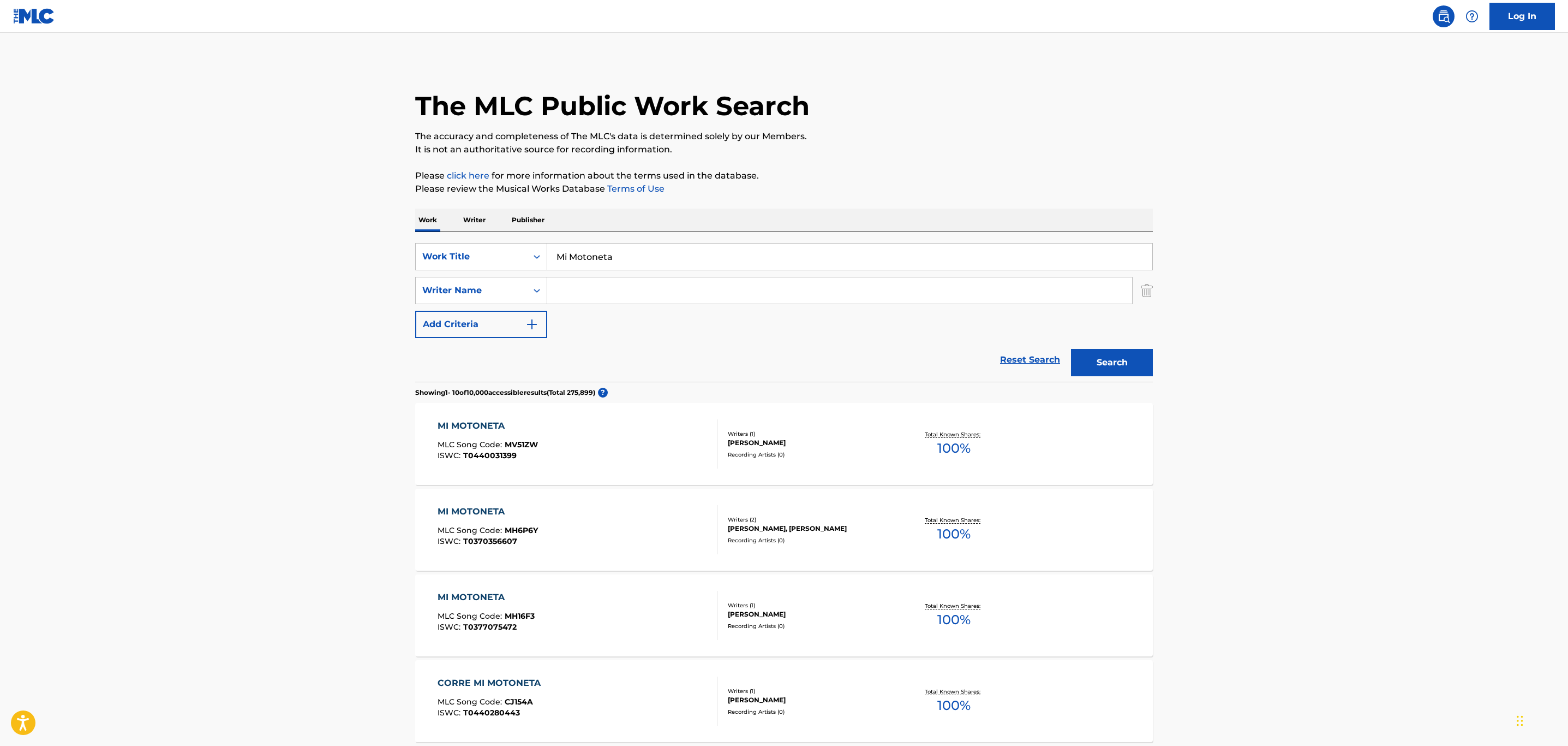
click at [618, 282] on input "Search Form" at bounding box center [839, 291] width 585 height 26
click at [1071, 349] on button "Search" at bounding box center [1112, 362] width 82 height 27
drag, startPoint x: 625, startPoint y: 294, endPoint x: 456, endPoint y: 287, distance: 169.1
click at [456, 287] on div "SearchWithCriteria9782f02e-c15f-45e0-a667-4b34ee06232d Writer Name [PERSON_NAME]" at bounding box center [784, 291] width 737 height 27
type input "e"
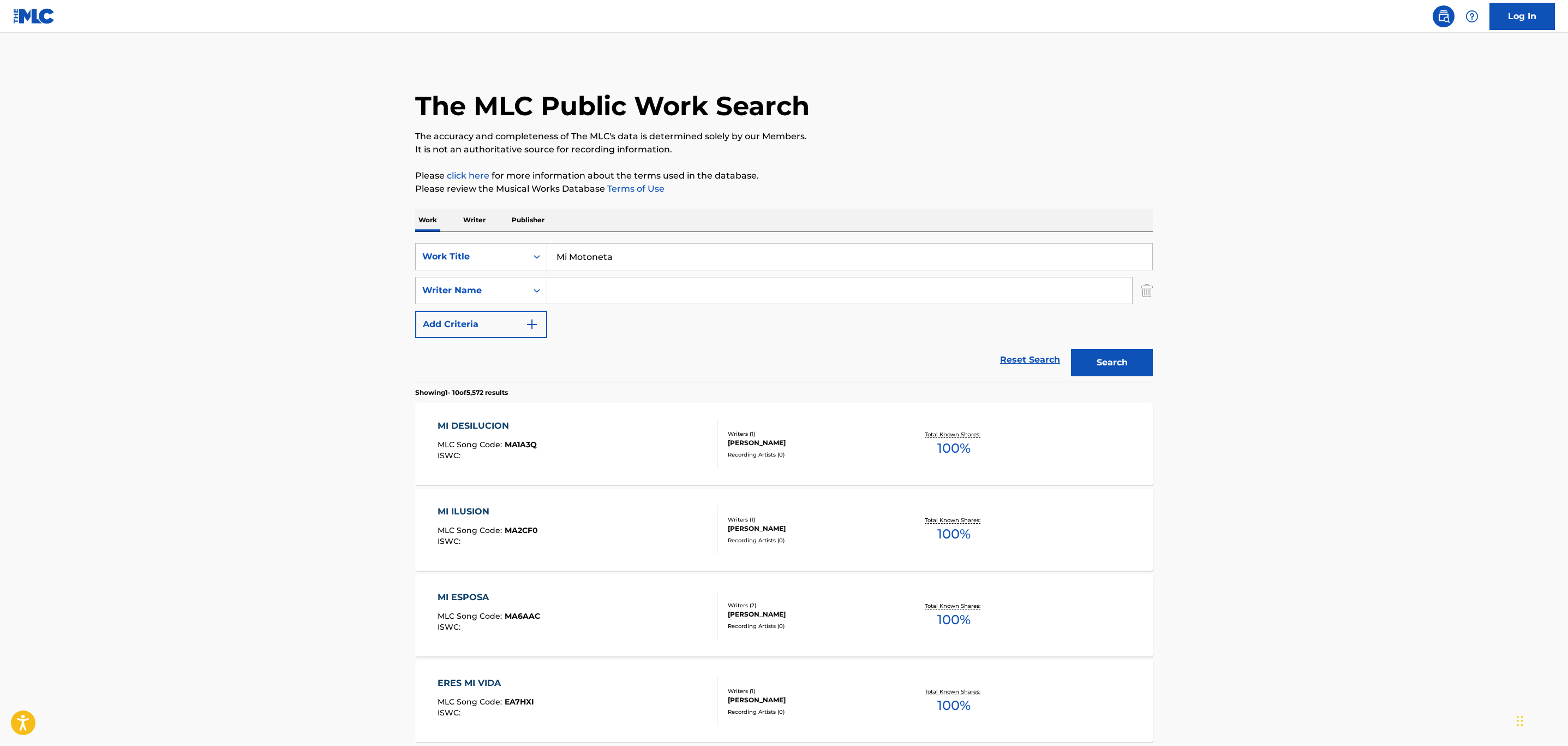
drag, startPoint x: 673, startPoint y: 274, endPoint x: 652, endPoint y: 277, distance: 21.2
click at [673, 274] on div "SearchWithCriteria5016fdcc-3906-48b8-b6aa-8a4ade20b000 Work Title Mi Motoneta S…" at bounding box center [784, 291] width 737 height 95
drag, startPoint x: 645, startPoint y: 256, endPoint x: 466, endPoint y: 237, distance: 180.0
click at [466, 237] on div "SearchWithCriteria5016fdcc-3906-48b8-b6aa-8a4ade20b000 Work Title Mi Motoneta S…" at bounding box center [784, 306] width 737 height 149
type input "[PERSON_NAME]"
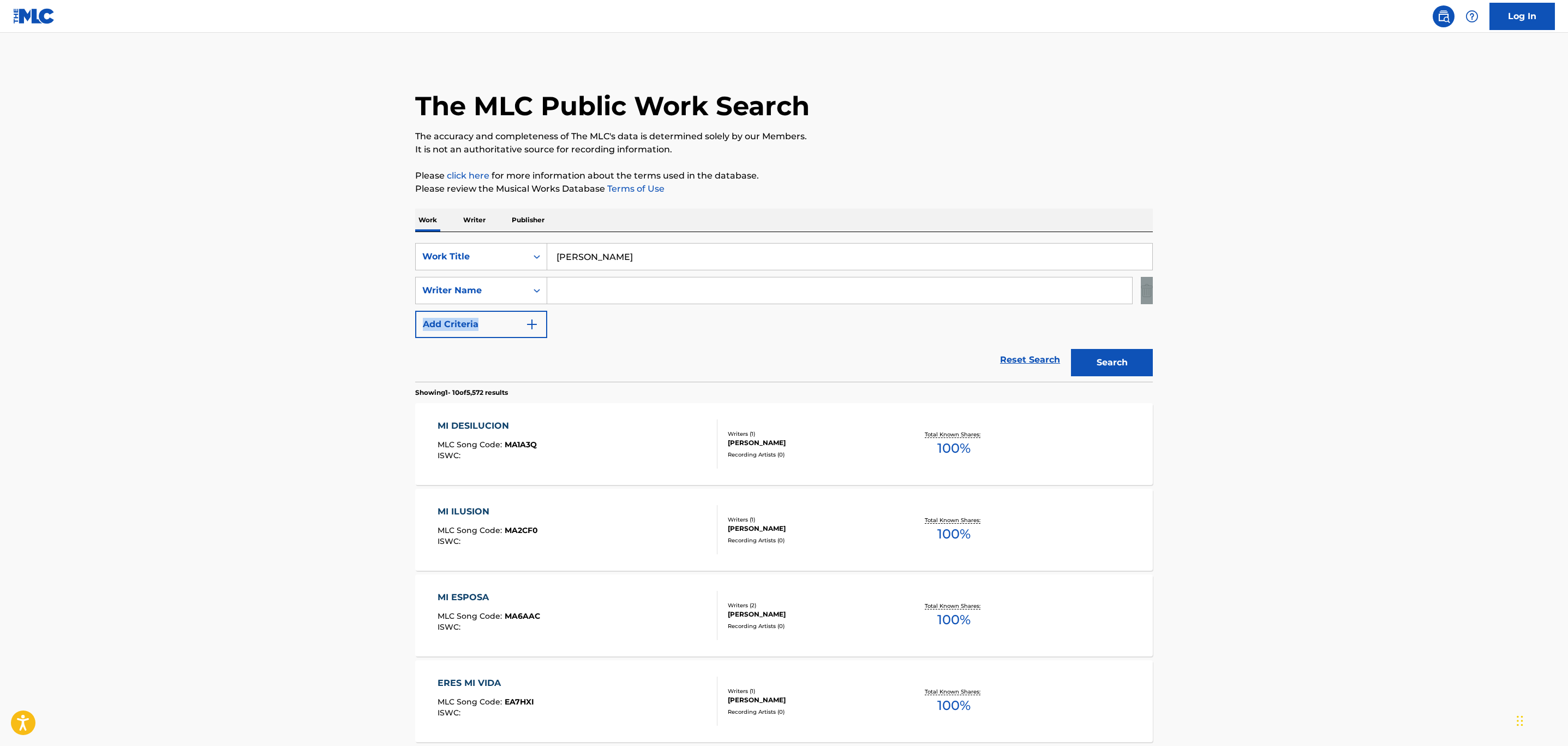
click at [665, 305] on div "SearchWithCriteria5016fdcc-3906-48b8-b6aa-8a4ade20b000 Work Title [PERSON_NAME]…" at bounding box center [784, 291] width 737 height 95
click at [609, 284] on input "Search Form" at bounding box center [839, 291] width 585 height 26
type input "[PERSON_NAME]"
click at [1521, 337] on main "The MLC Public Work Search The accuracy and completeness of The MLC's data is d…" at bounding box center [784, 675] width 1568 height 1285
click at [1155, 361] on div "The MLC Public Work Search The accuracy and completeness of The MLC's data is d…" at bounding box center [784, 686] width 764 height 1253
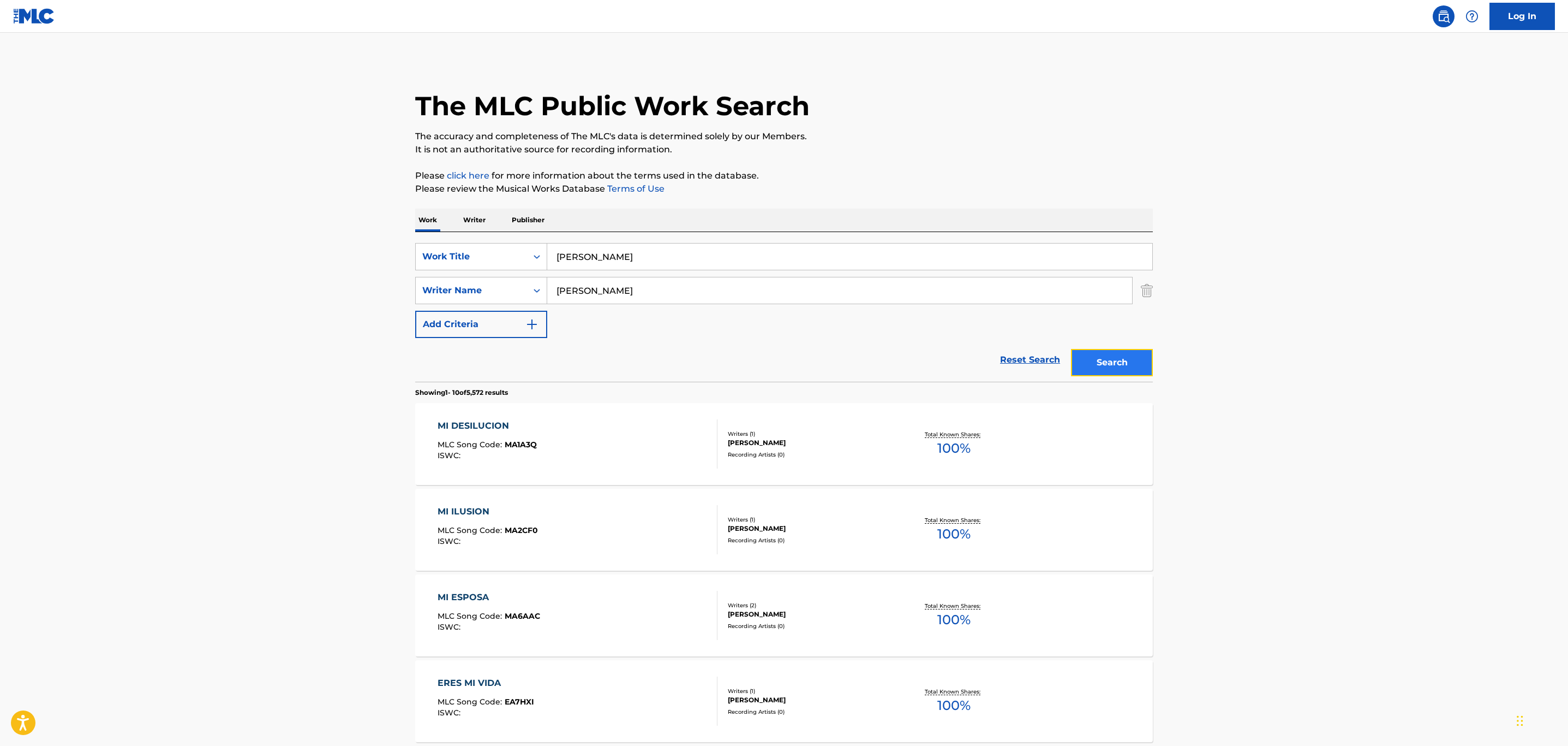
click at [1143, 361] on button "Search" at bounding box center [1112, 362] width 82 height 27
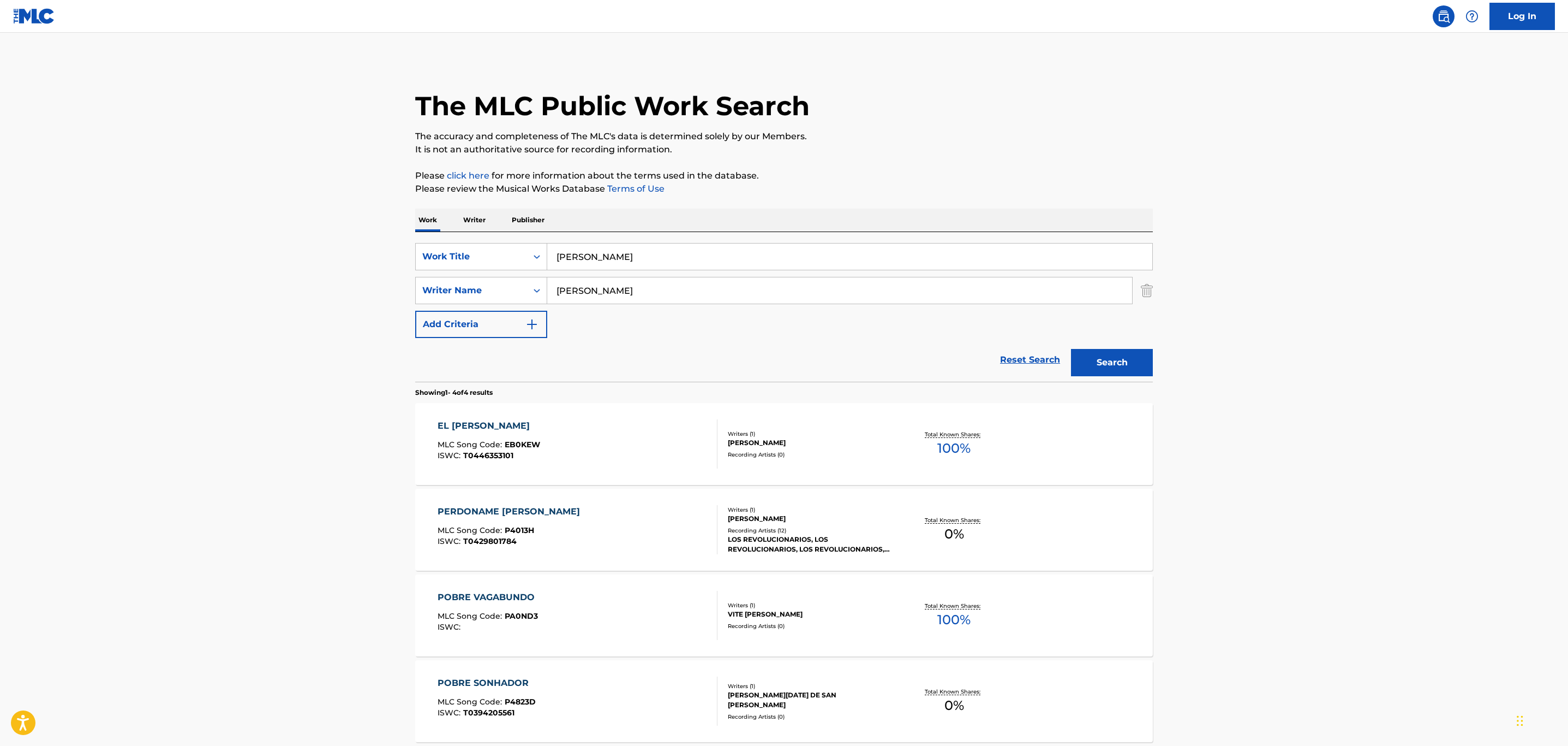
click at [807, 449] on div "Writers ( 1 ) [PERSON_NAME] Recording Artists ( 0 )" at bounding box center [805, 444] width 175 height 29
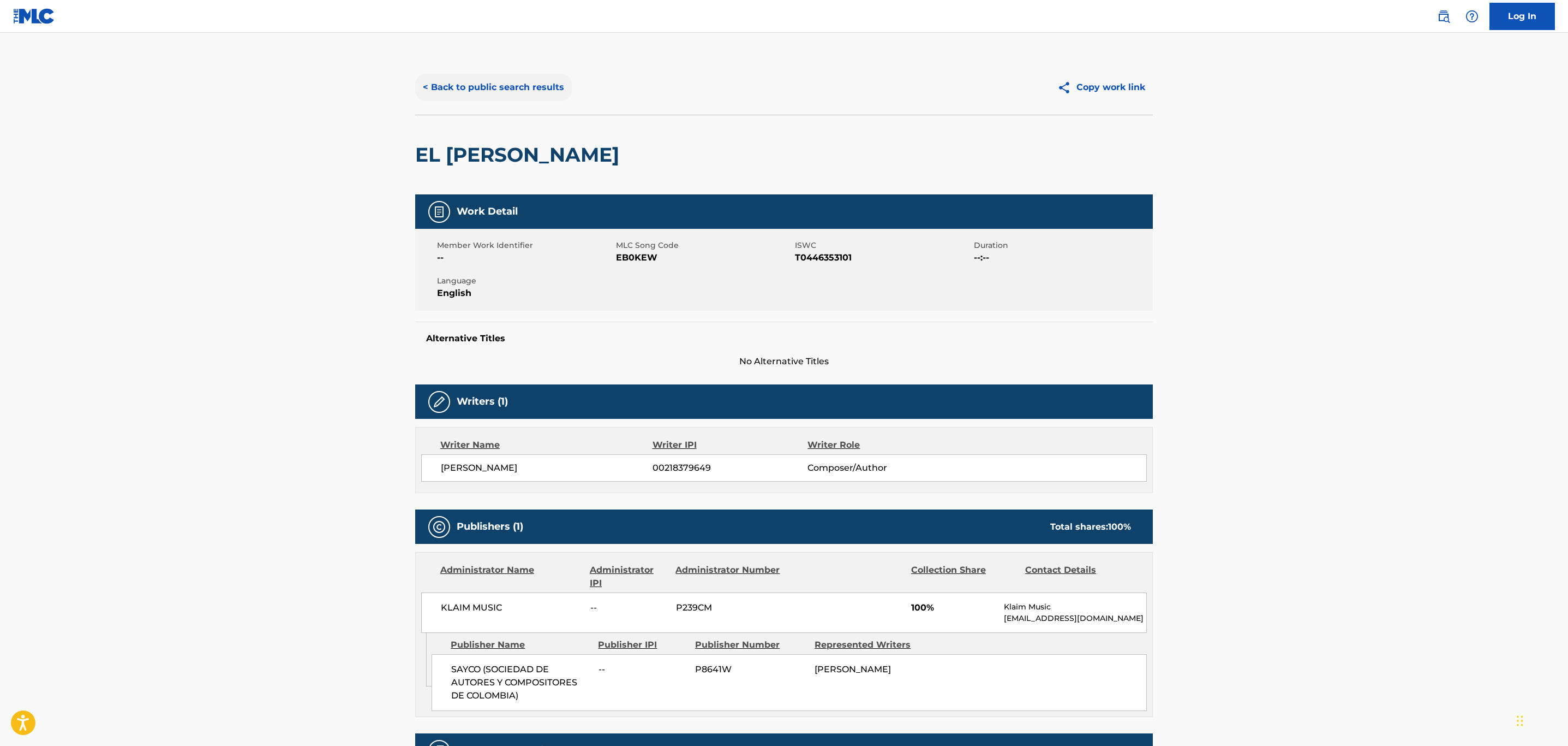
click at [518, 92] on button "< Back to public search results" at bounding box center [493, 87] width 157 height 27
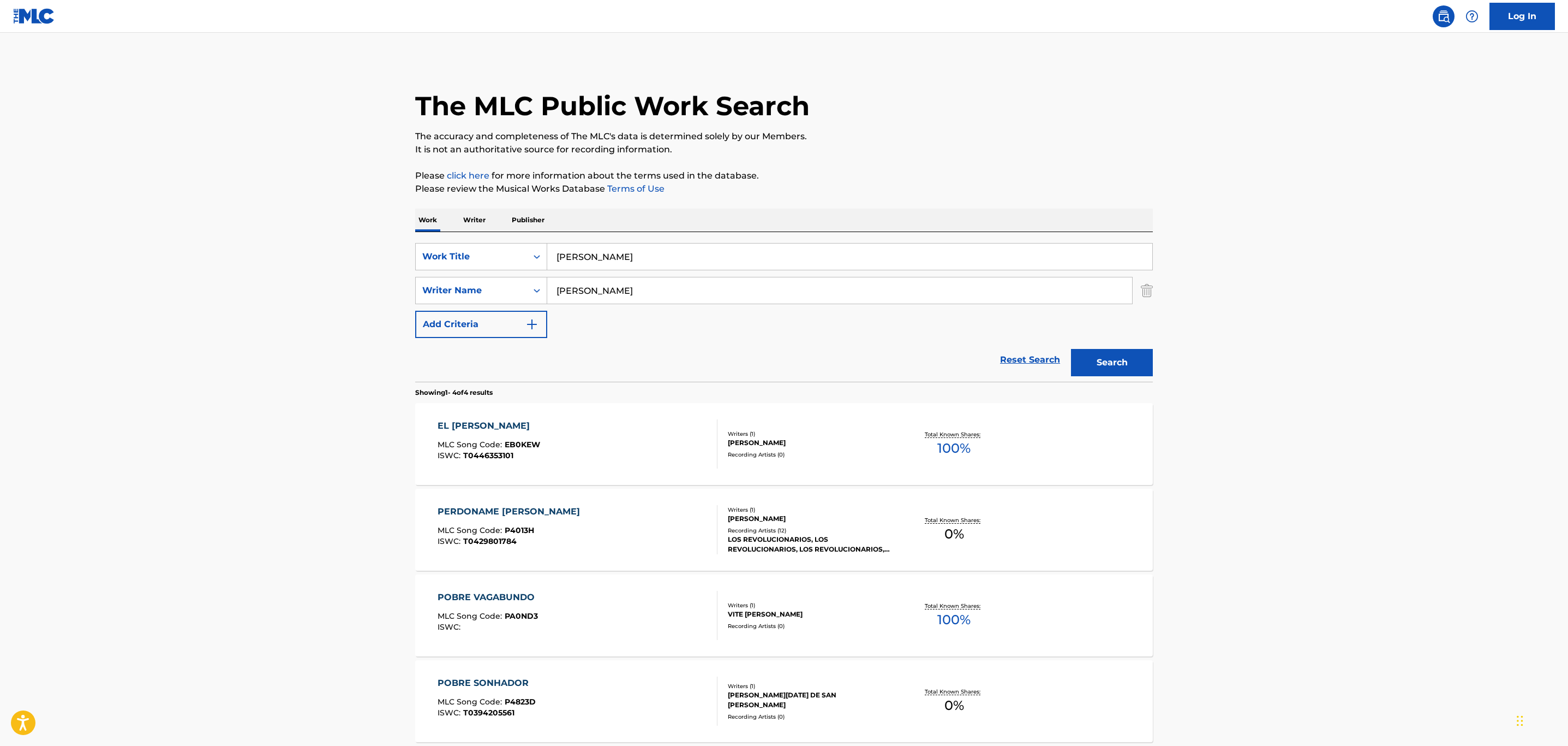
click at [643, 520] on div "PERDONAME [PERSON_NAME] MLC Song Code : P4013H ISWC : T0429801784" at bounding box center [578, 529] width 280 height 49
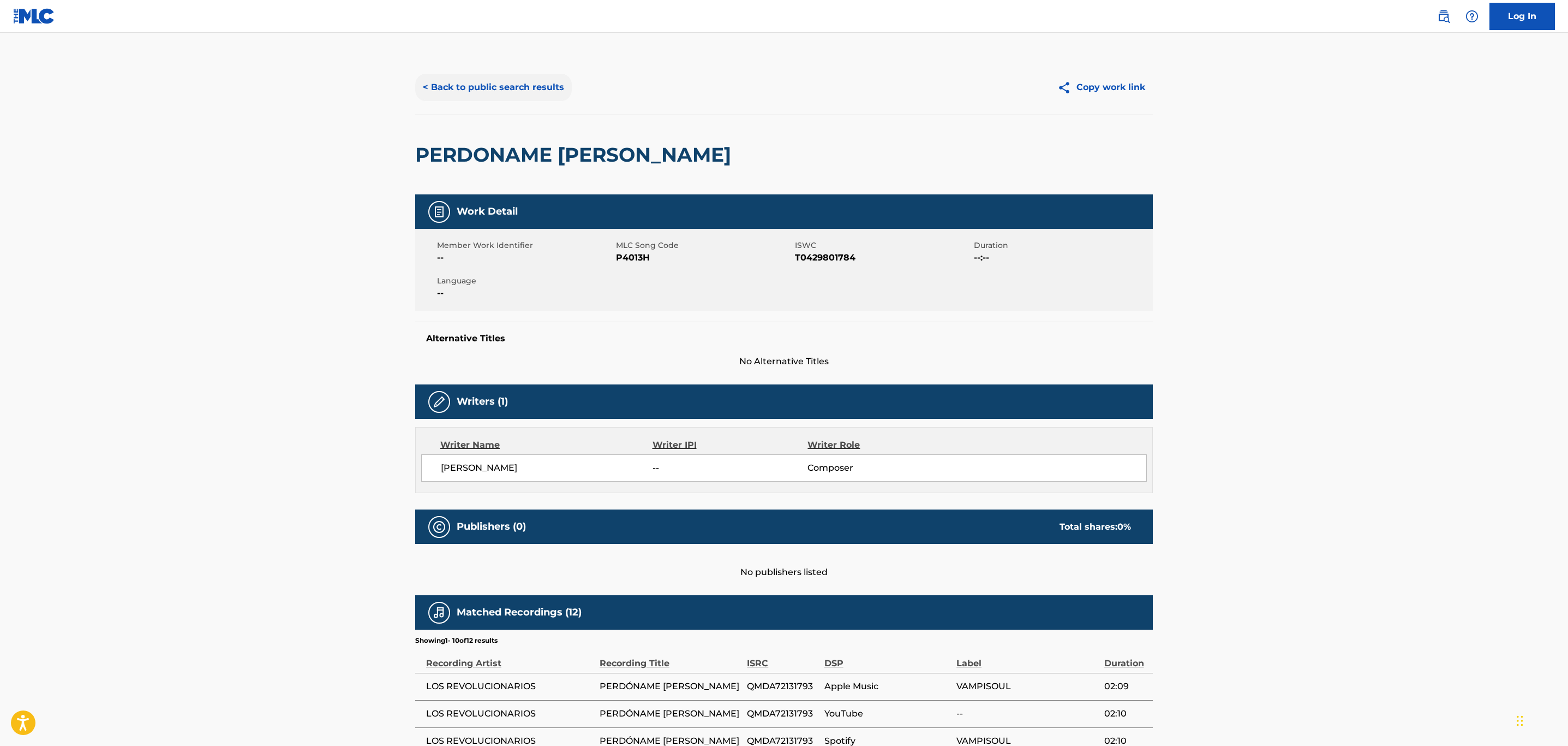
click at [490, 89] on button "< Back to public search results" at bounding box center [493, 87] width 157 height 27
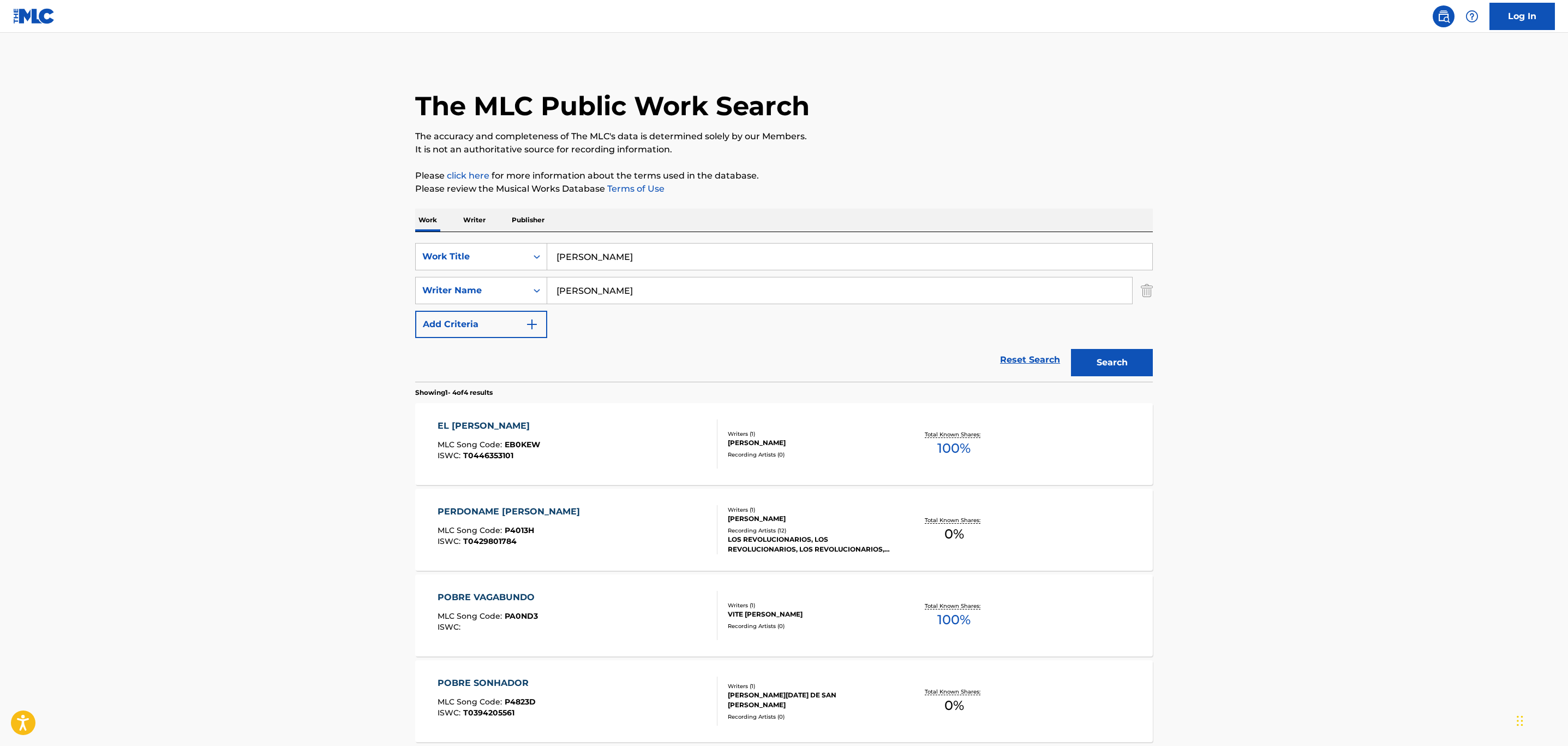
click at [655, 450] on div "EL [PERSON_NAME] MLC Song Code : EB0KEW ISWC : T0446353101" at bounding box center [578, 444] width 280 height 49
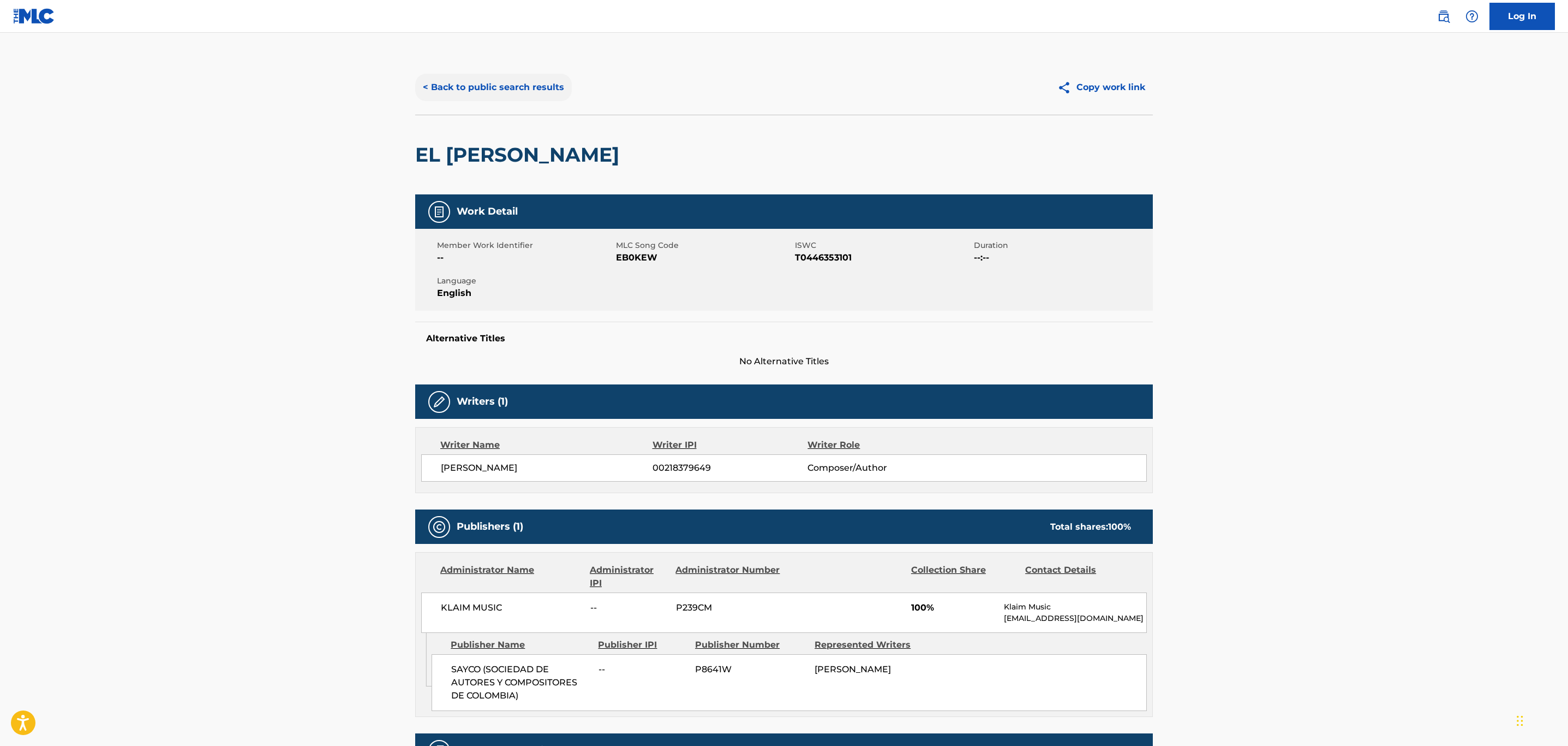
click at [513, 79] on button "< Back to public search results" at bounding box center [493, 87] width 157 height 27
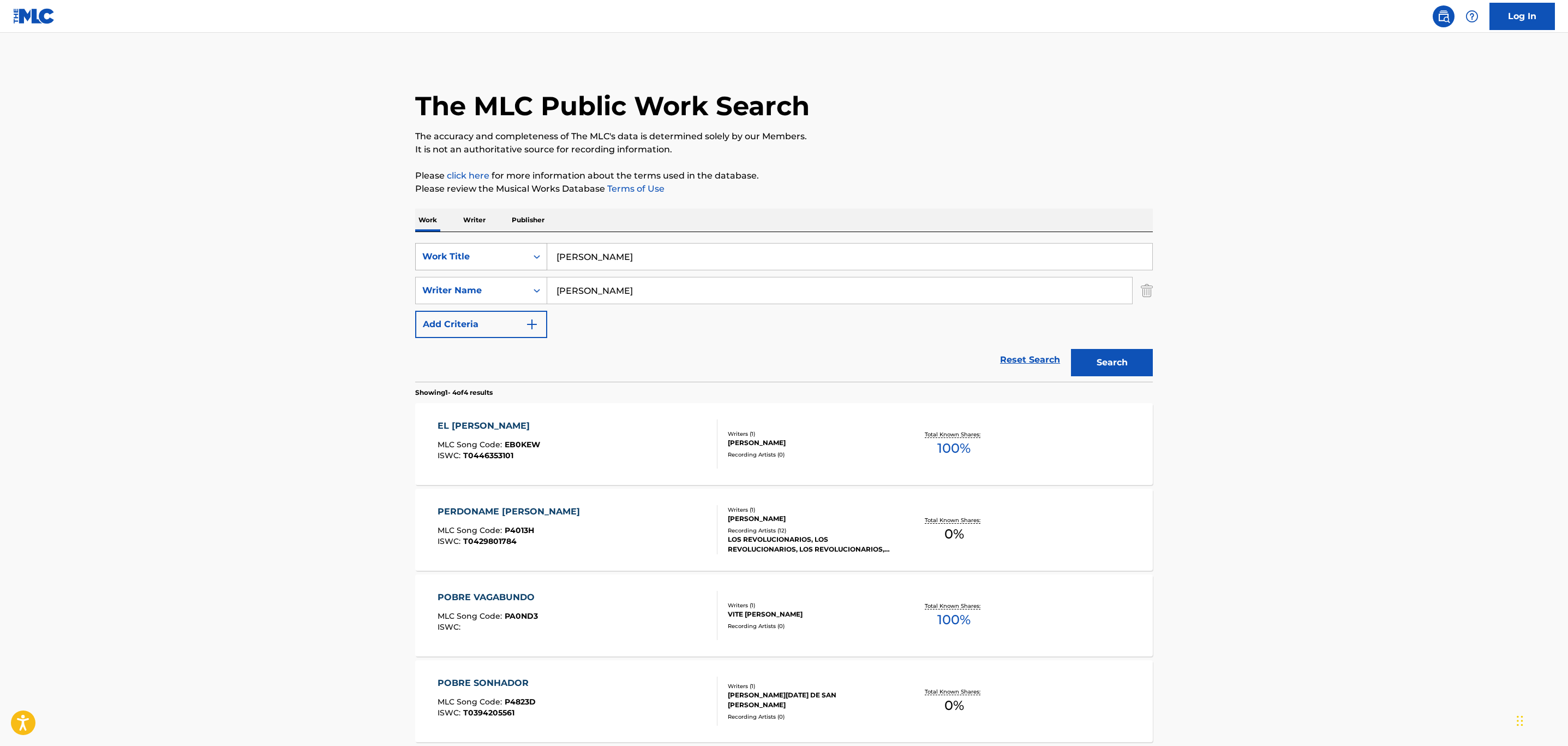
drag, startPoint x: 629, startPoint y: 251, endPoint x: 522, endPoint y: 249, distance: 107.0
click at [522, 249] on div "SearchWithCriteria5016fdcc-3906-48b8-b6aa-8a4ade20b000 Work Title [PERSON_NAME]" at bounding box center [784, 257] width 737 height 27
type input "amor sin compromiso"
click at [1071, 349] on button "Search" at bounding box center [1112, 362] width 82 height 27
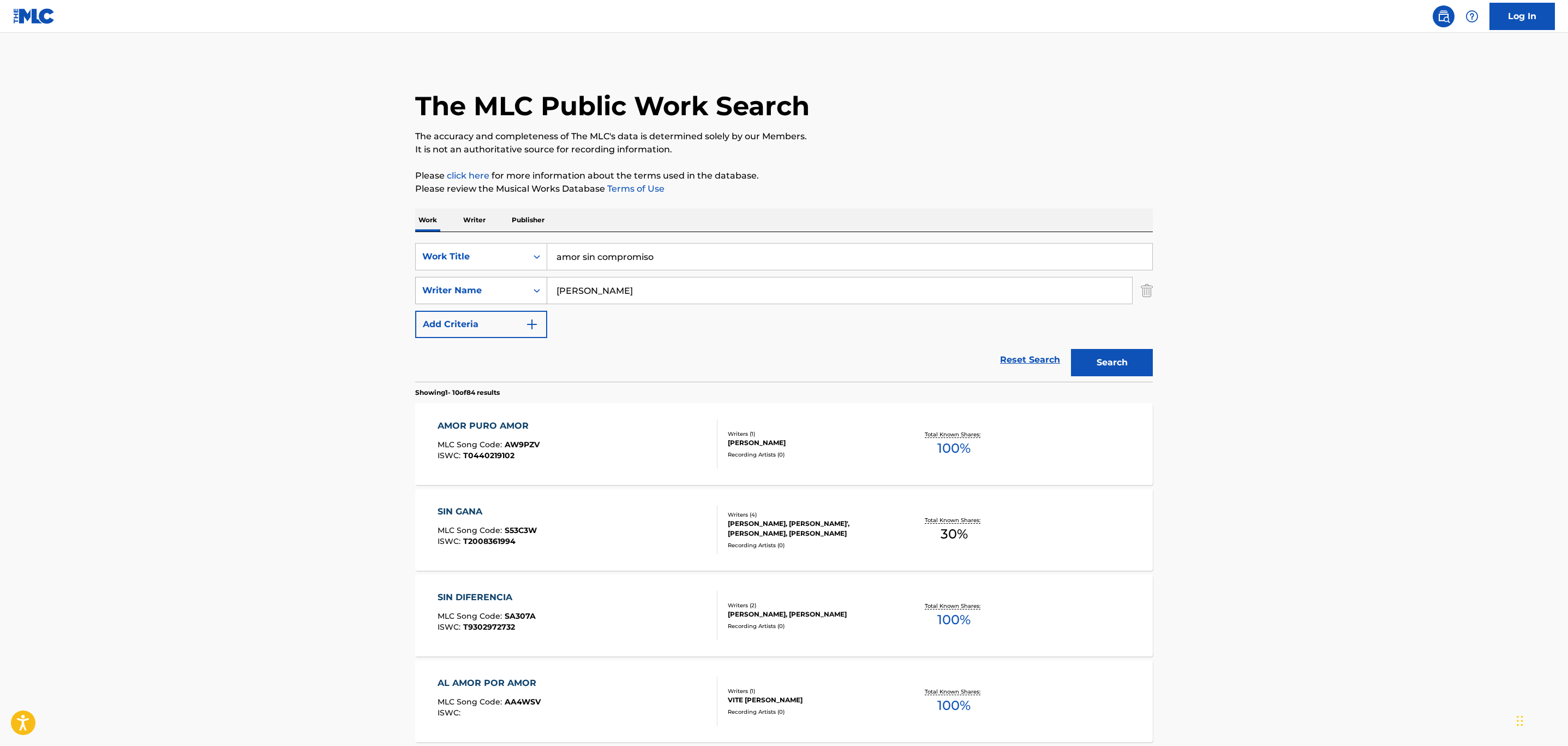
drag, startPoint x: 673, startPoint y: 296, endPoint x: 530, endPoint y: 294, distance: 143.0
click at [530, 294] on div "SearchWithCriteria9782f02e-c15f-45e0-a667-4b34ee06232d Writer Name [PERSON_NAME]" at bounding box center [784, 291] width 737 height 27
click at [1071, 349] on button "Search" at bounding box center [1112, 362] width 82 height 27
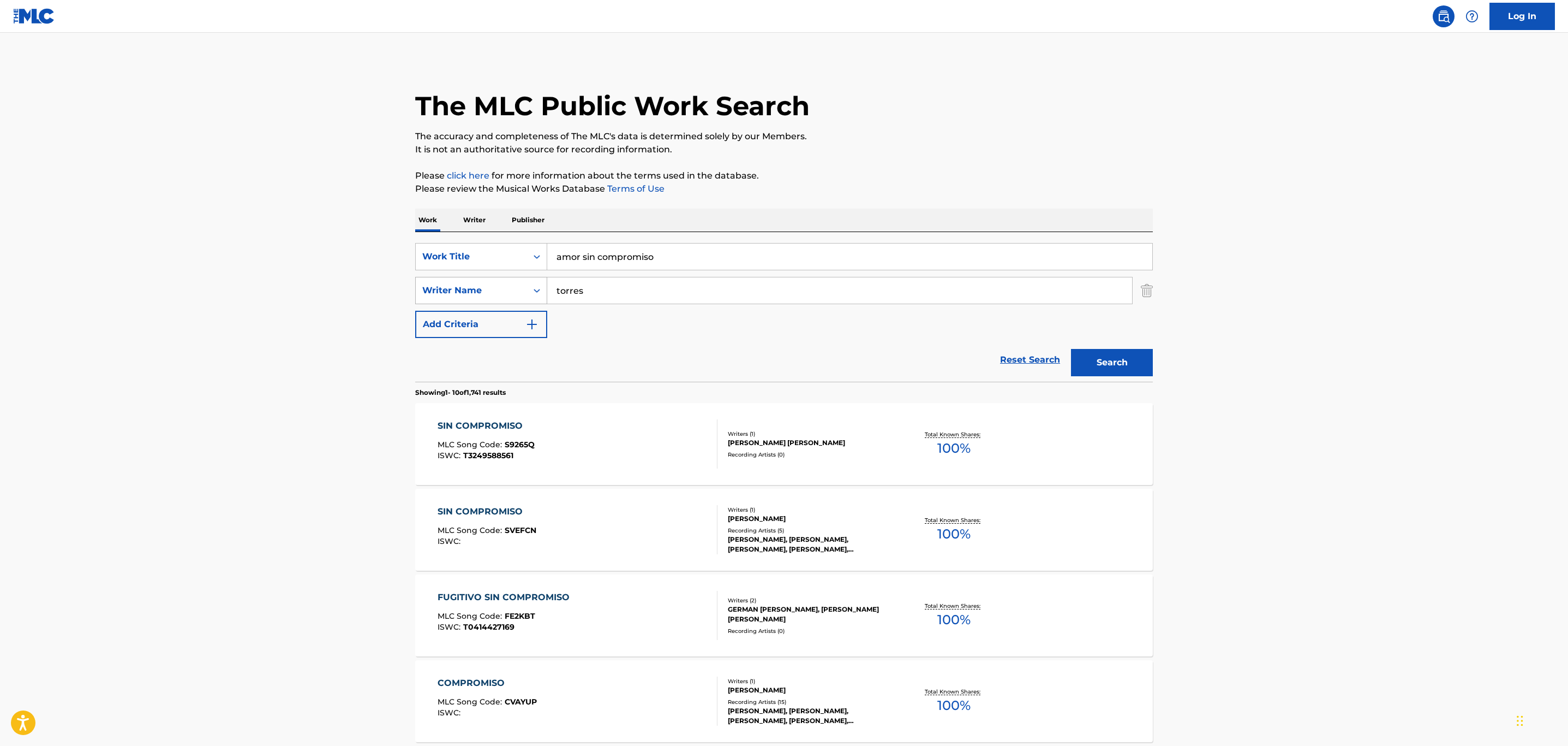
drag, startPoint x: 565, startPoint y: 294, endPoint x: 506, endPoint y: 296, distance: 59.0
click at [506, 296] on div "SearchWithCriteria9782f02e-c15f-45e0-a667-4b34ee06232d Writer Name [PERSON_NAME]" at bounding box center [784, 291] width 737 height 27
type input "[PERSON_NAME]"
click at [1071, 349] on button "Search" at bounding box center [1112, 362] width 82 height 27
